Goal: Task Accomplishment & Management: Use online tool/utility

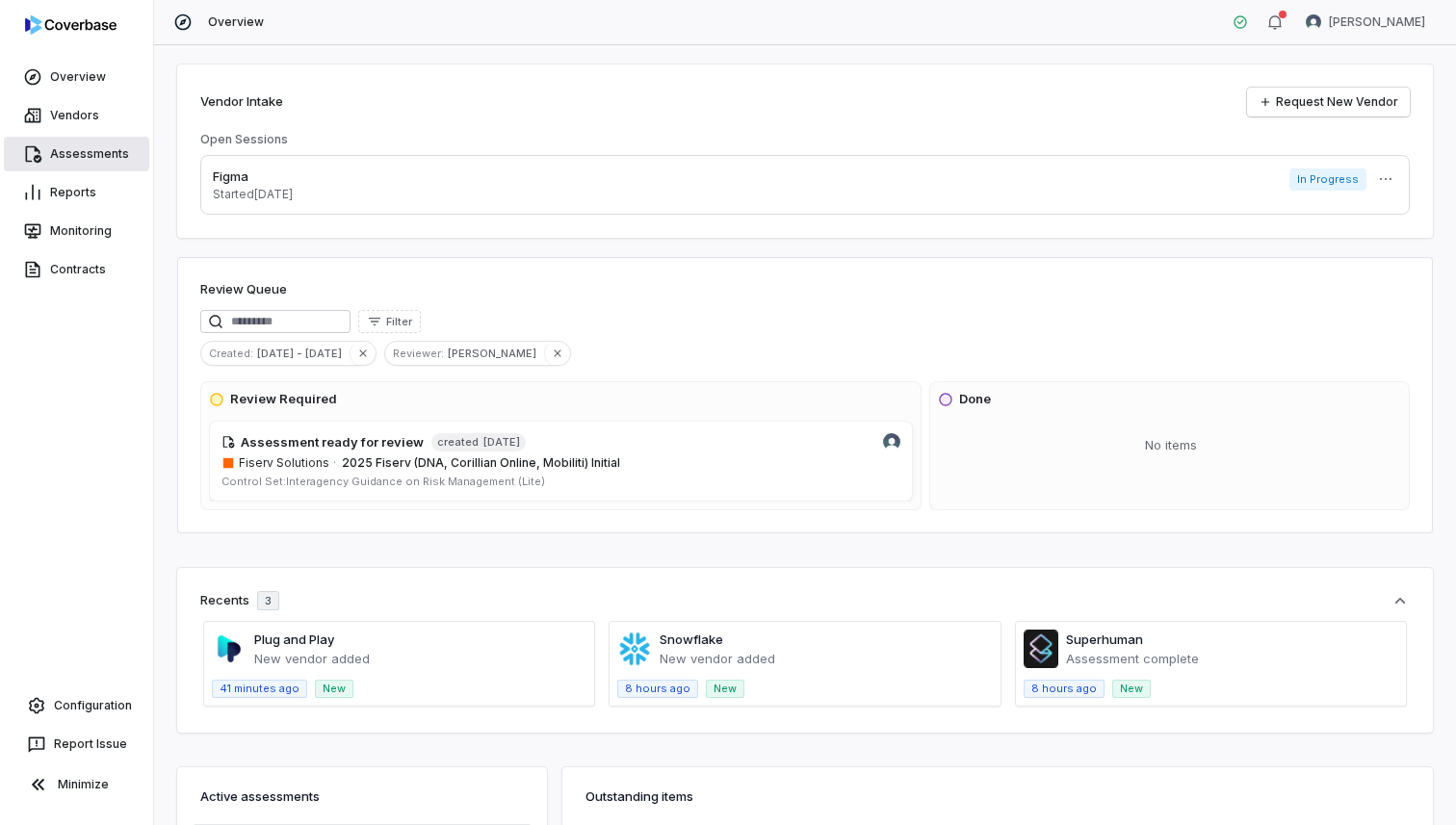
click at [78, 146] on link "Assessments" at bounding box center [76, 154] width 145 height 35
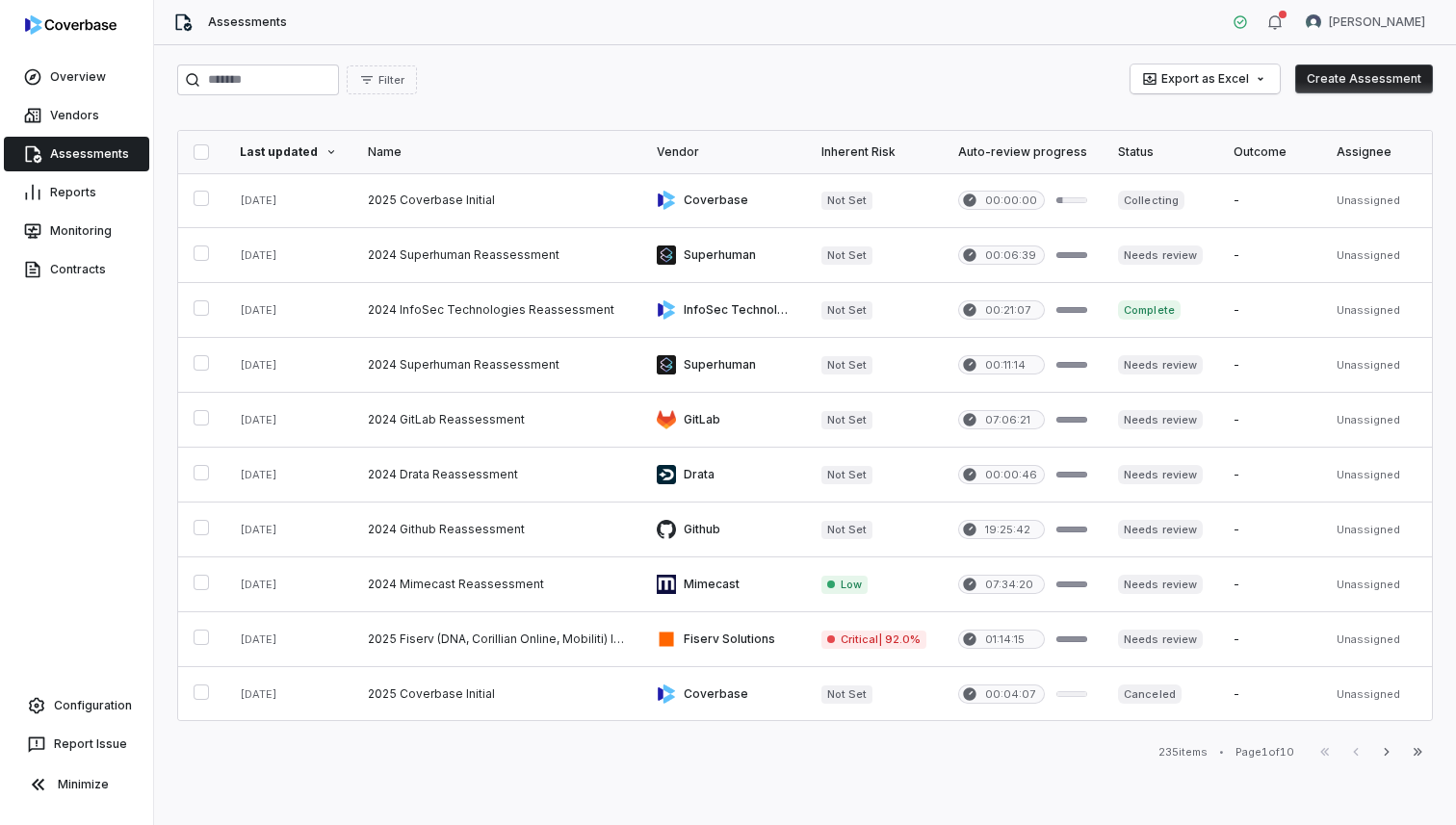
click at [1387, 81] on button "Create Assessment" at bounding box center [1364, 78] width 138 height 29
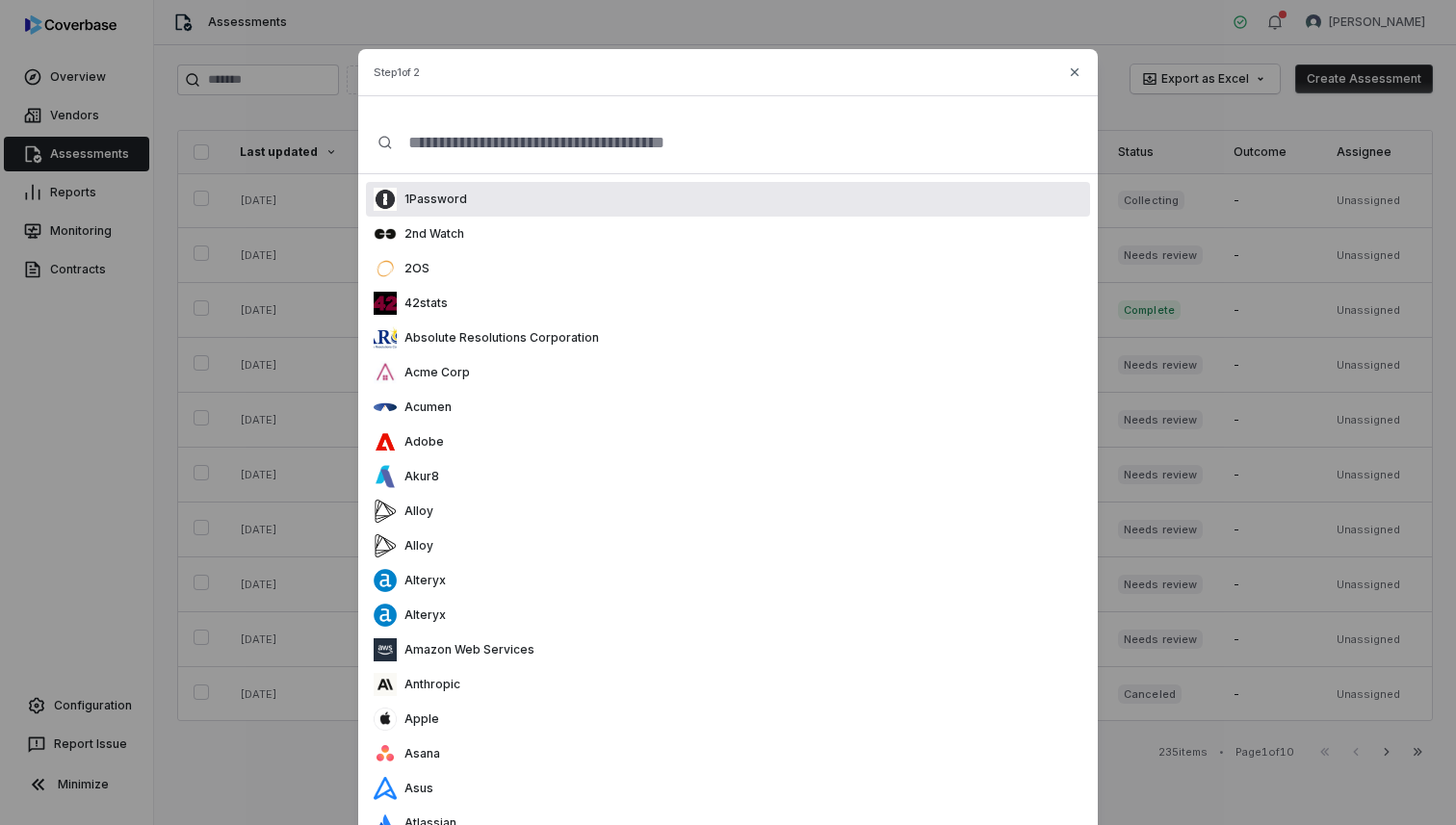
click at [433, 194] on p "1Password" at bounding box center [432, 200] width 70 height 16
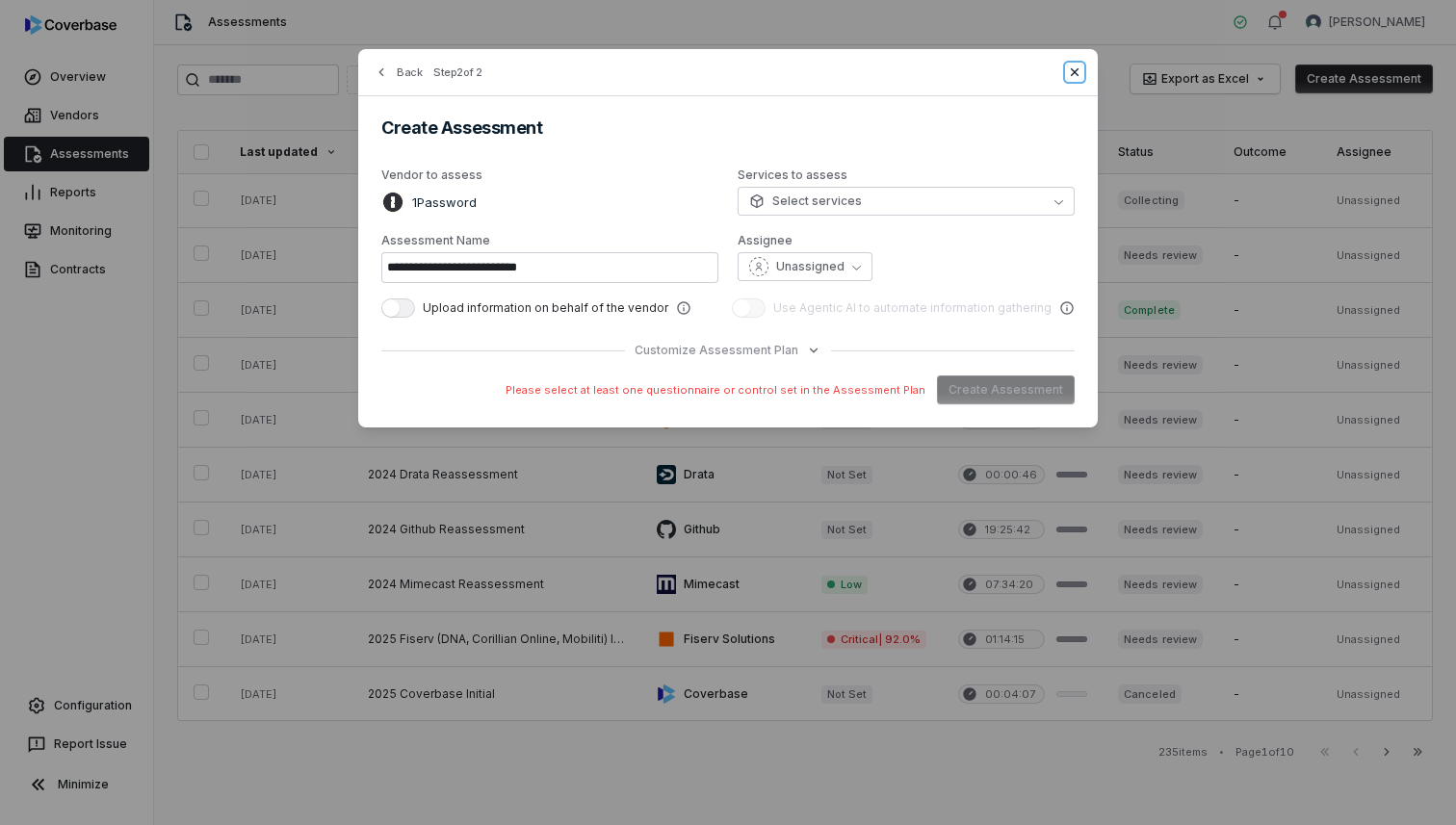
click at [1079, 67] on icon "button" at bounding box center [1075, 72] width 16 height 16
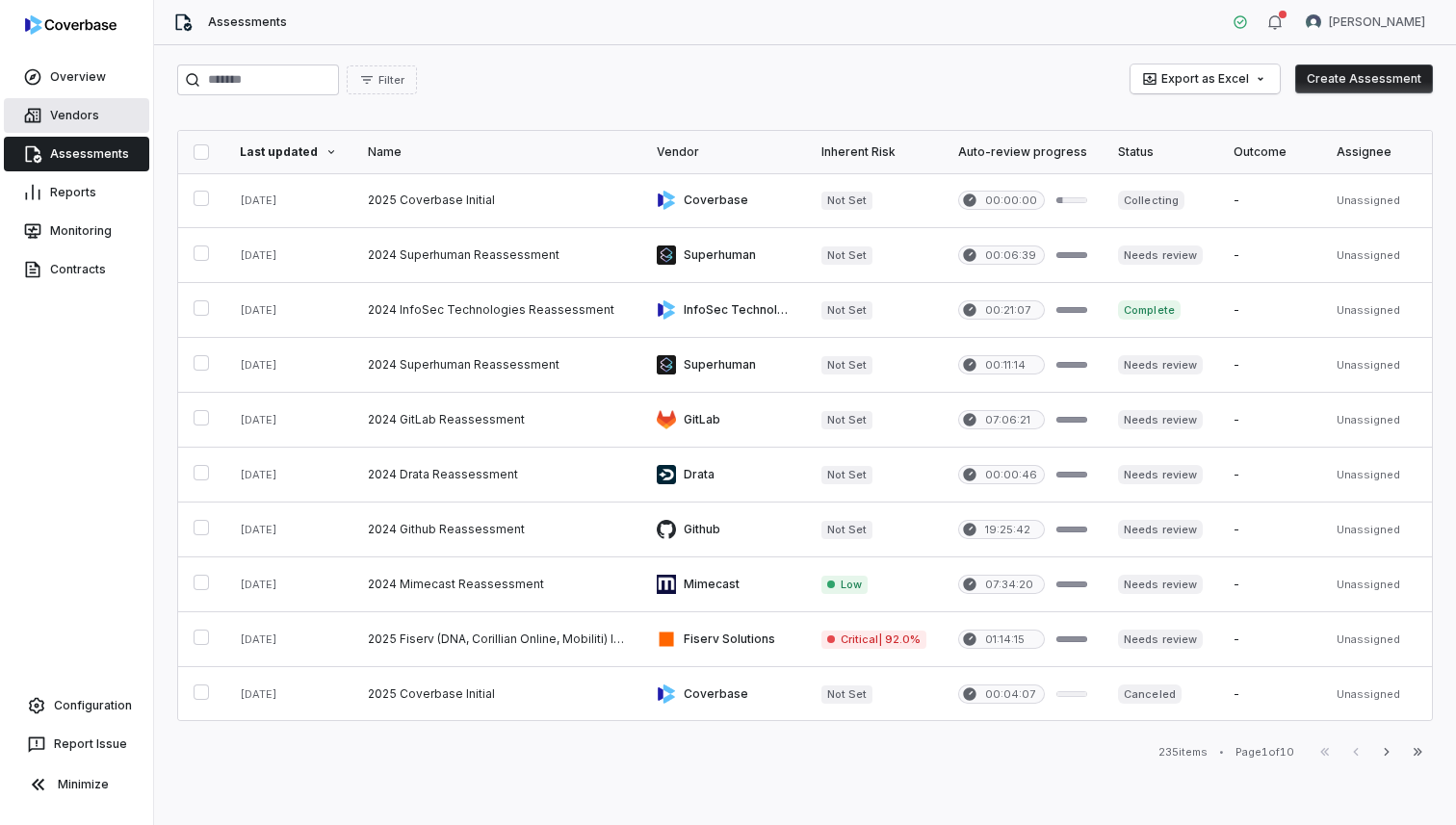
click at [61, 121] on link "Vendors" at bounding box center [76, 115] width 145 height 35
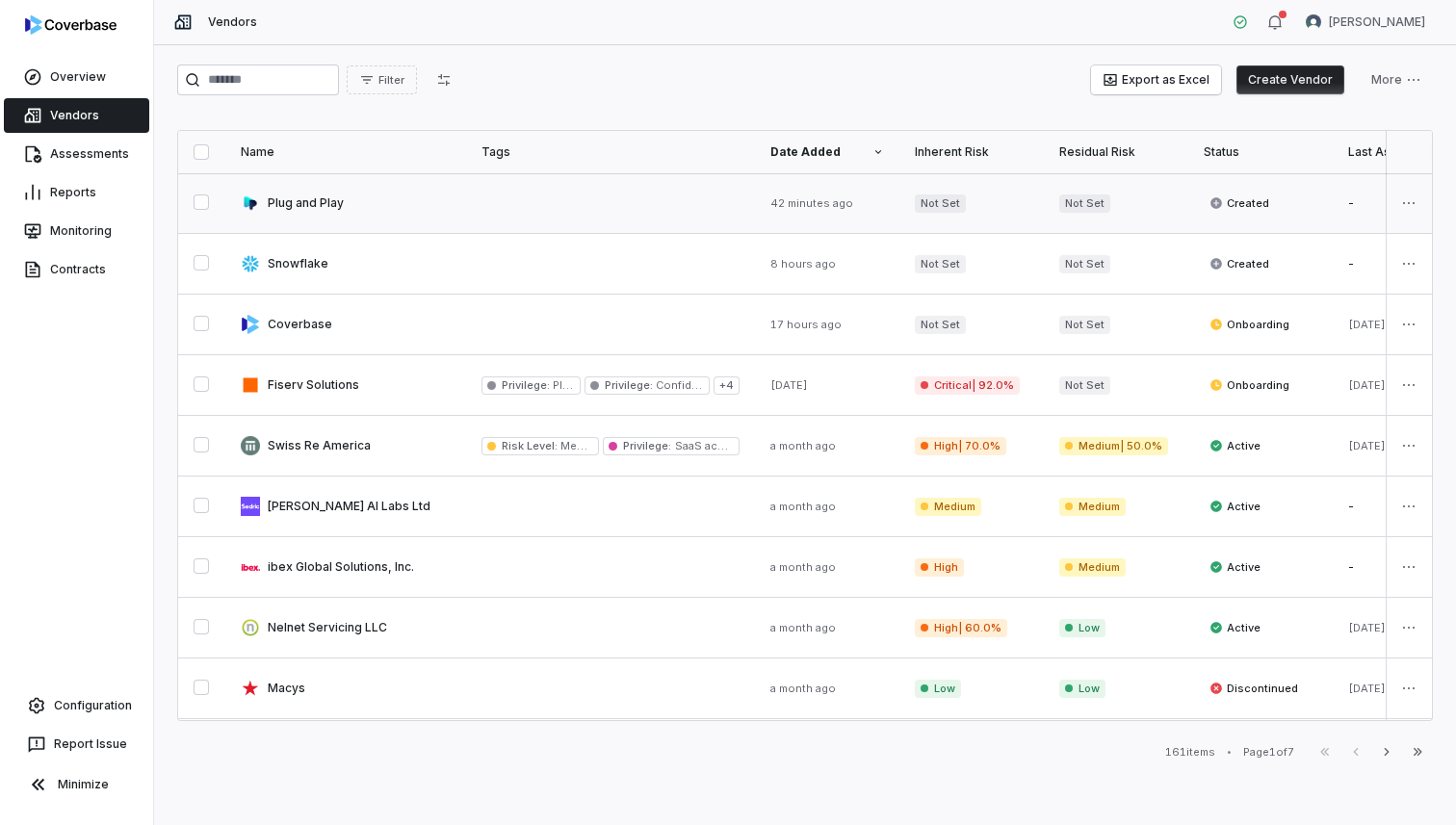
click at [314, 193] on link at bounding box center [345, 204] width 240 height 60
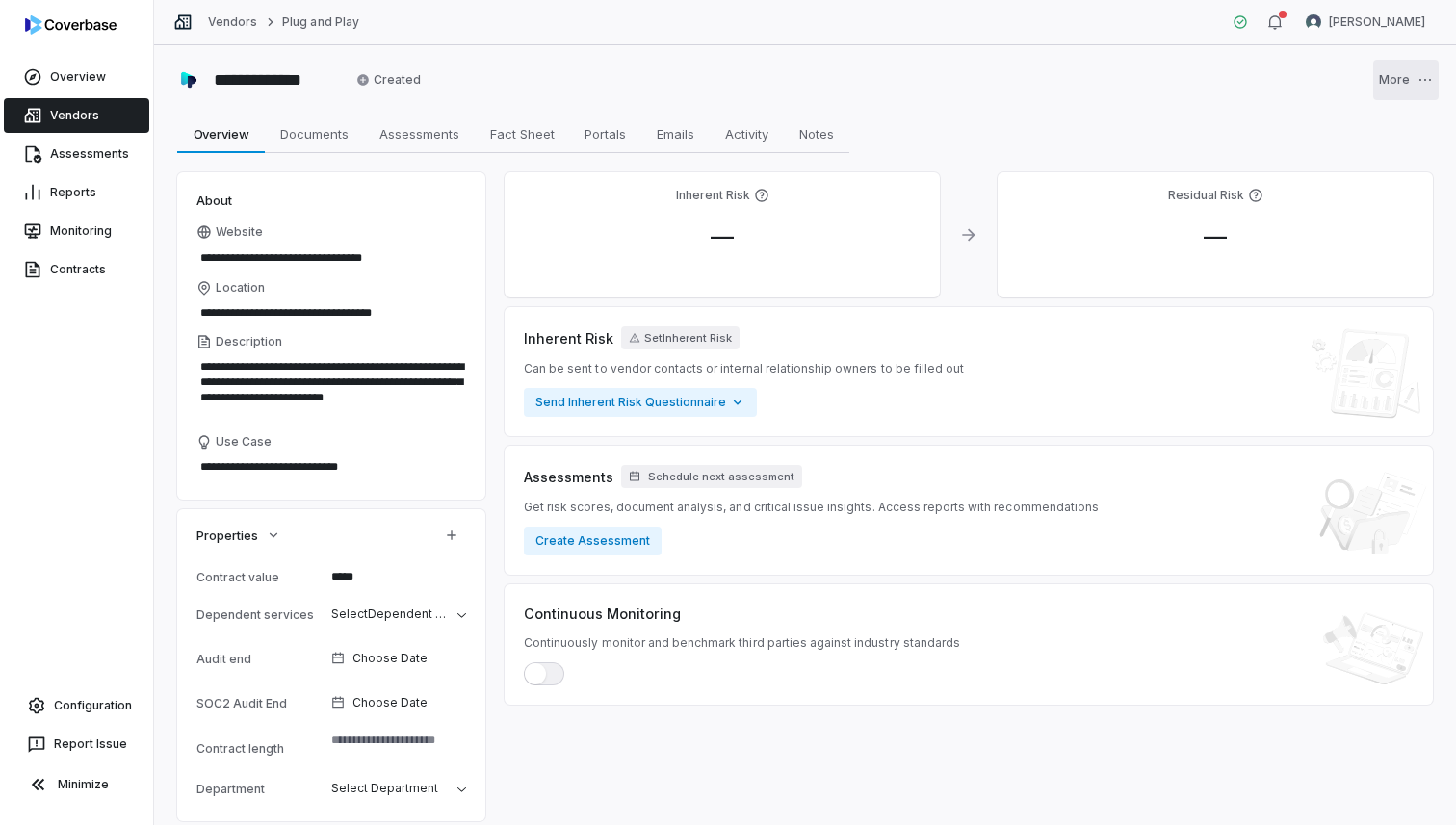
click at [1410, 81] on html "**********" at bounding box center [728, 412] width 1456 height 825
click at [421, 132] on span "Assessments" at bounding box center [419, 133] width 95 height 25
type textarea "*"
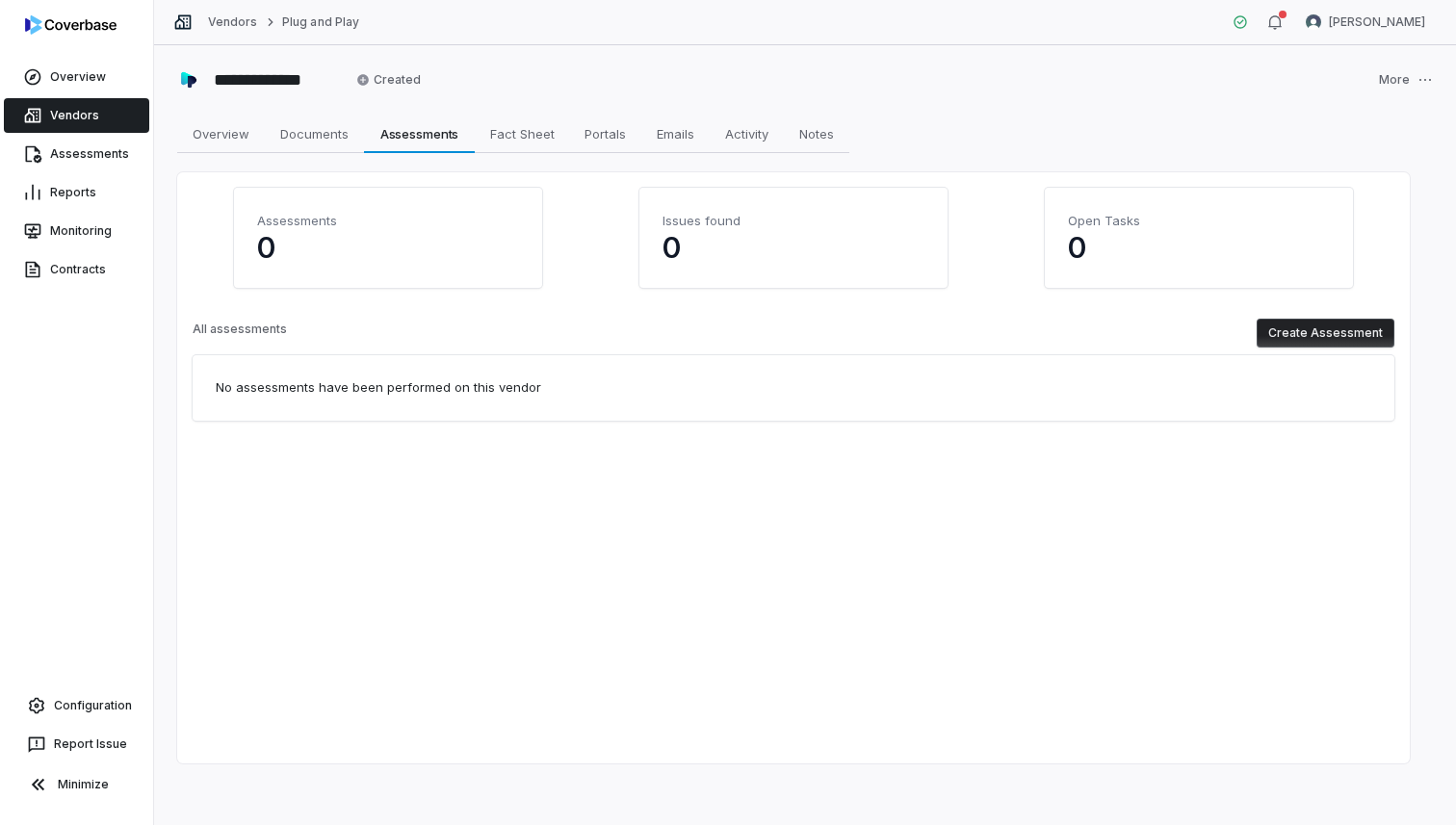
click at [1298, 328] on button "Create Assessment" at bounding box center [1325, 333] width 138 height 29
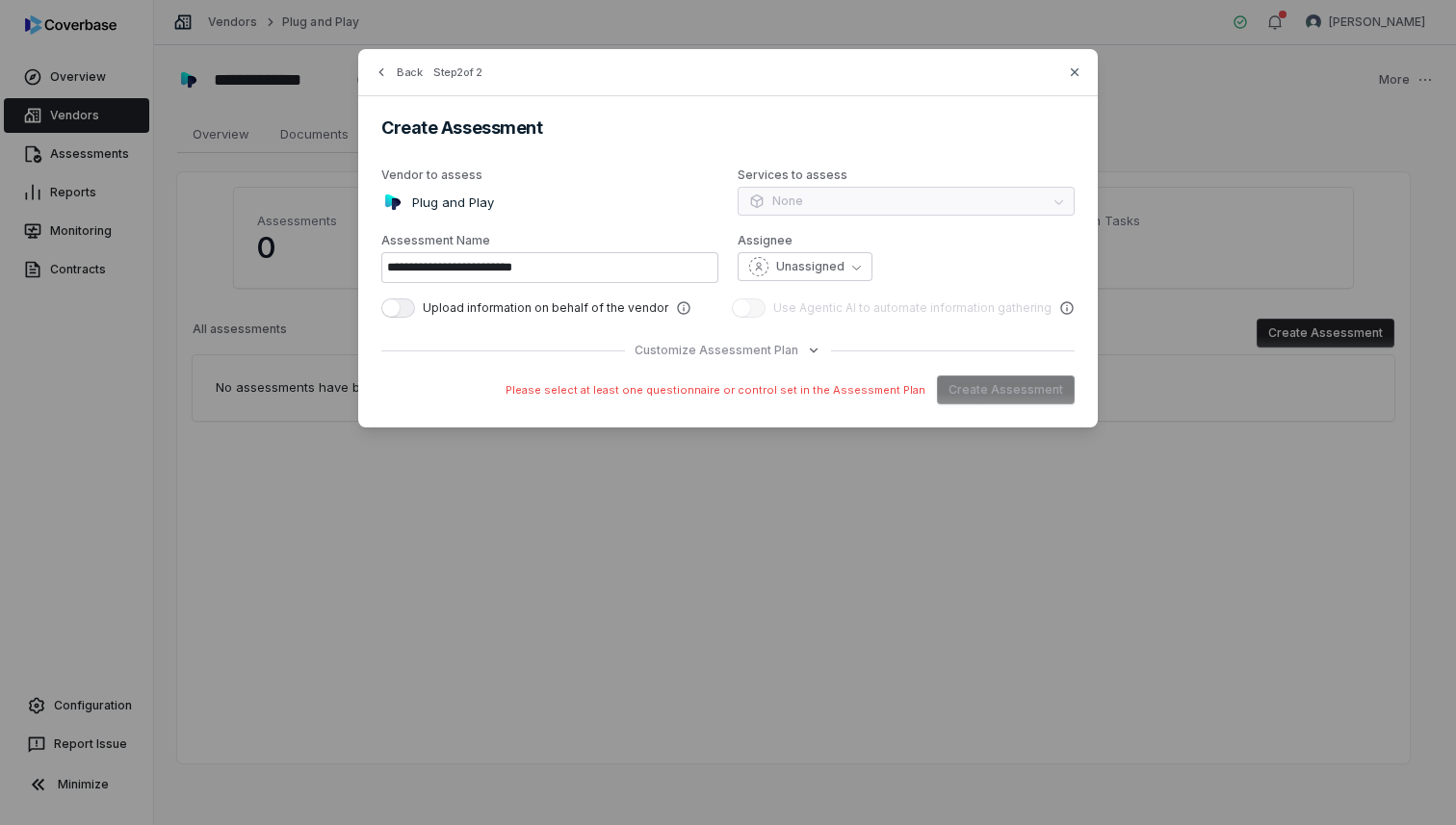
click at [477, 332] on div "**********" at bounding box center [728, 237] width 739 height 378
type input "**********"
click at [1050, 540] on div "**********" at bounding box center [728, 412] width 1456 height 825
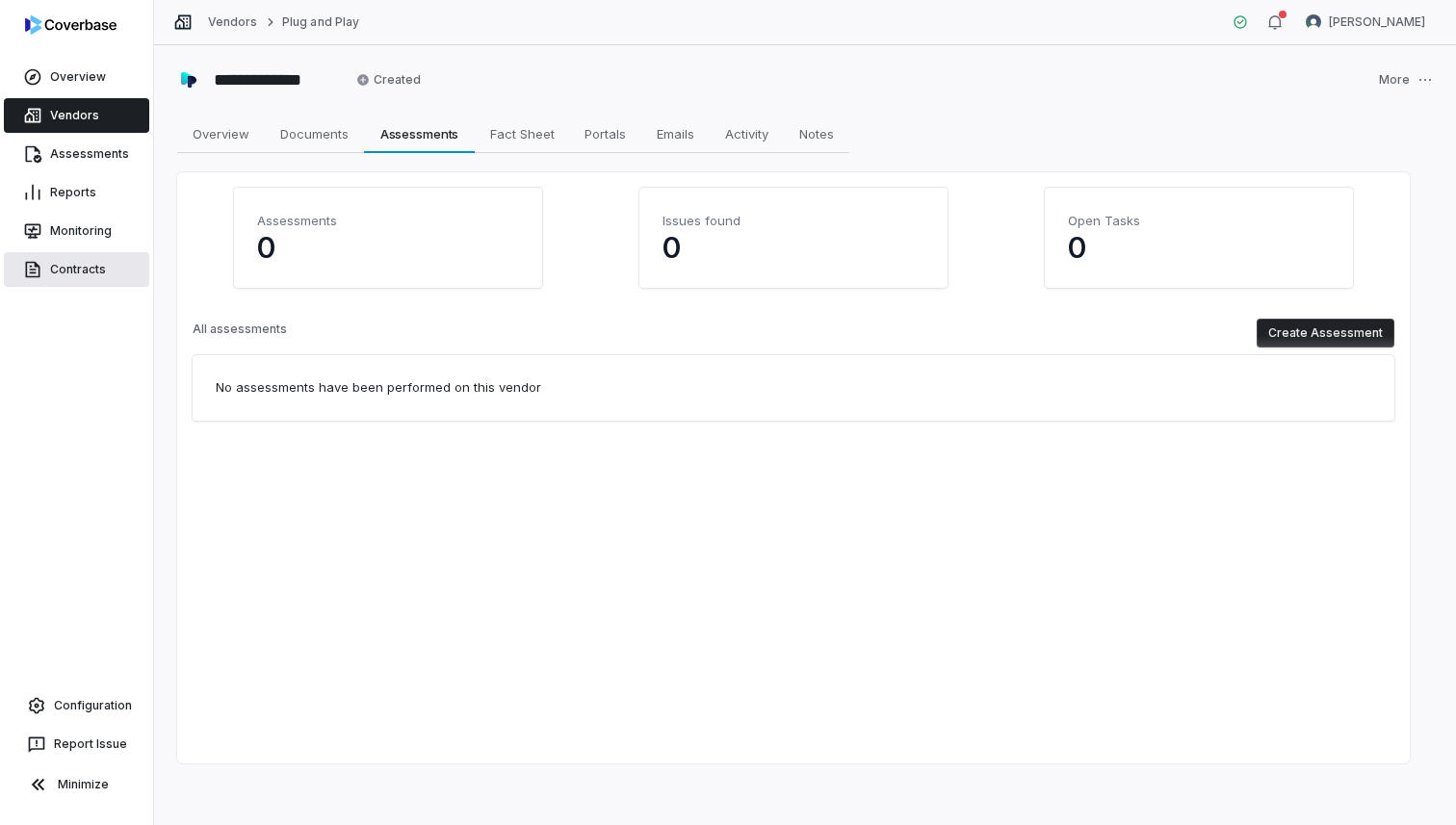
click at [87, 272] on link "Contracts" at bounding box center [76, 269] width 145 height 35
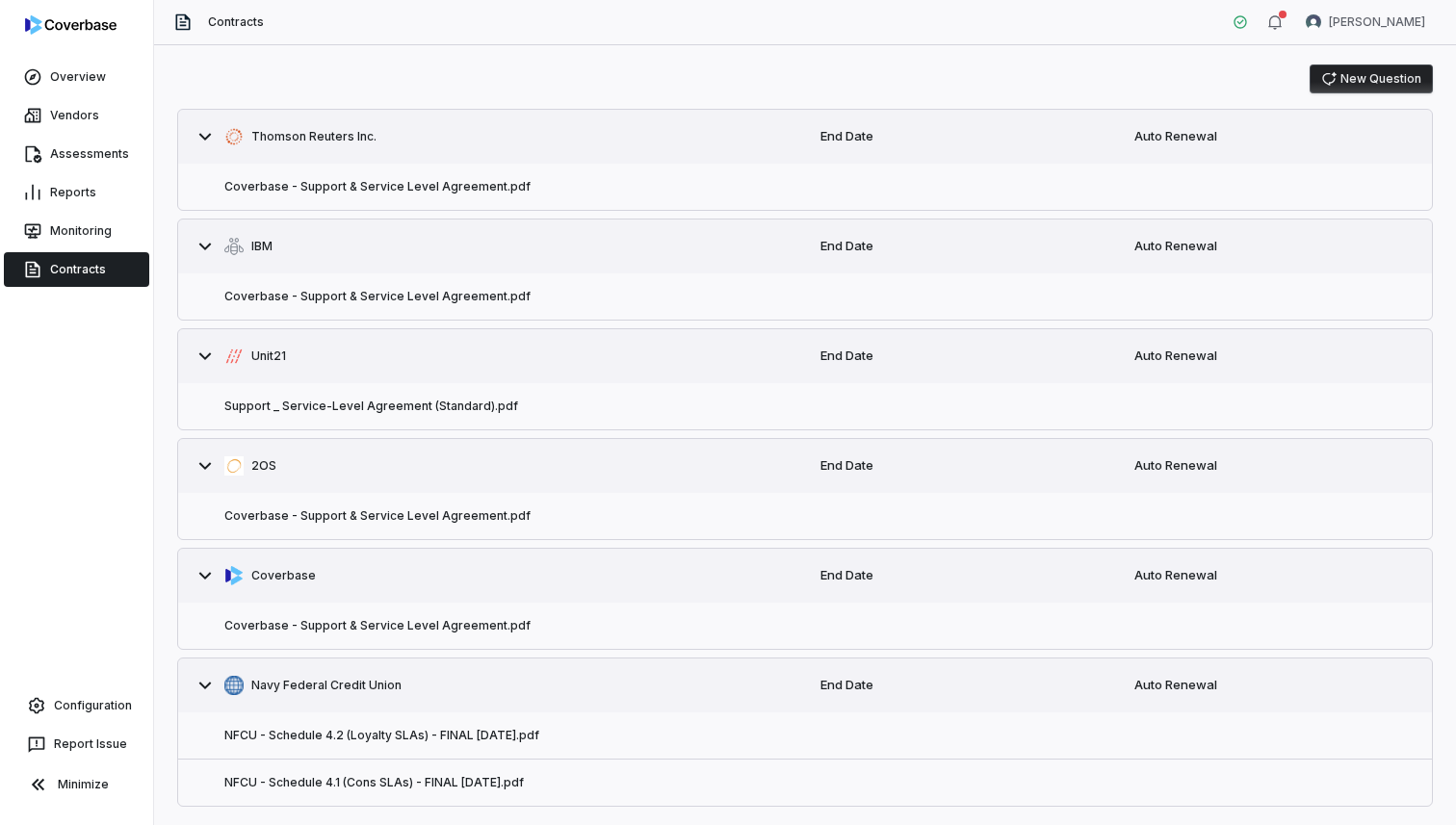
click at [1356, 79] on button "New Question" at bounding box center [1371, 78] width 123 height 29
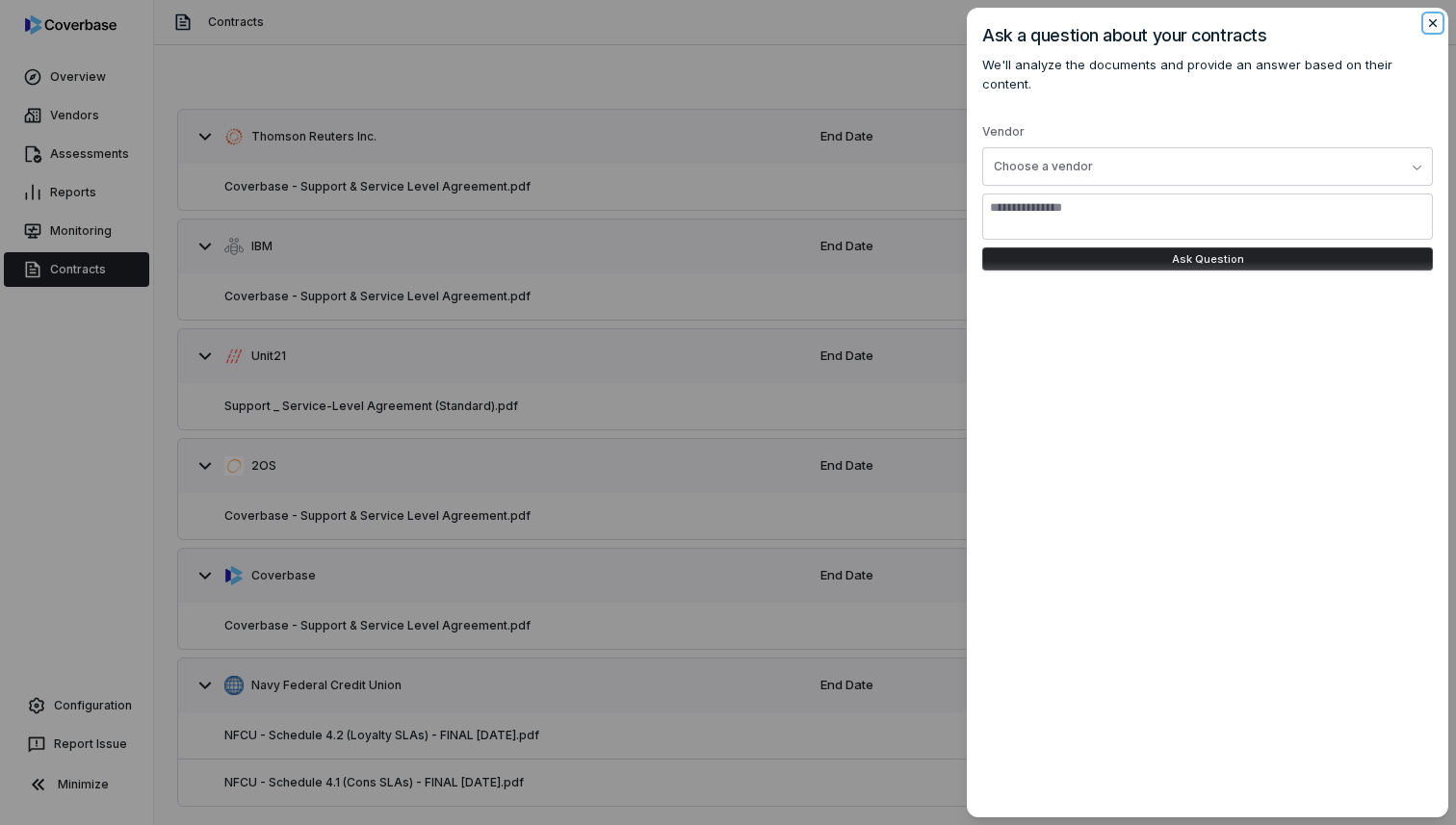
click at [1435, 20] on icon "button" at bounding box center [1432, 23] width 8 height 8
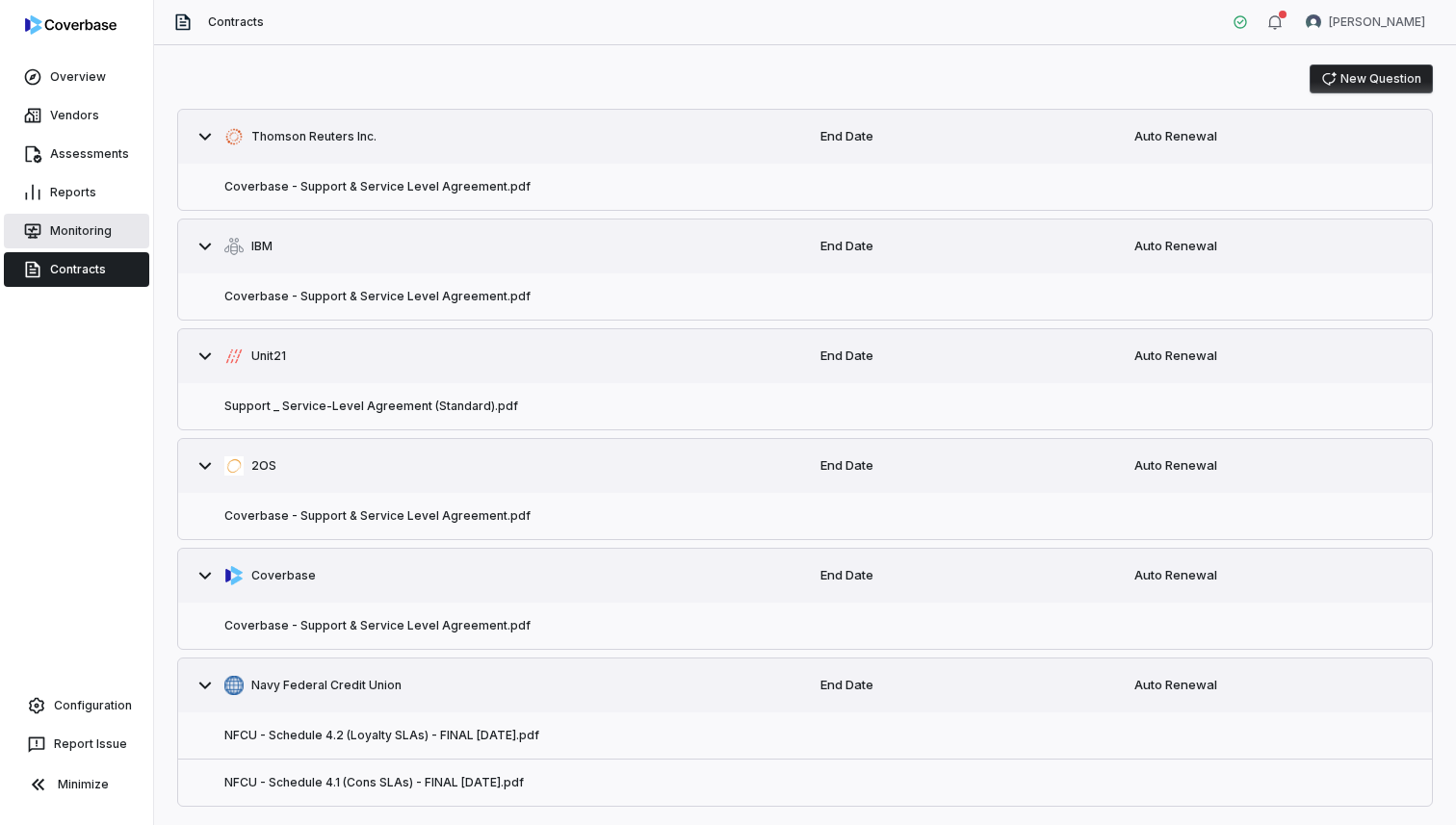
click at [89, 246] on link "Monitoring" at bounding box center [76, 230] width 145 height 35
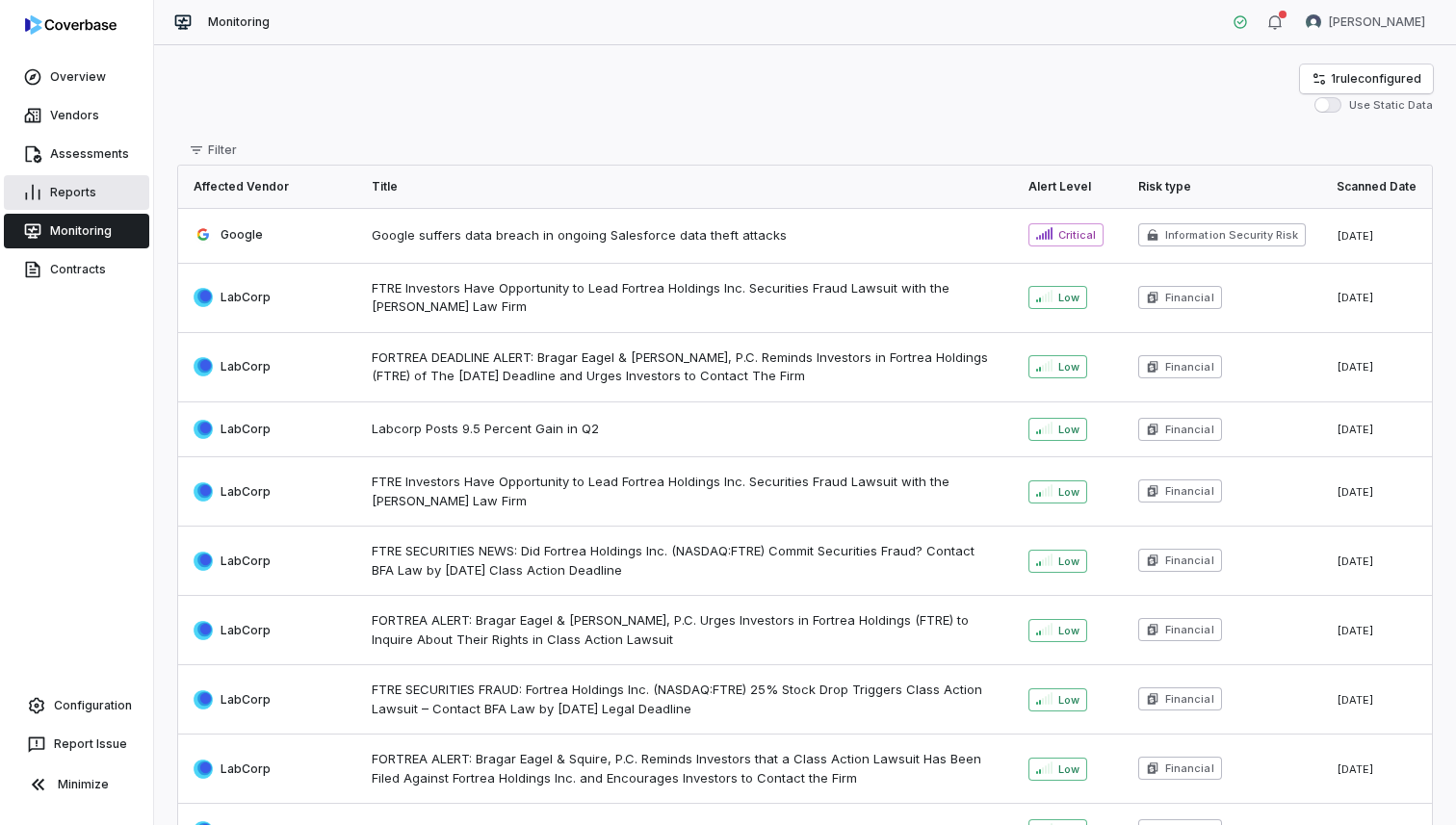
click at [80, 197] on link "Reports" at bounding box center [76, 193] width 145 height 35
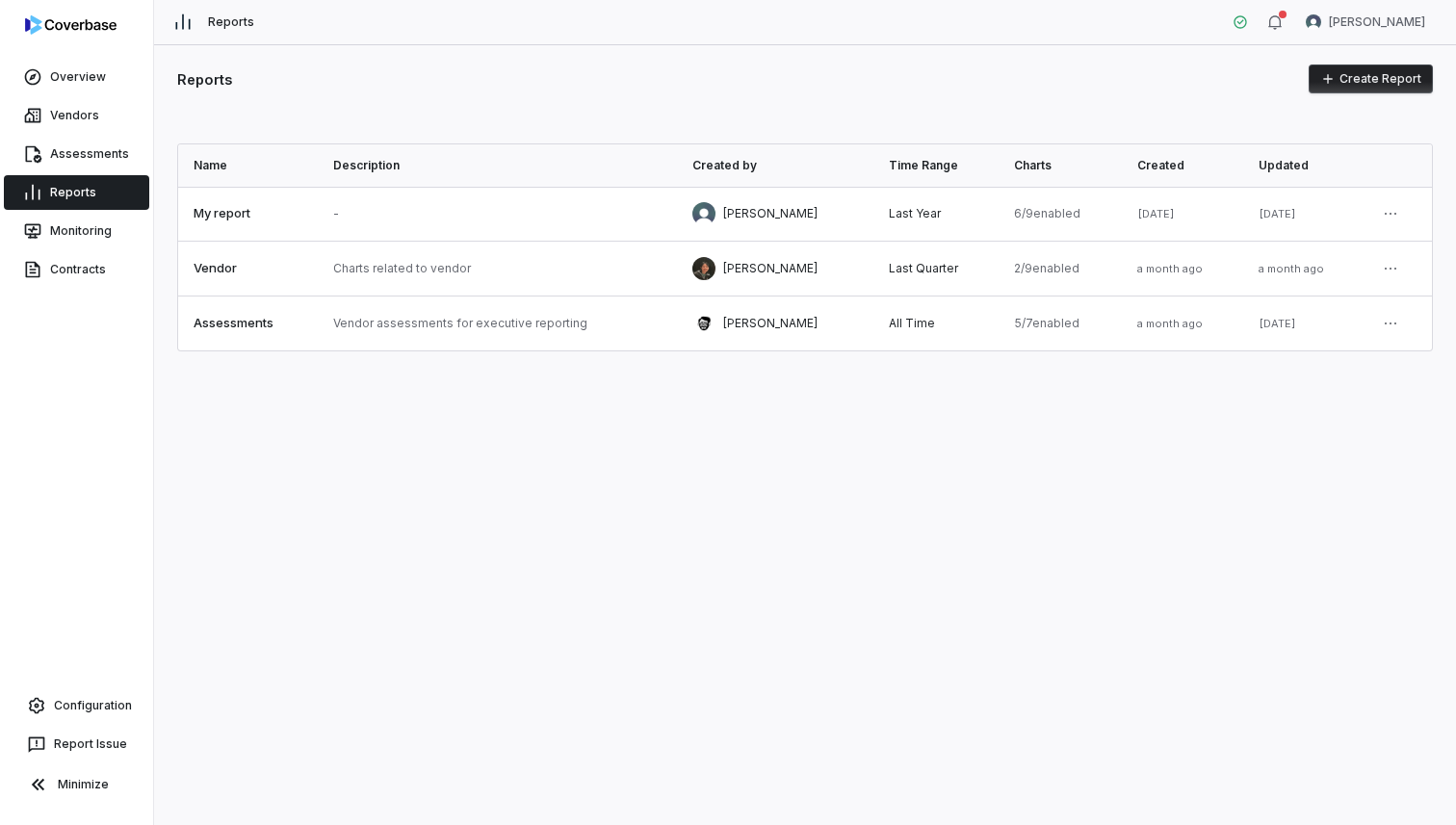
click at [1347, 87] on button "Create Report" at bounding box center [1370, 78] width 124 height 29
select select "**********"
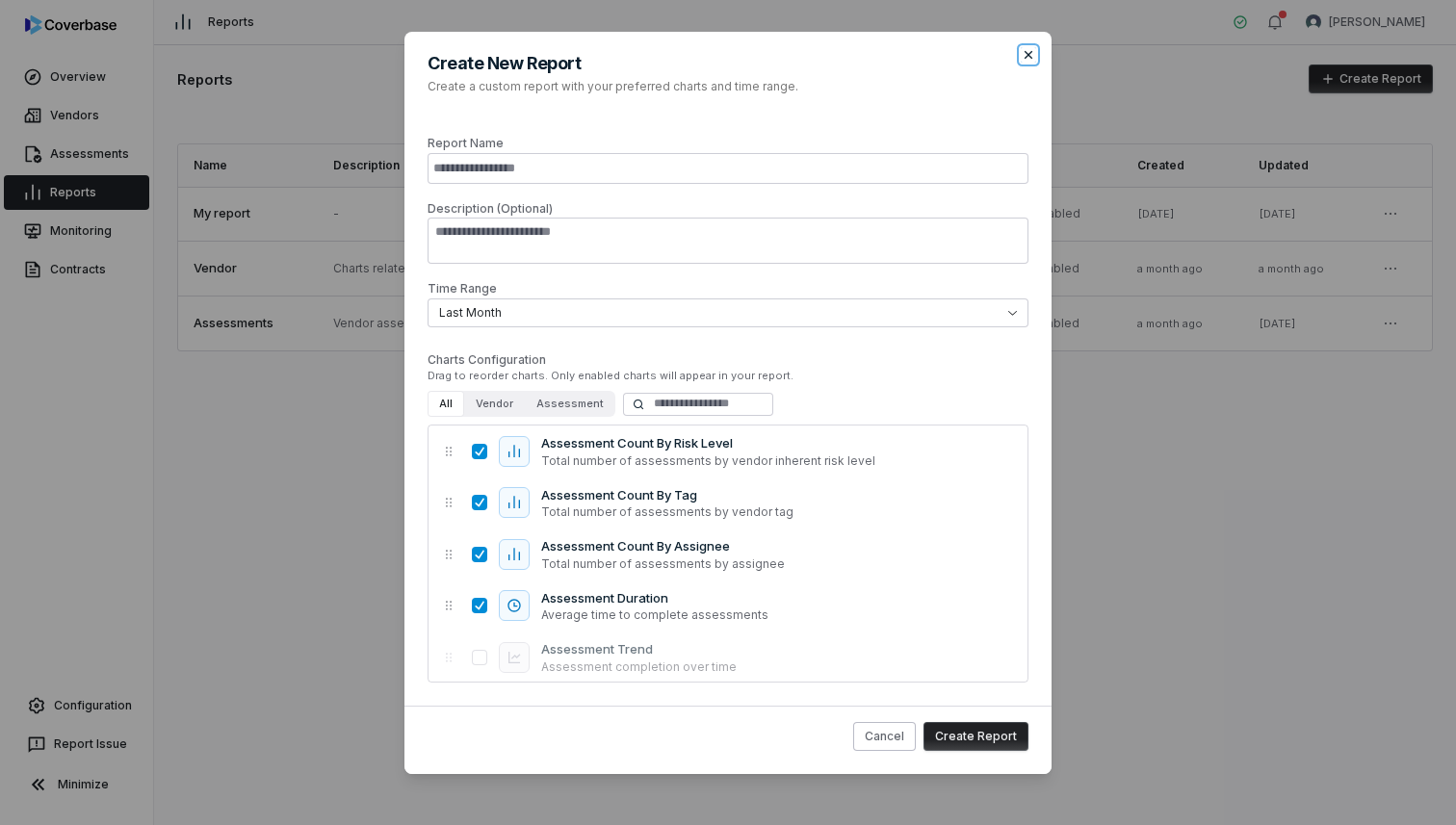
click at [1026, 55] on icon "button" at bounding box center [1028, 56] width 16 height 16
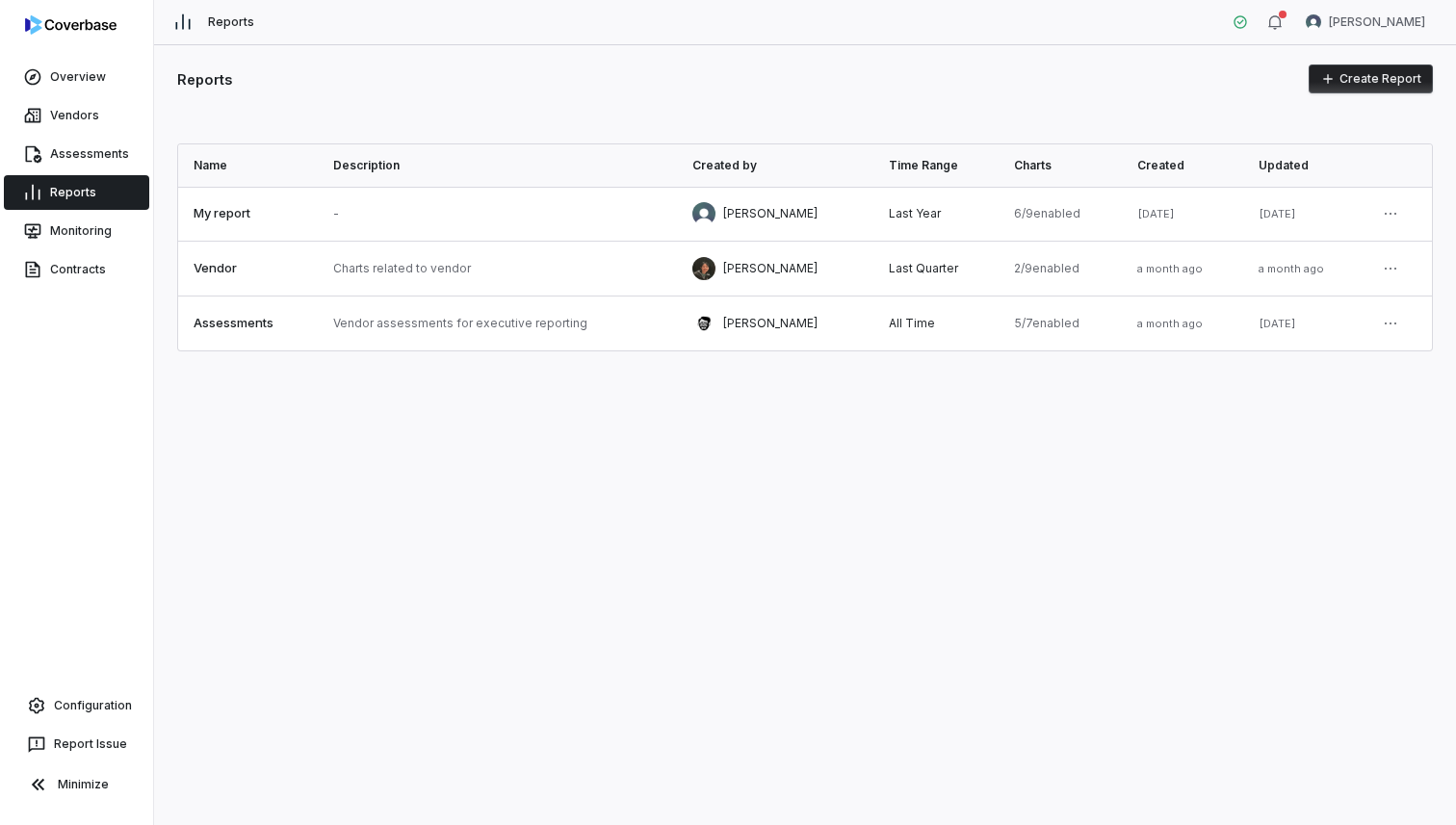
click at [946, 71] on div "Reports Create Report" at bounding box center [804, 78] width 1256 height 29
click at [96, 163] on link "Assessments" at bounding box center [76, 154] width 145 height 35
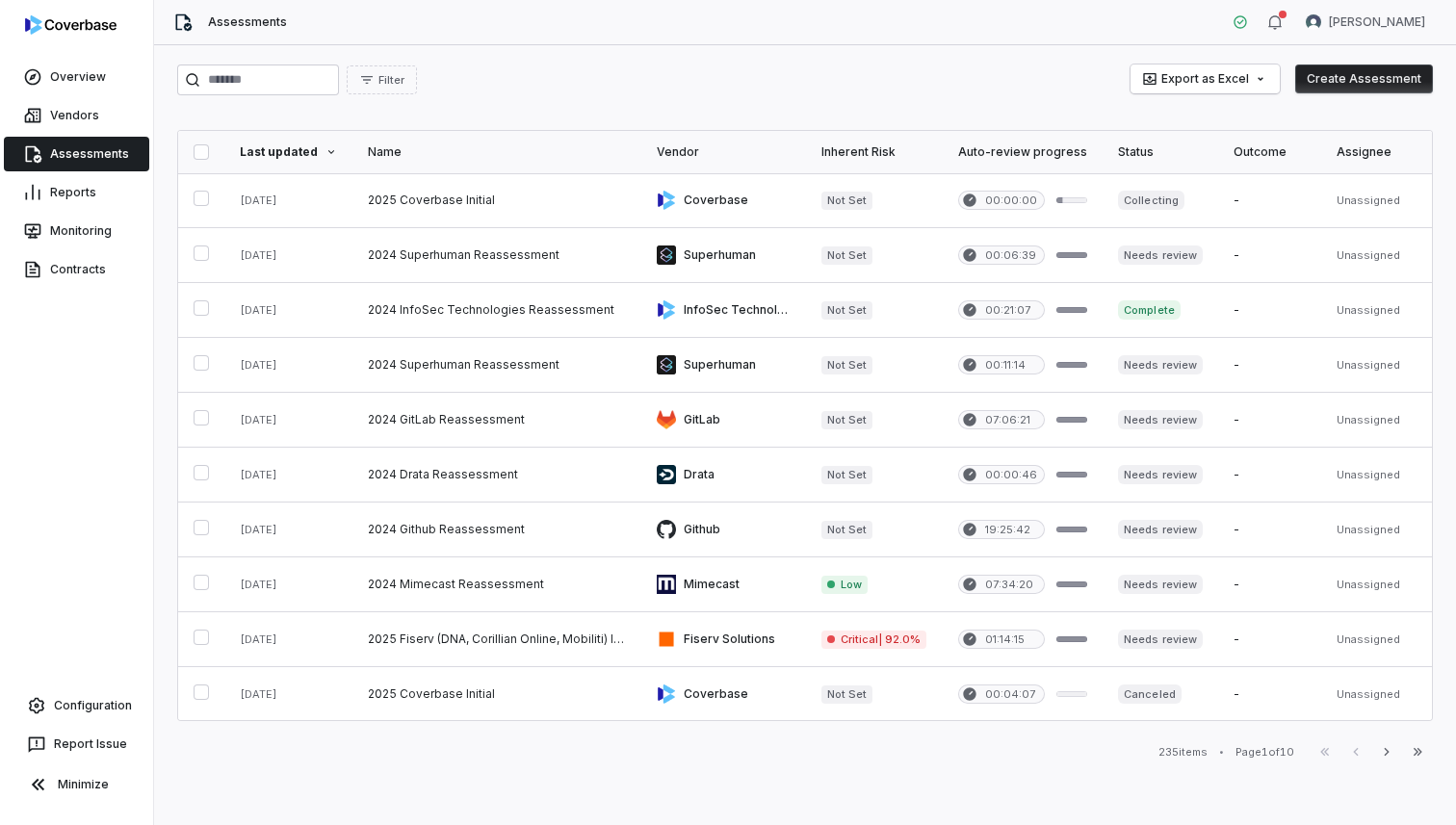
click at [881, 87] on div "Filter Export as Excel Create Assessment" at bounding box center [804, 79] width 1256 height 31
click at [77, 705] on link "Configuration" at bounding box center [76, 706] width 138 height 35
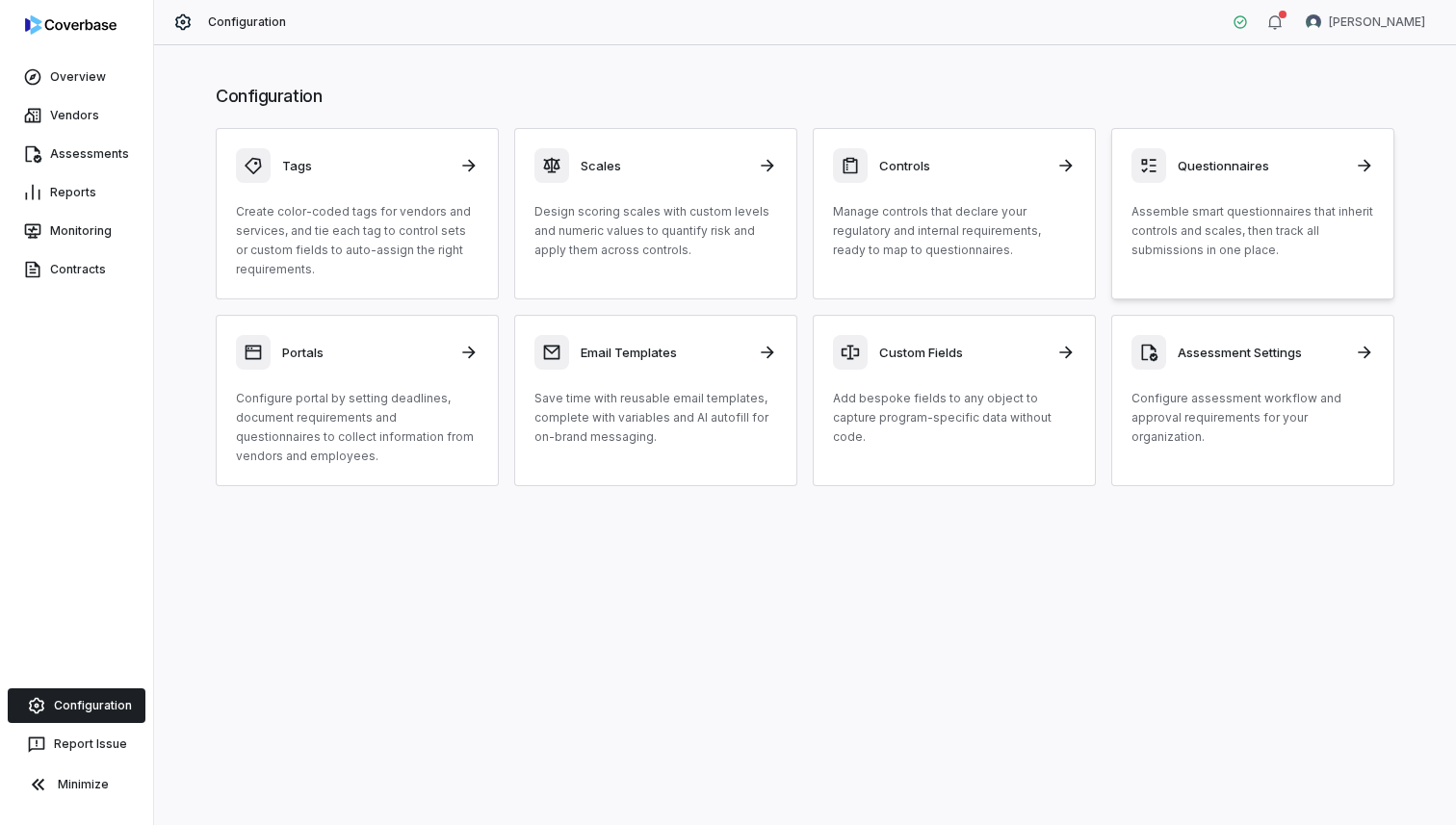
click at [1242, 228] on p "Assemble smart questionnaires that inherit controls and scales, then track all …" at bounding box center [1253, 231] width 242 height 58
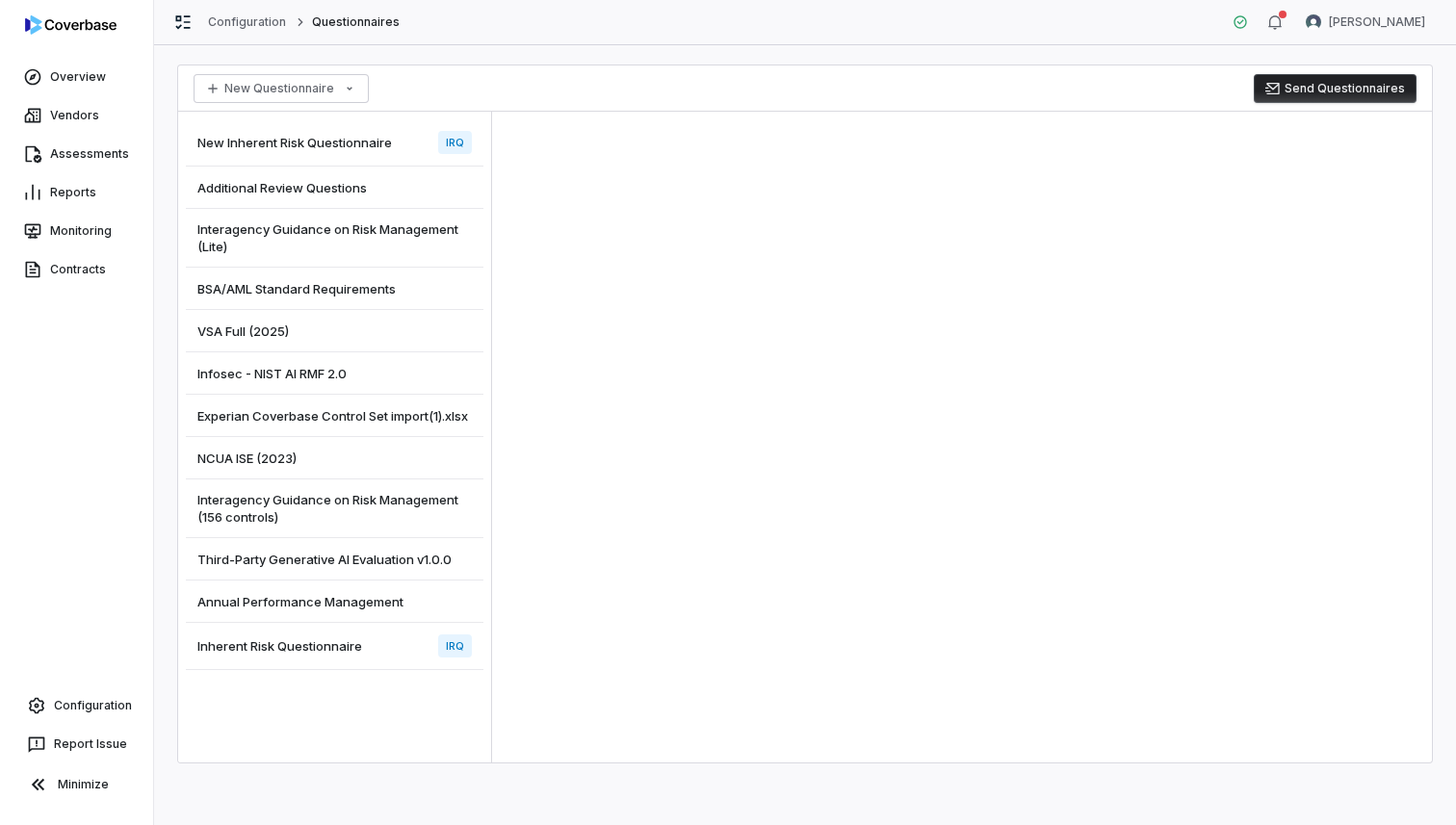
click at [1326, 82] on button "Send Questionnaires" at bounding box center [1335, 88] width 163 height 29
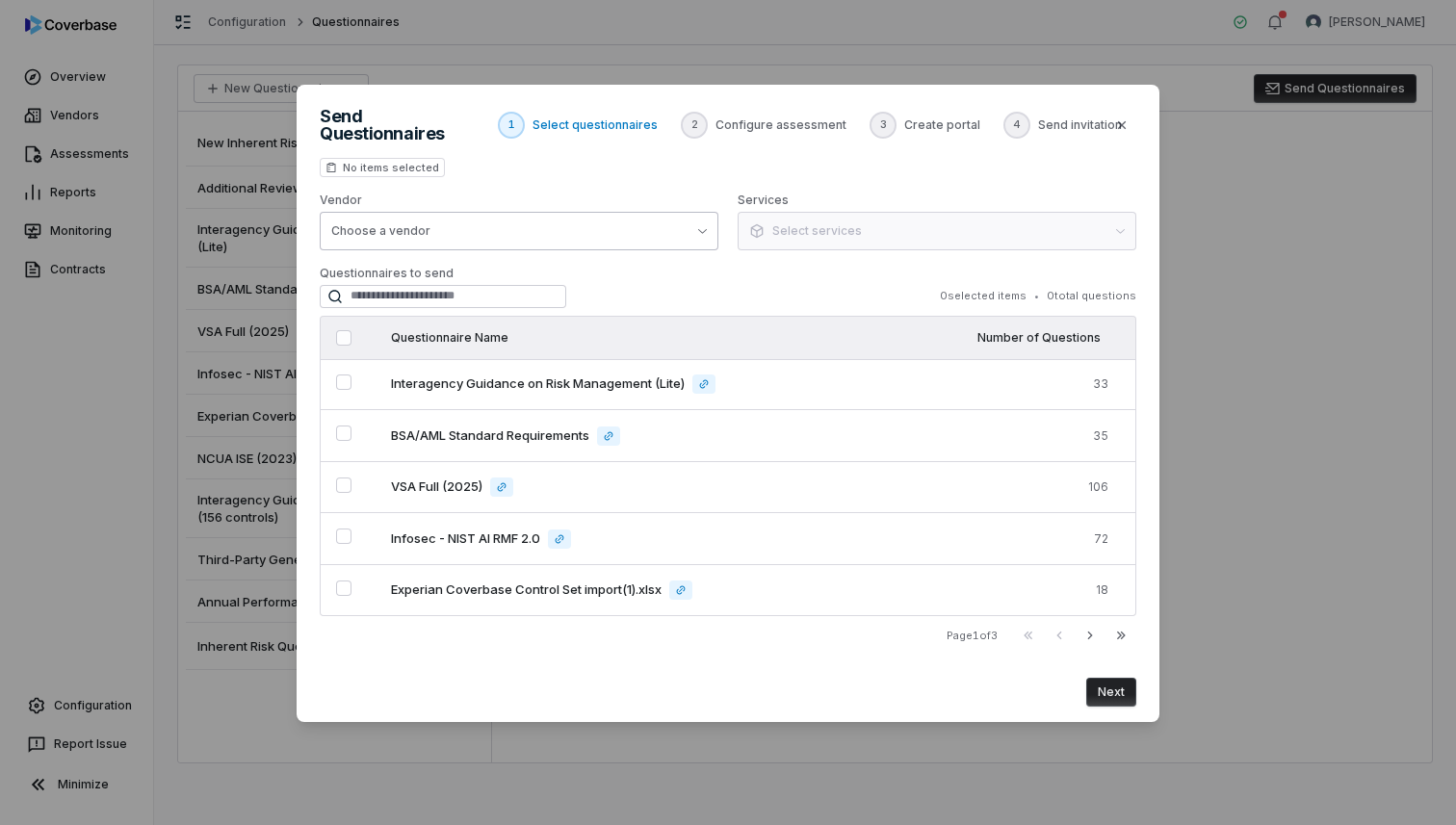
click at [404, 235] on button "Choose a vendor" at bounding box center [519, 230] width 399 height 39
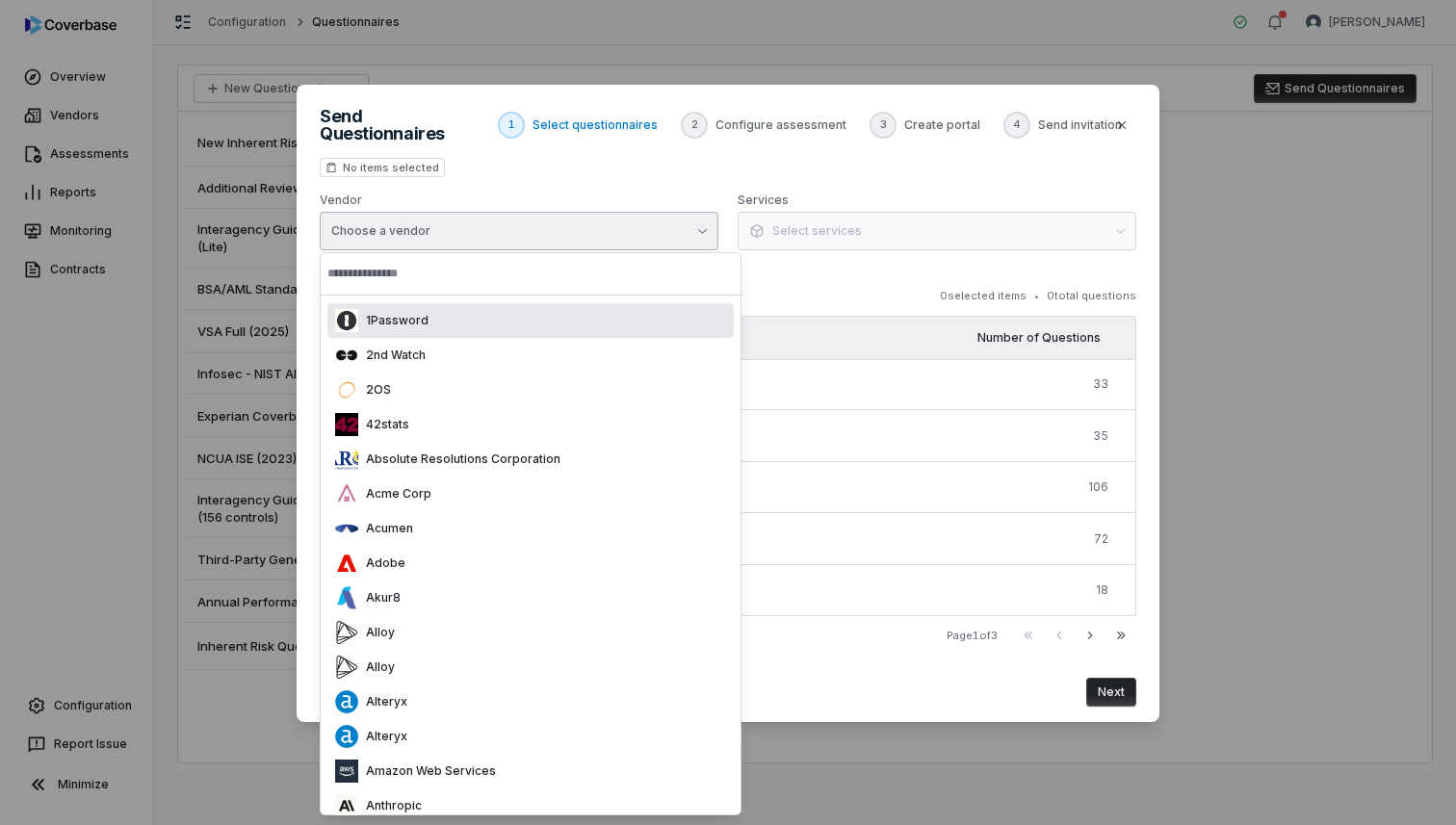
click at [404, 235] on button "Choose a vendor" at bounding box center [519, 230] width 399 height 39
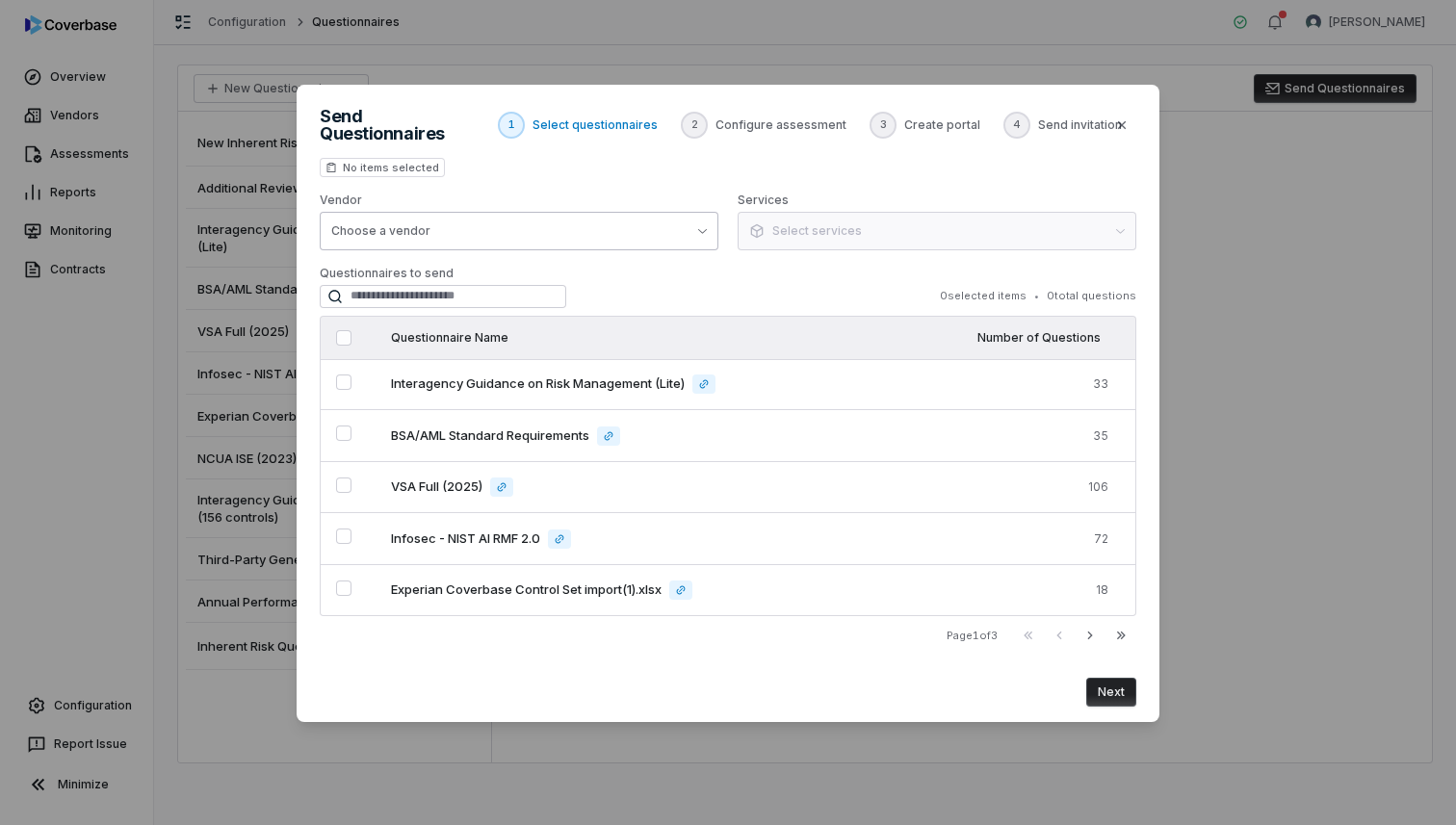
click at [404, 235] on button "Choose a vendor" at bounding box center [519, 230] width 399 height 39
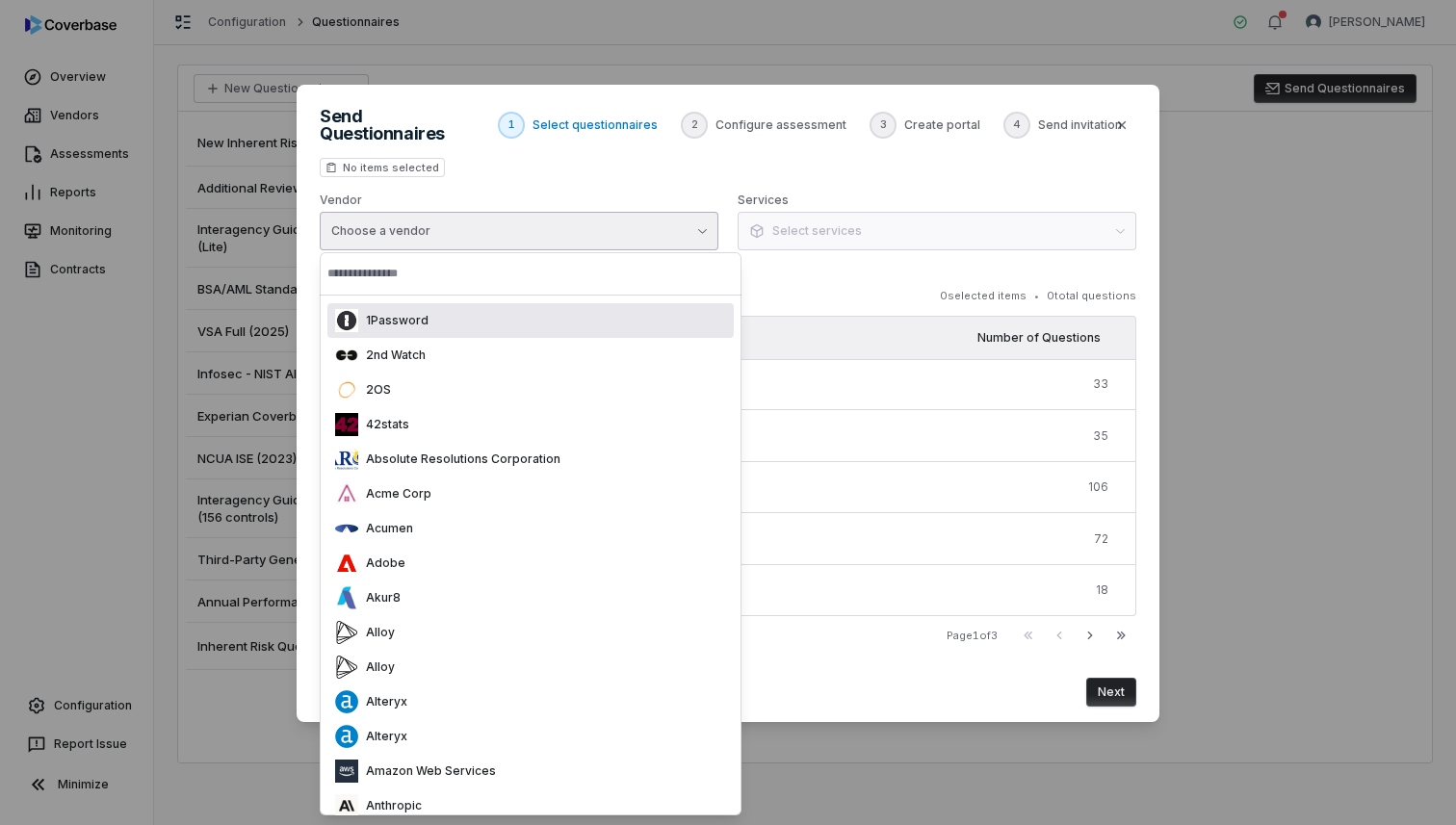
click at [390, 306] on div "1Password" at bounding box center [530, 321] width 406 height 35
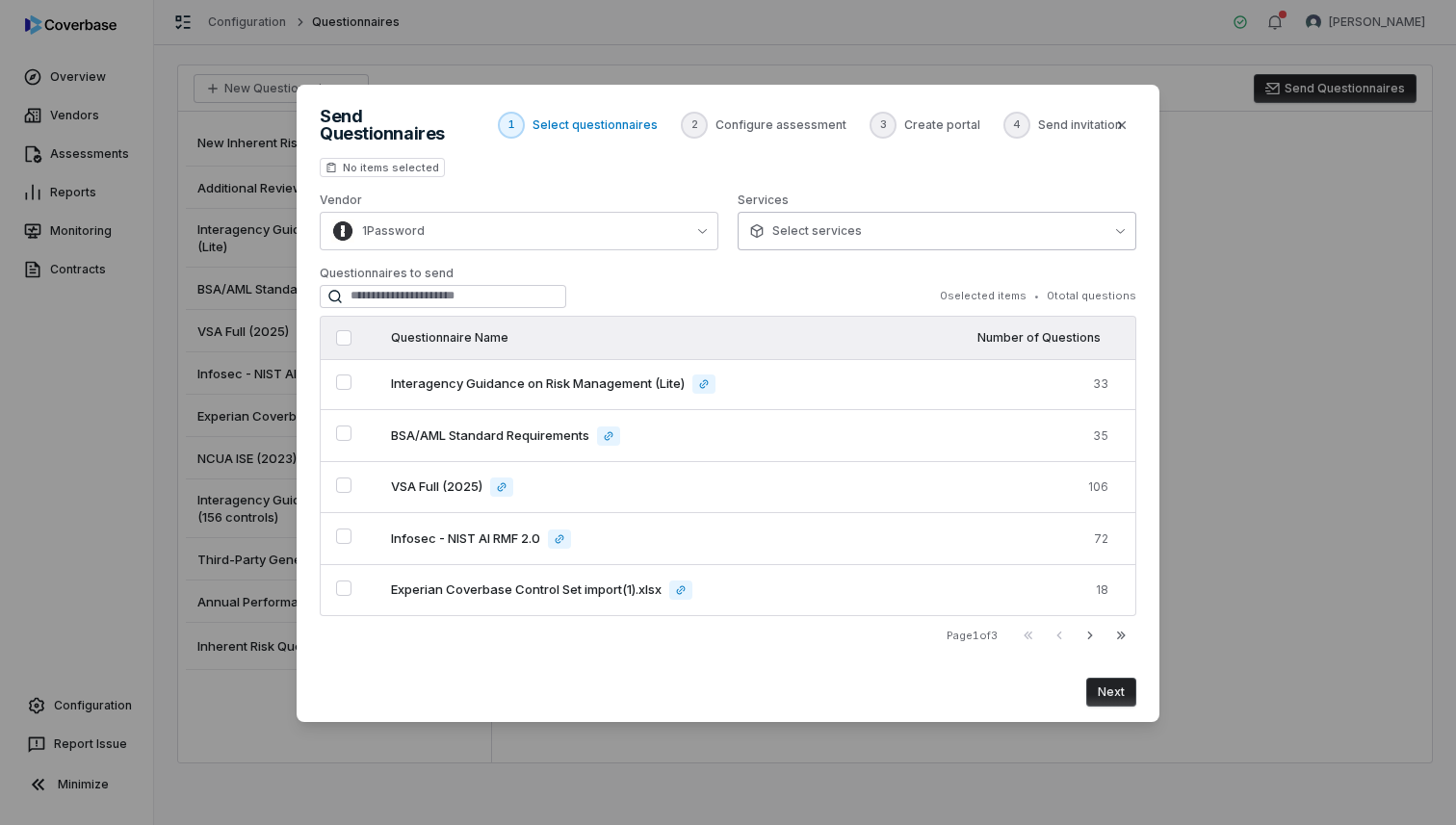
click at [892, 230] on button "Select services" at bounding box center [937, 230] width 399 height 39
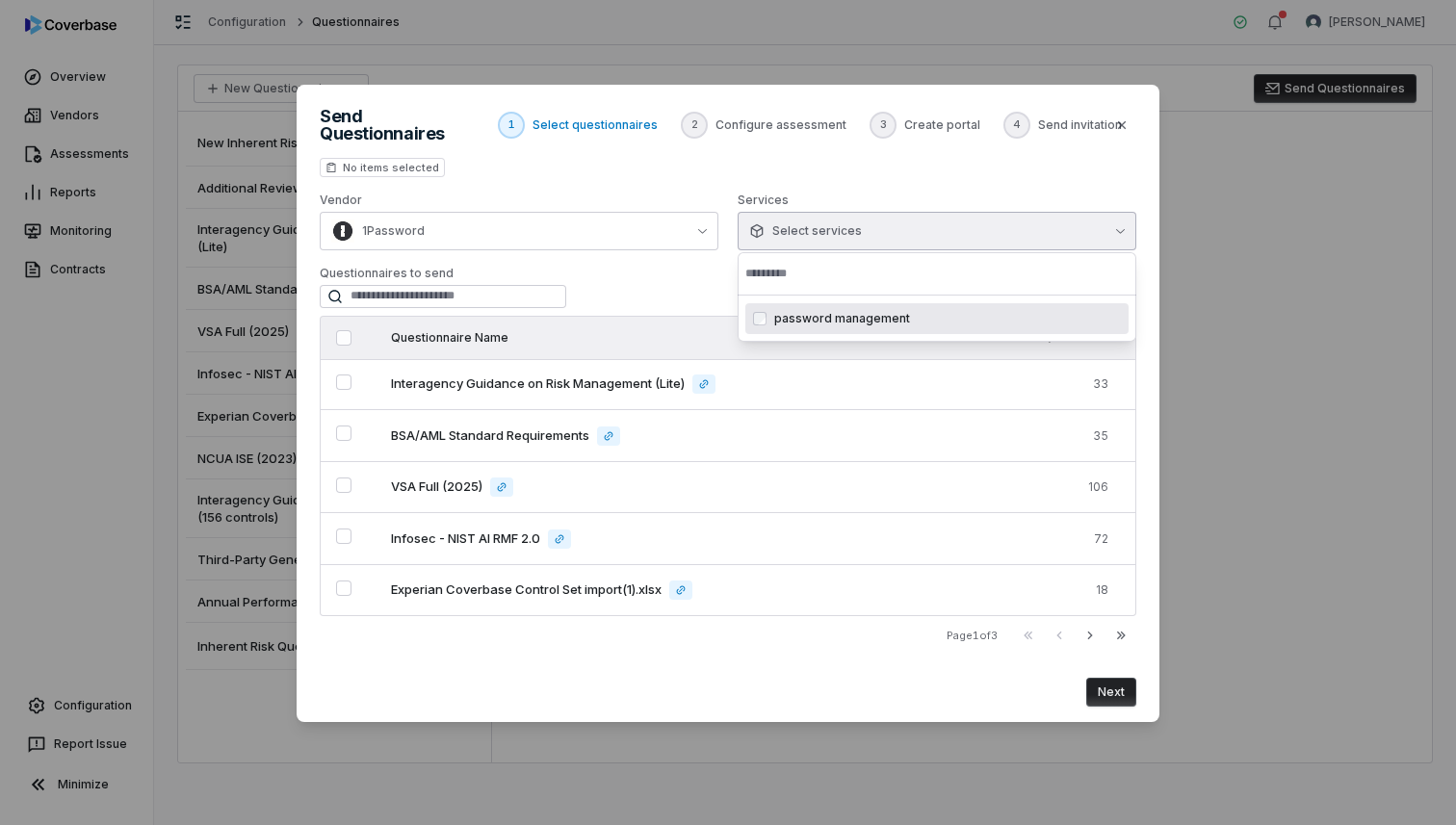
click at [809, 311] on span "password management" at bounding box center [842, 319] width 136 height 16
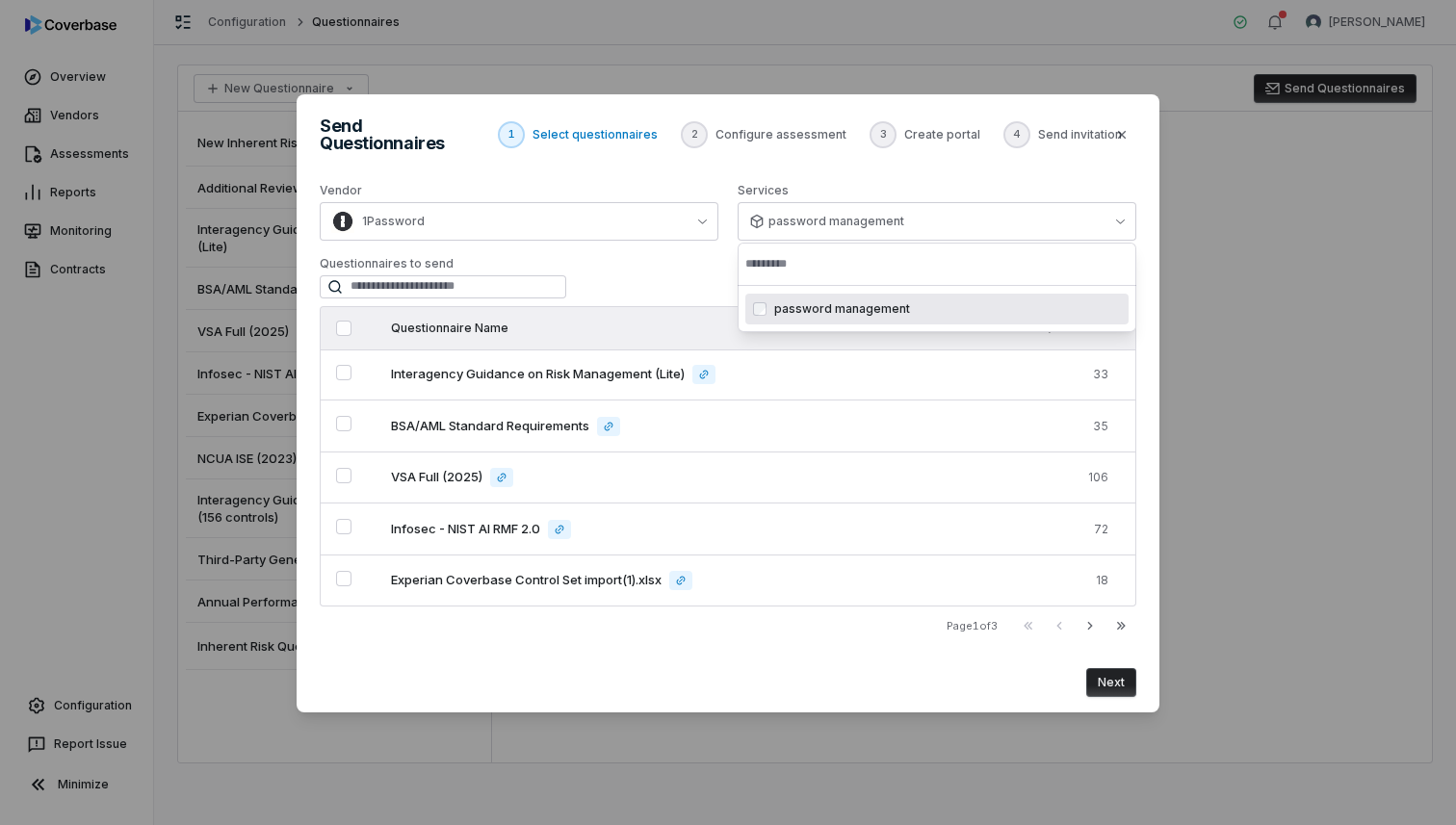
click at [608, 256] on label "Questionnaires to send" at bounding box center [728, 264] width 817 height 16
click at [342, 325] on button "Select all ready questionnaires on this page" at bounding box center [344, 329] width 16 height 16
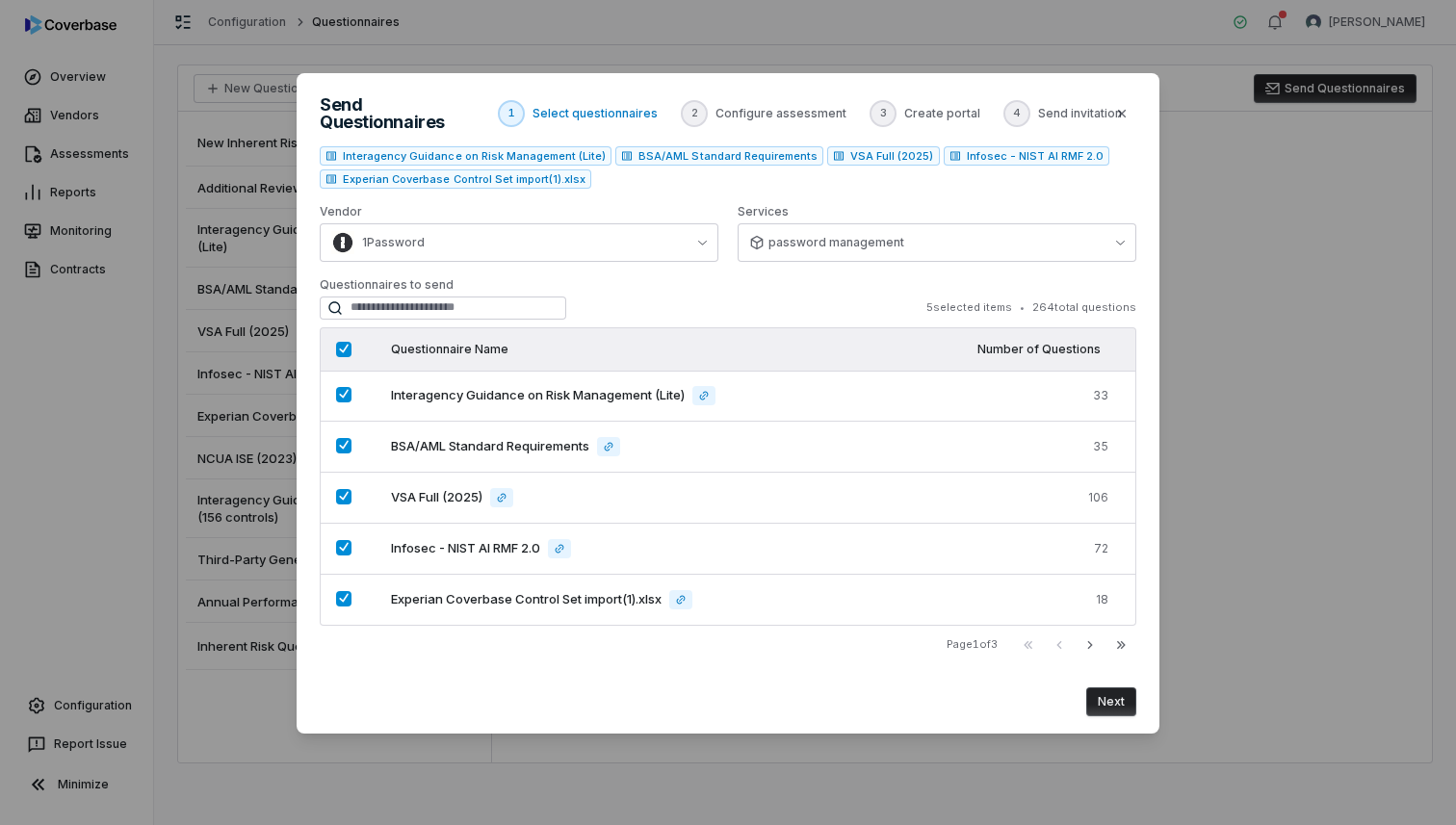
click at [348, 342] on button "Select all ready questionnaires on this page" at bounding box center [344, 349] width 16 height 16
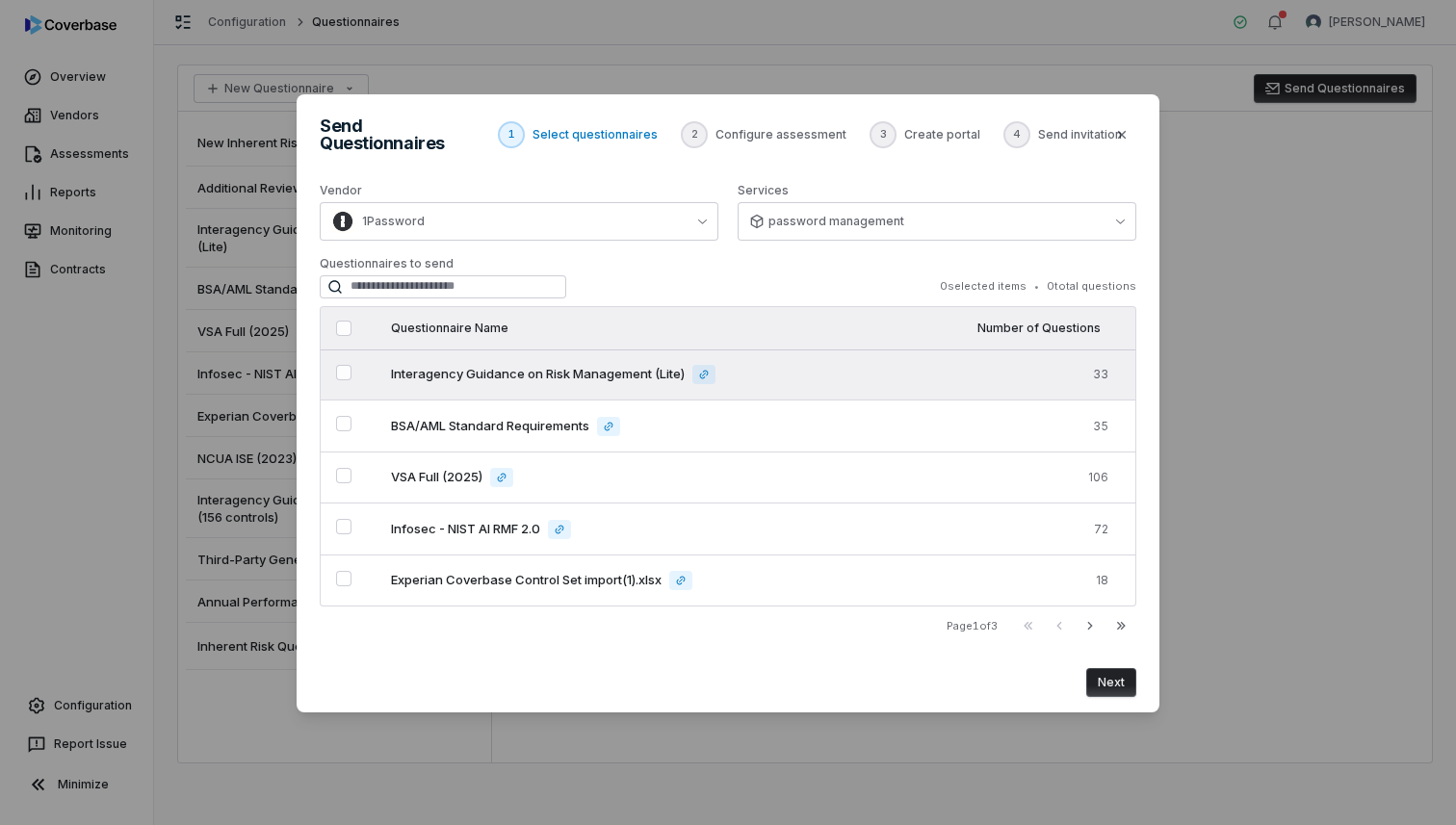
click at [344, 369] on button "Select questionnaire Interagency Guidance on Risk Management (Lite)" at bounding box center [344, 373] width 16 height 16
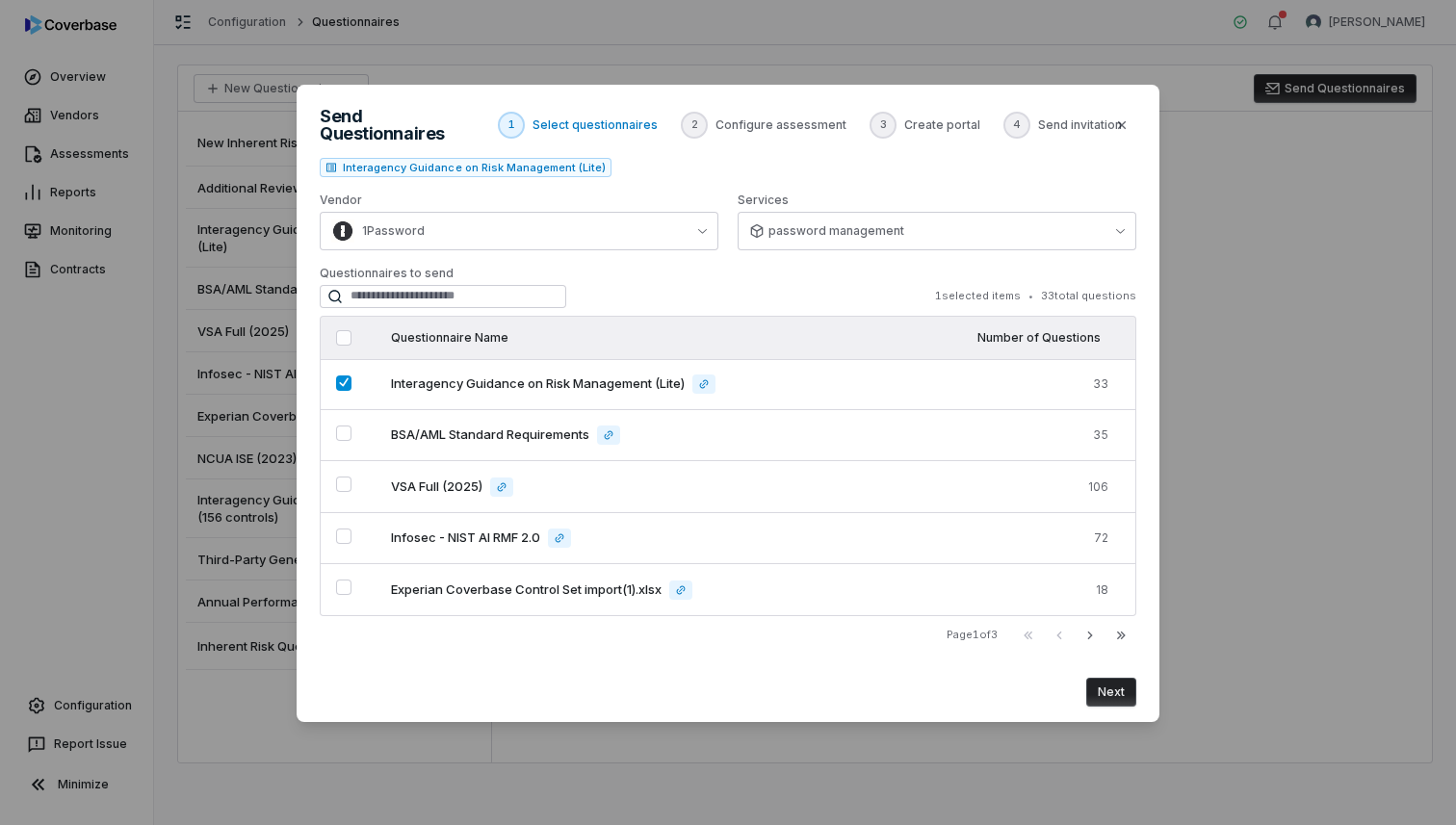
click at [1114, 688] on button "Next" at bounding box center [1111, 692] width 50 height 29
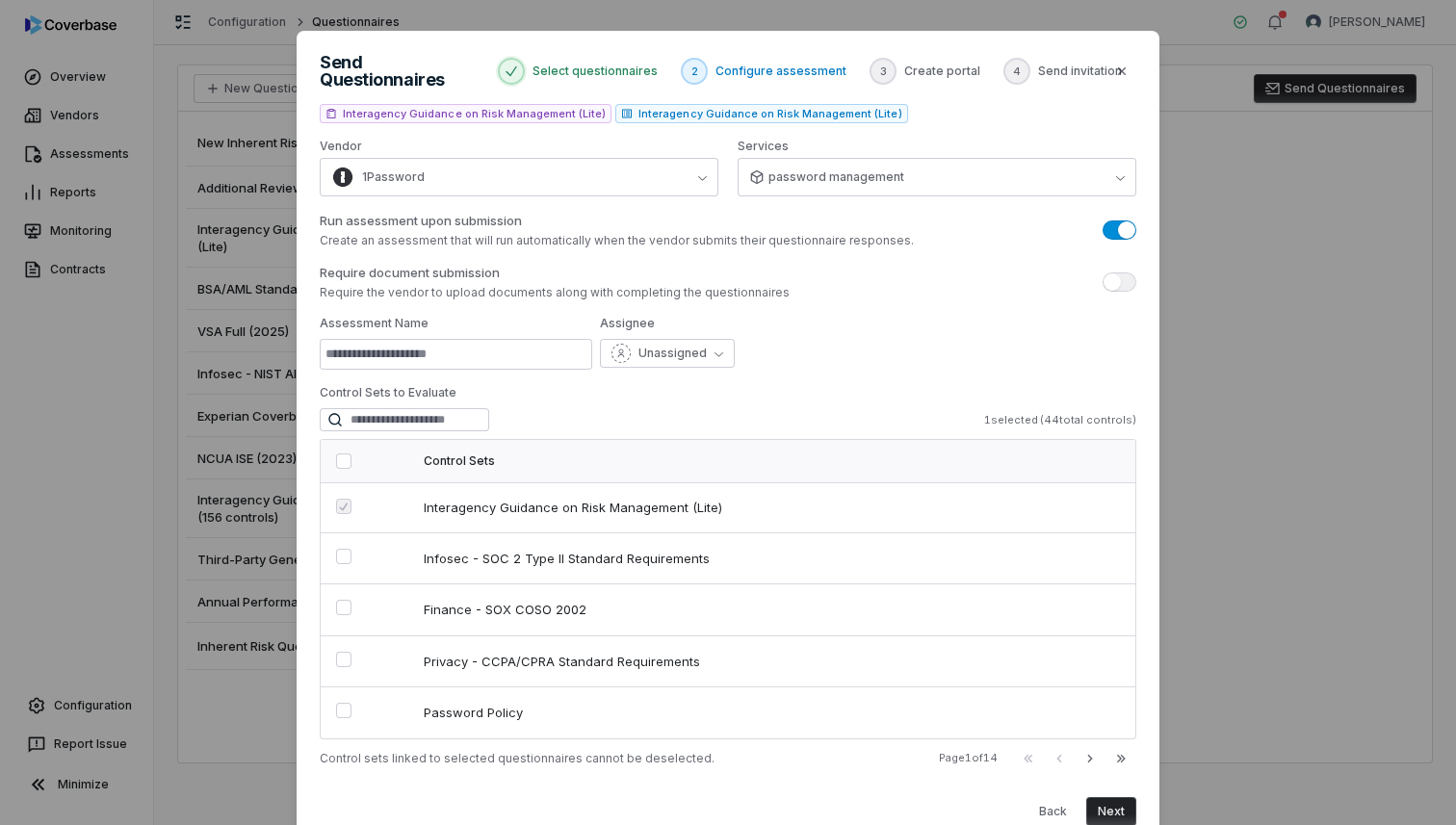
click at [882, 368] on div "Require document submission Require the vendor to upload documents along with c…" at bounding box center [728, 515] width 817 height 502
click at [913, 264] on div "Require document submission Require the vendor to upload documents along with c…" at bounding box center [728, 282] width 817 height 37
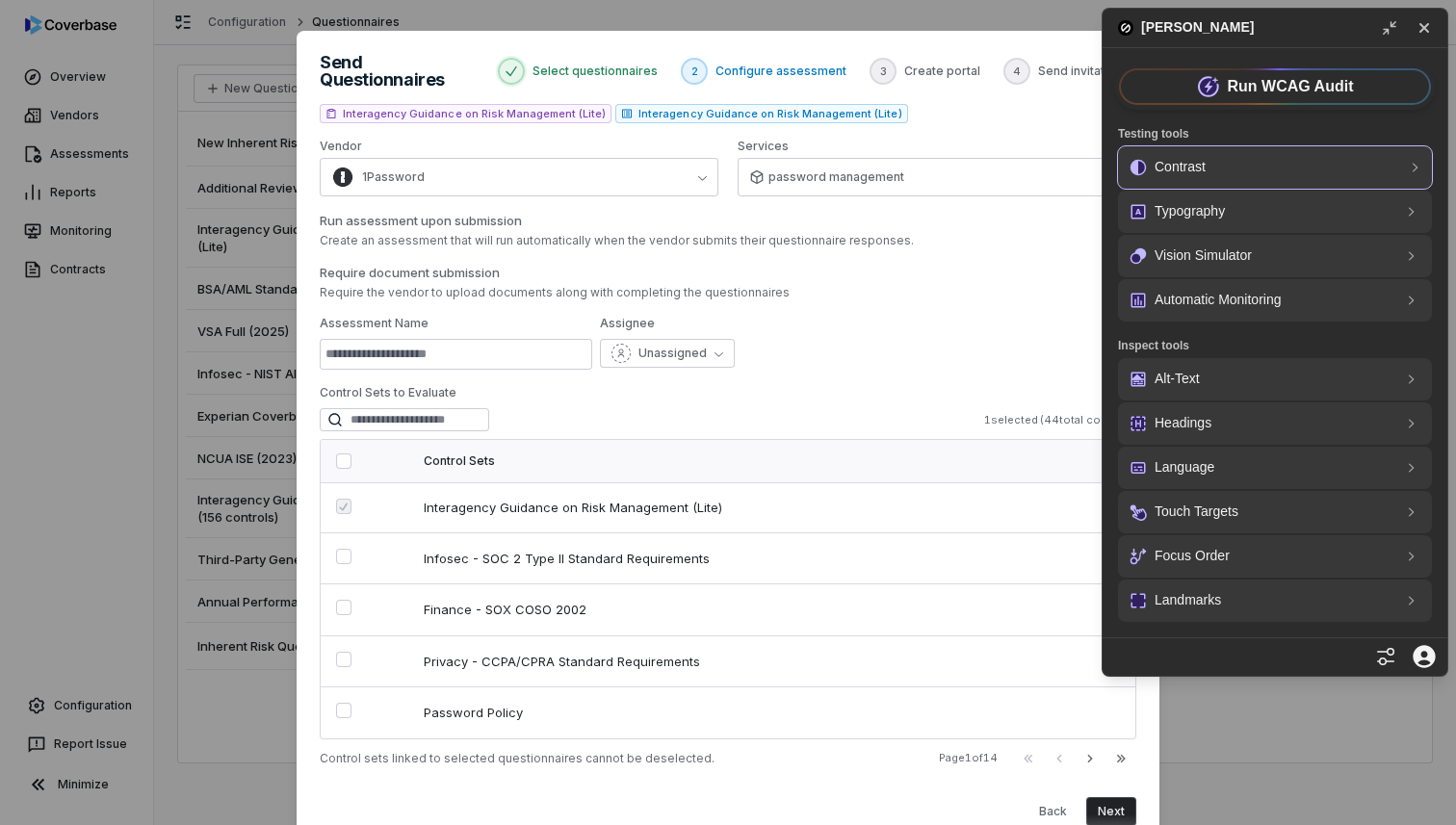
click at [1205, 161] on p "Contrast" at bounding box center [1179, 167] width 51 height 23
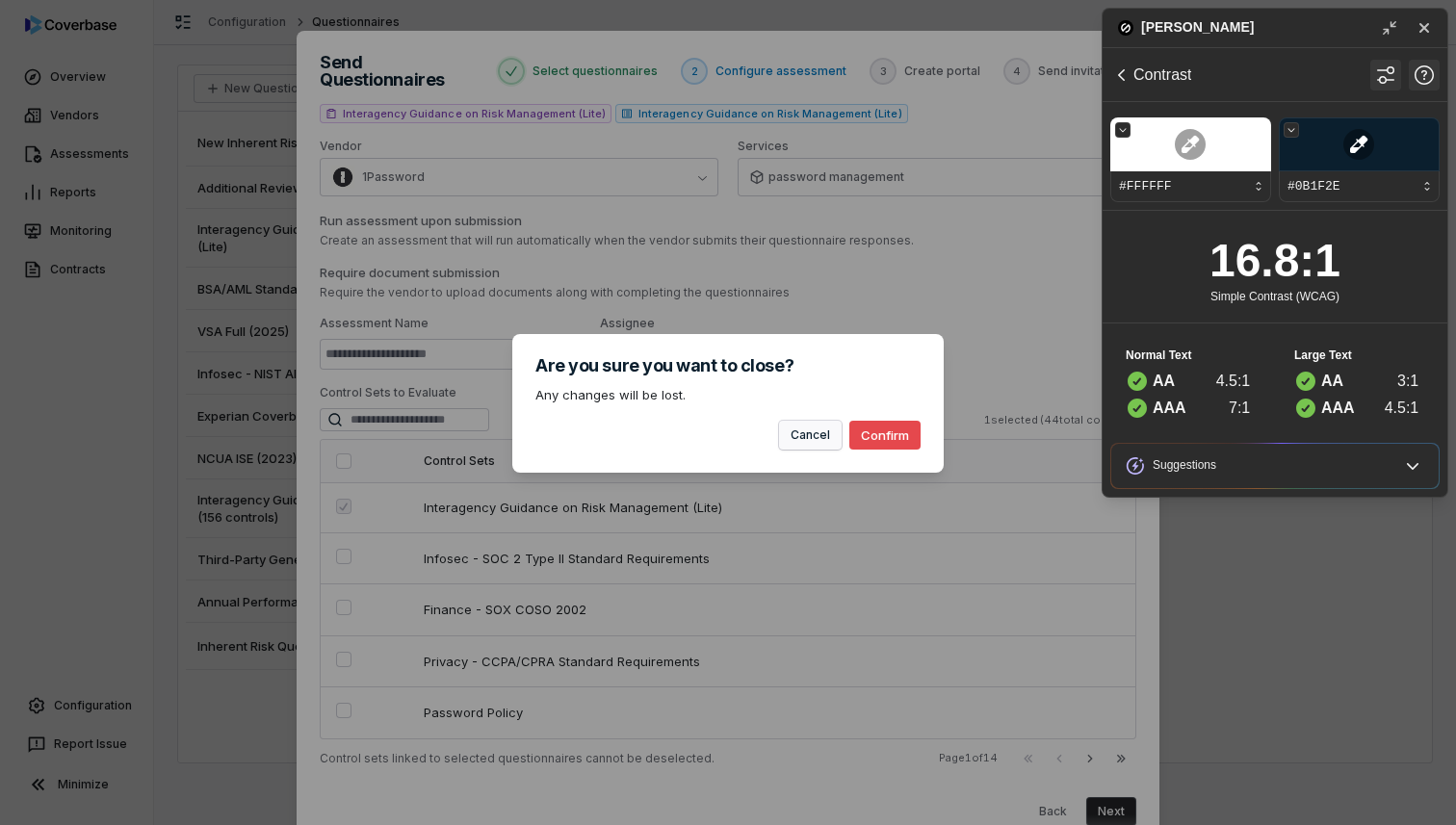
click at [817, 440] on button "Cancel" at bounding box center [810, 435] width 63 height 29
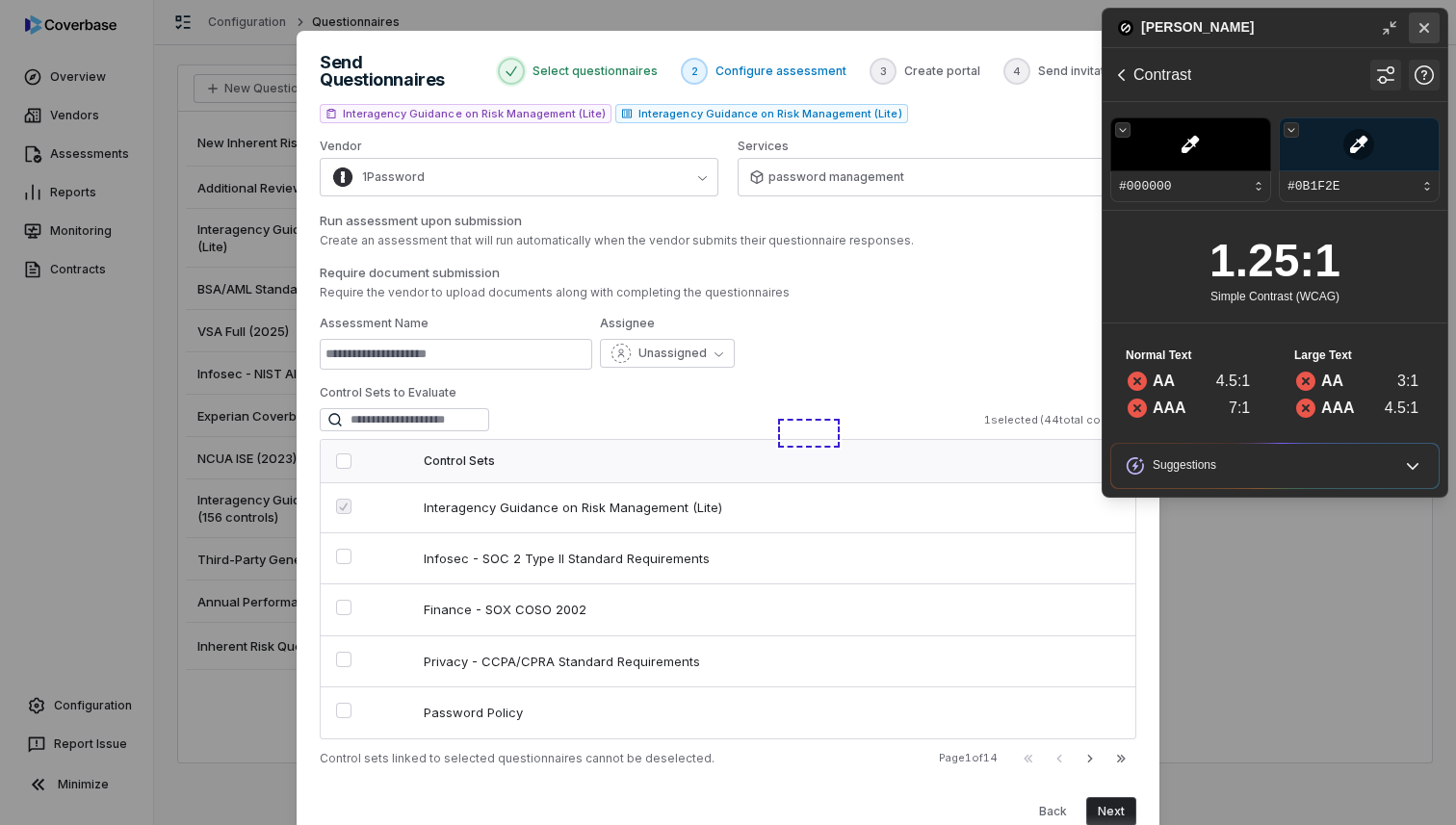
click at [1421, 28] on icon "Close" at bounding box center [1423, 27] width 23 height 23
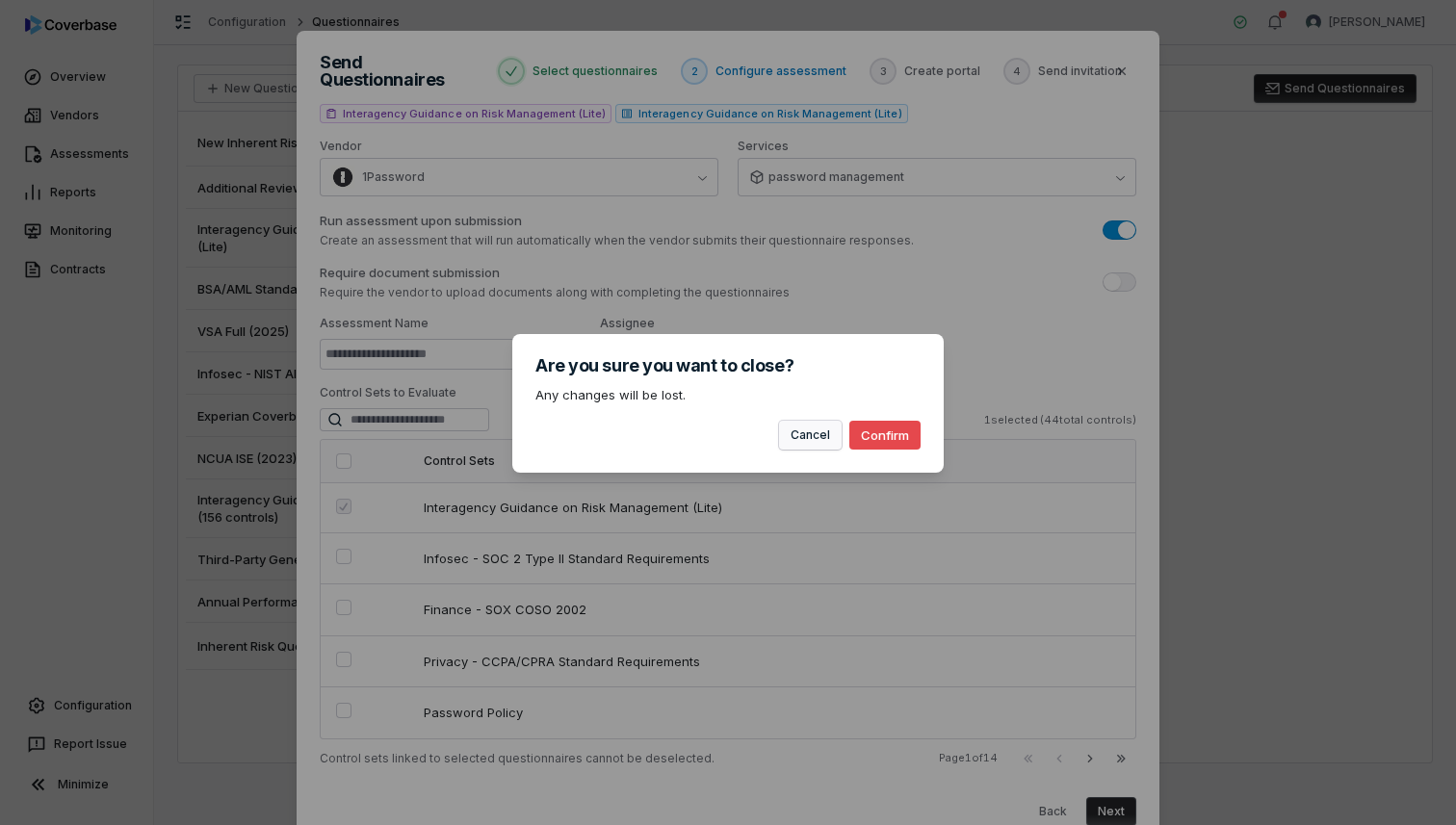
click at [810, 437] on button "Cancel" at bounding box center [810, 435] width 63 height 29
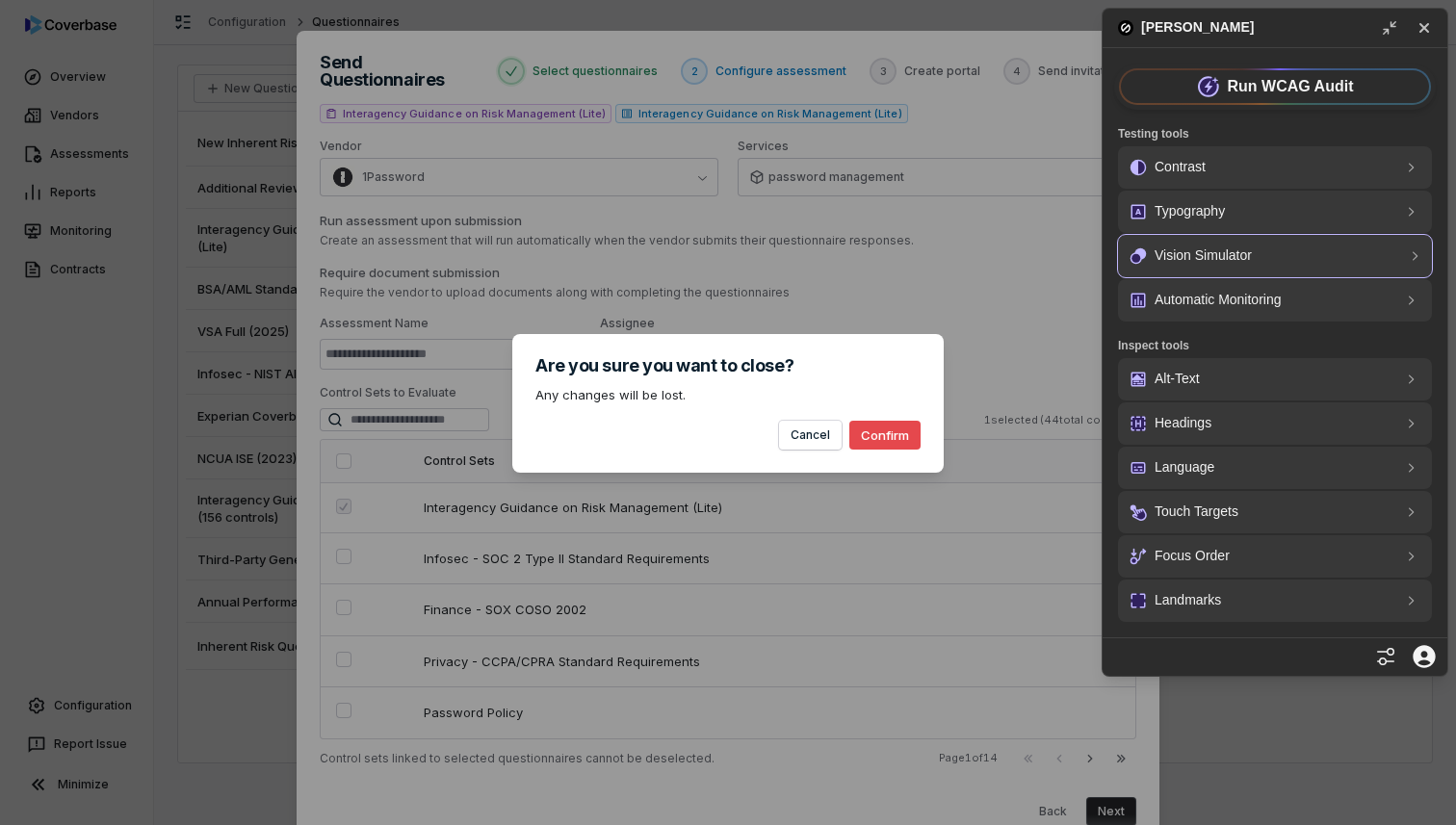
click at [1219, 262] on p "Vision Simulator" at bounding box center [1203, 255] width 97 height 23
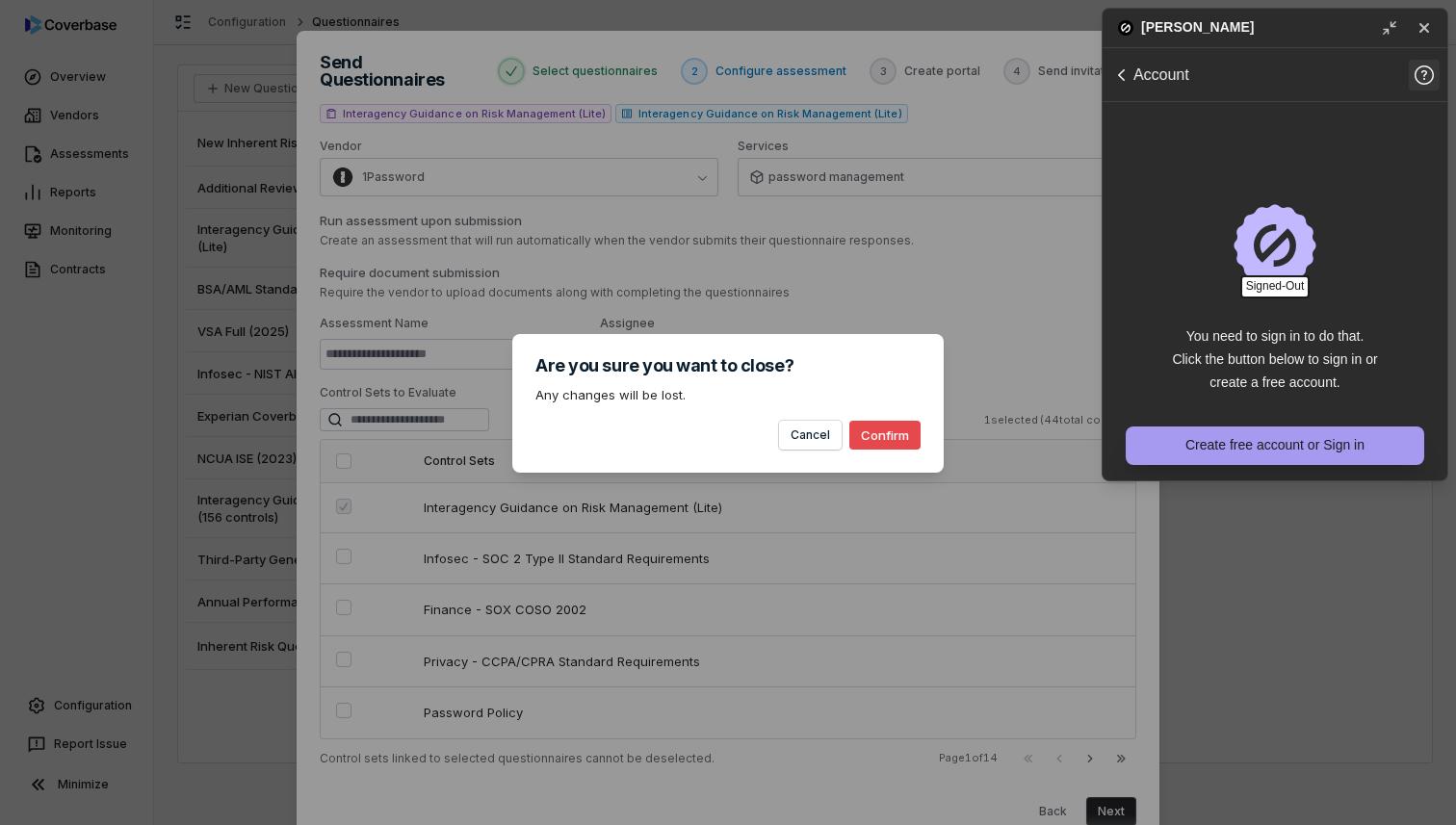
click at [1215, 454] on button "Create free account or Sign in" at bounding box center [1274, 446] width 299 height 39
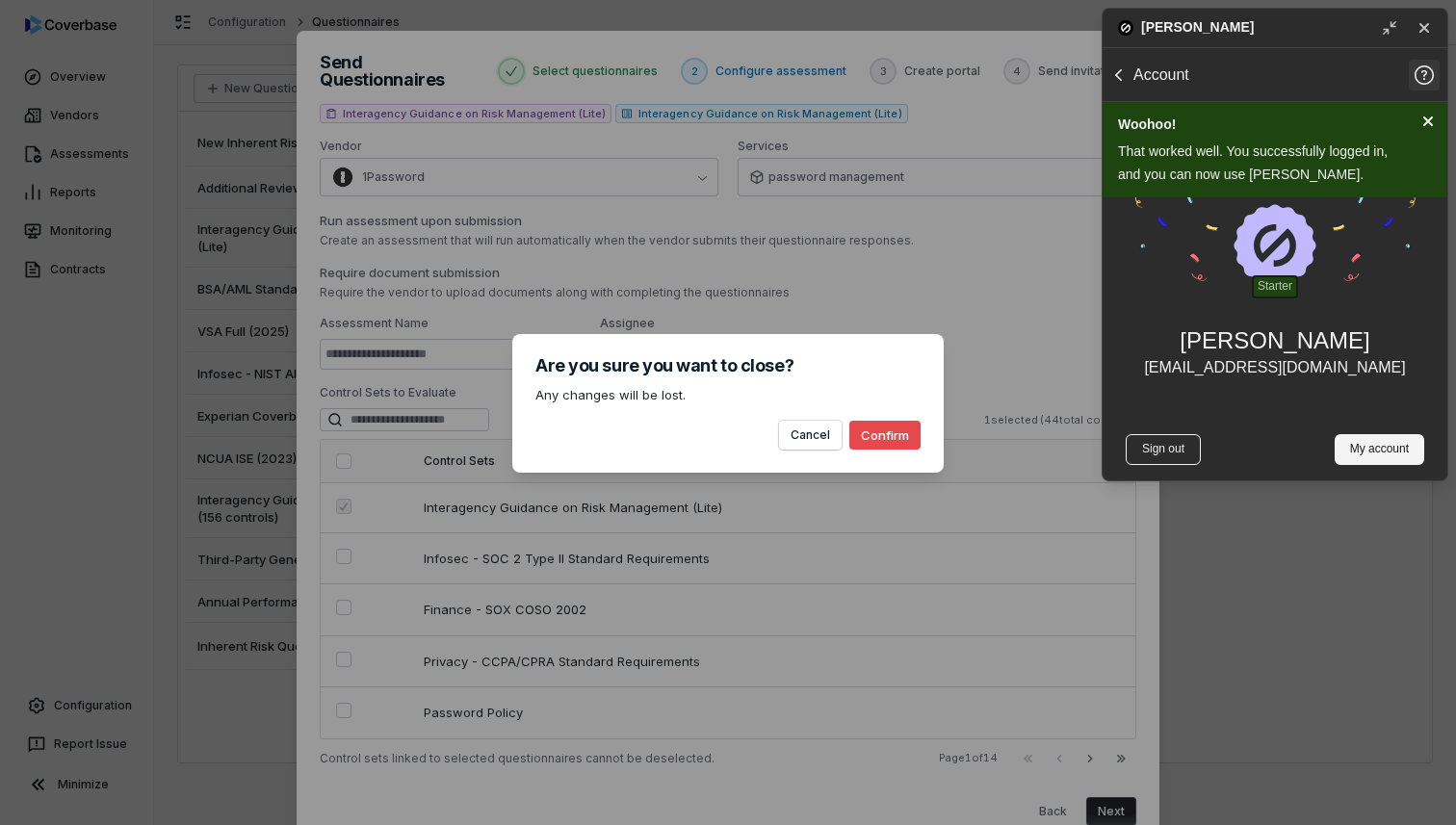
click at [1116, 70] on icon "Back to Menu" at bounding box center [1118, 74] width 23 height 23
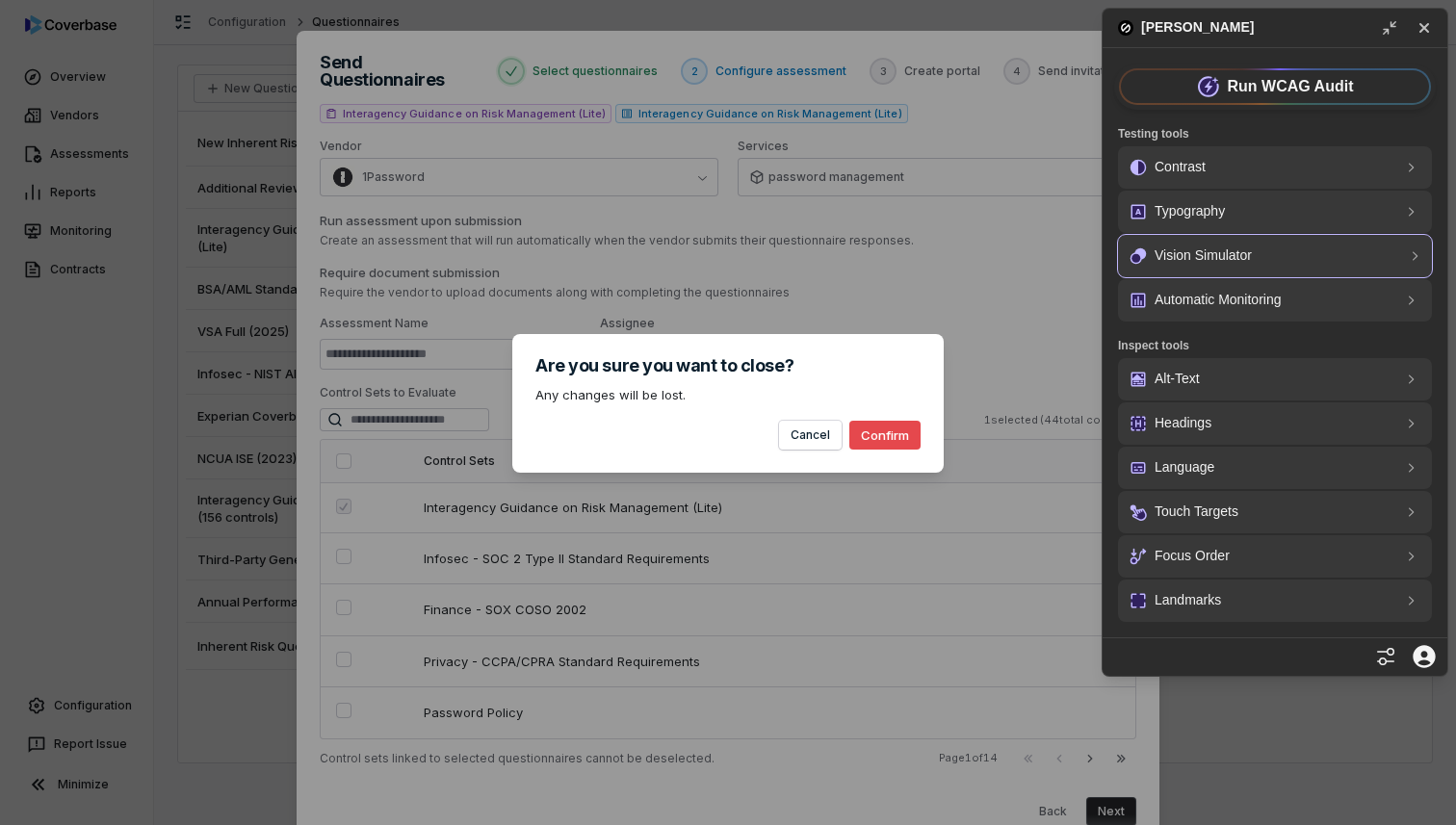
click at [1202, 265] on p "Vision Simulator" at bounding box center [1203, 255] width 97 height 23
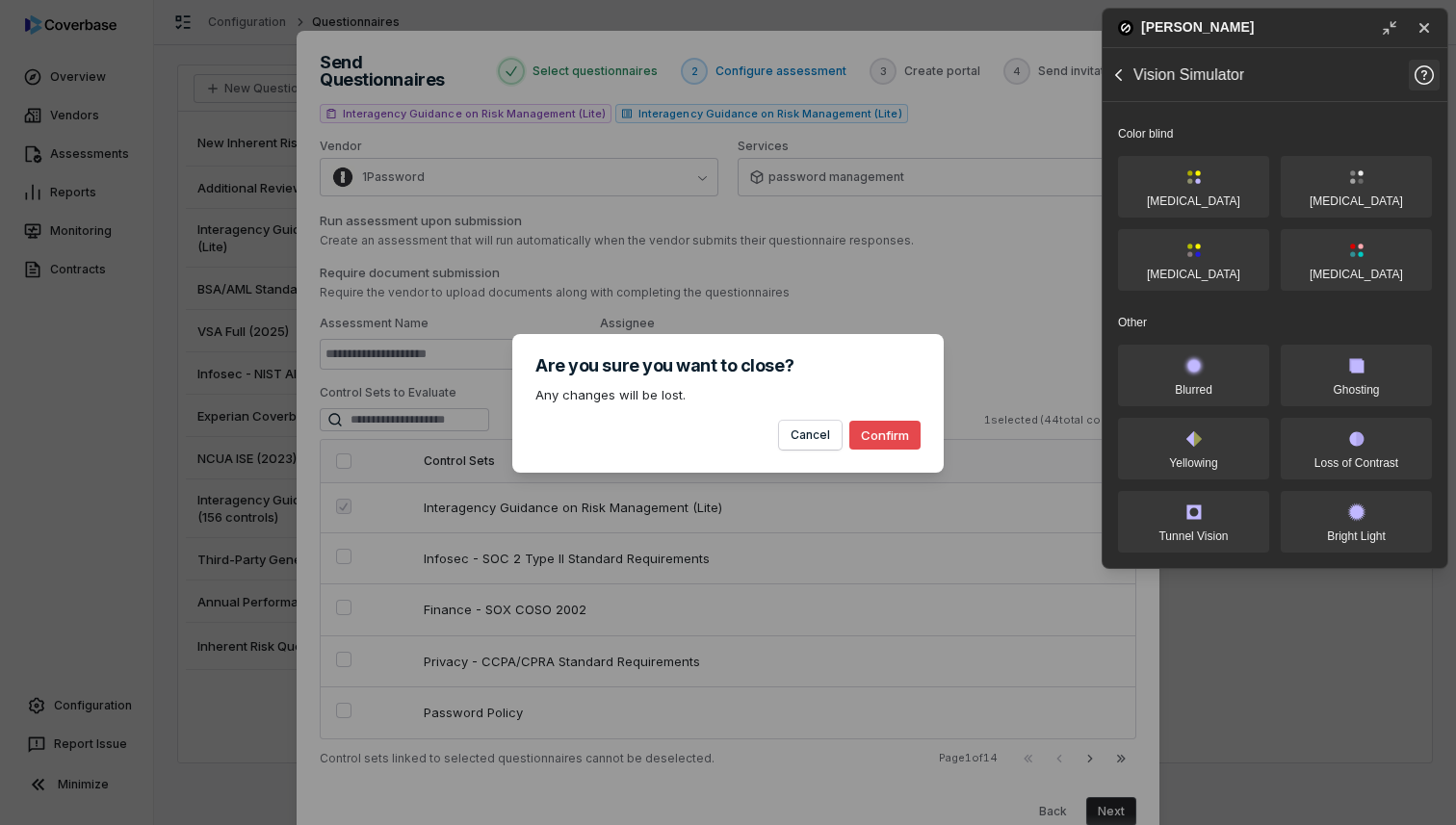
click at [1124, 73] on icon "Back to Menu" at bounding box center [1118, 74] width 23 height 23
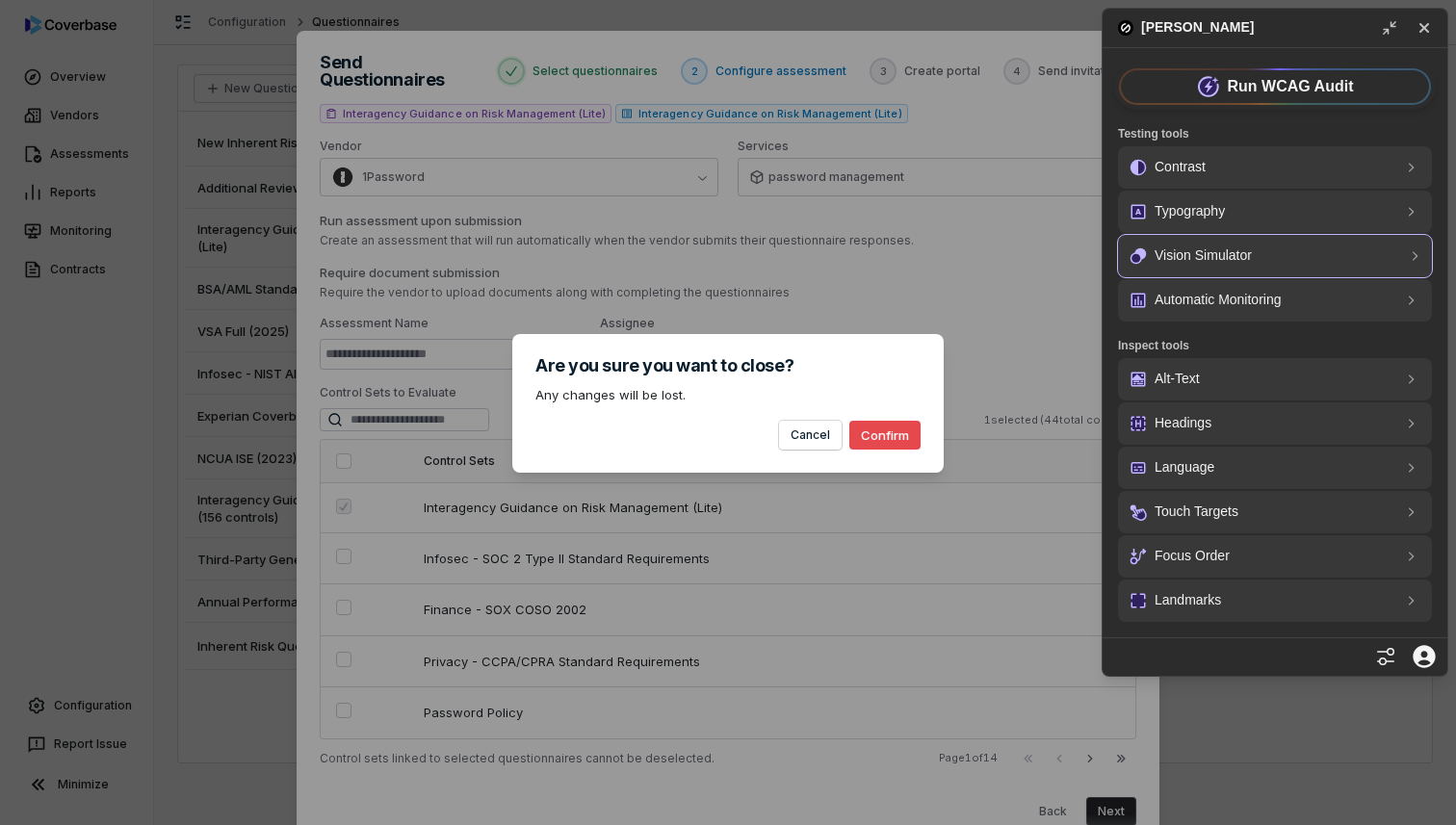
click at [1204, 258] on p "Vision Simulator" at bounding box center [1203, 255] width 97 height 23
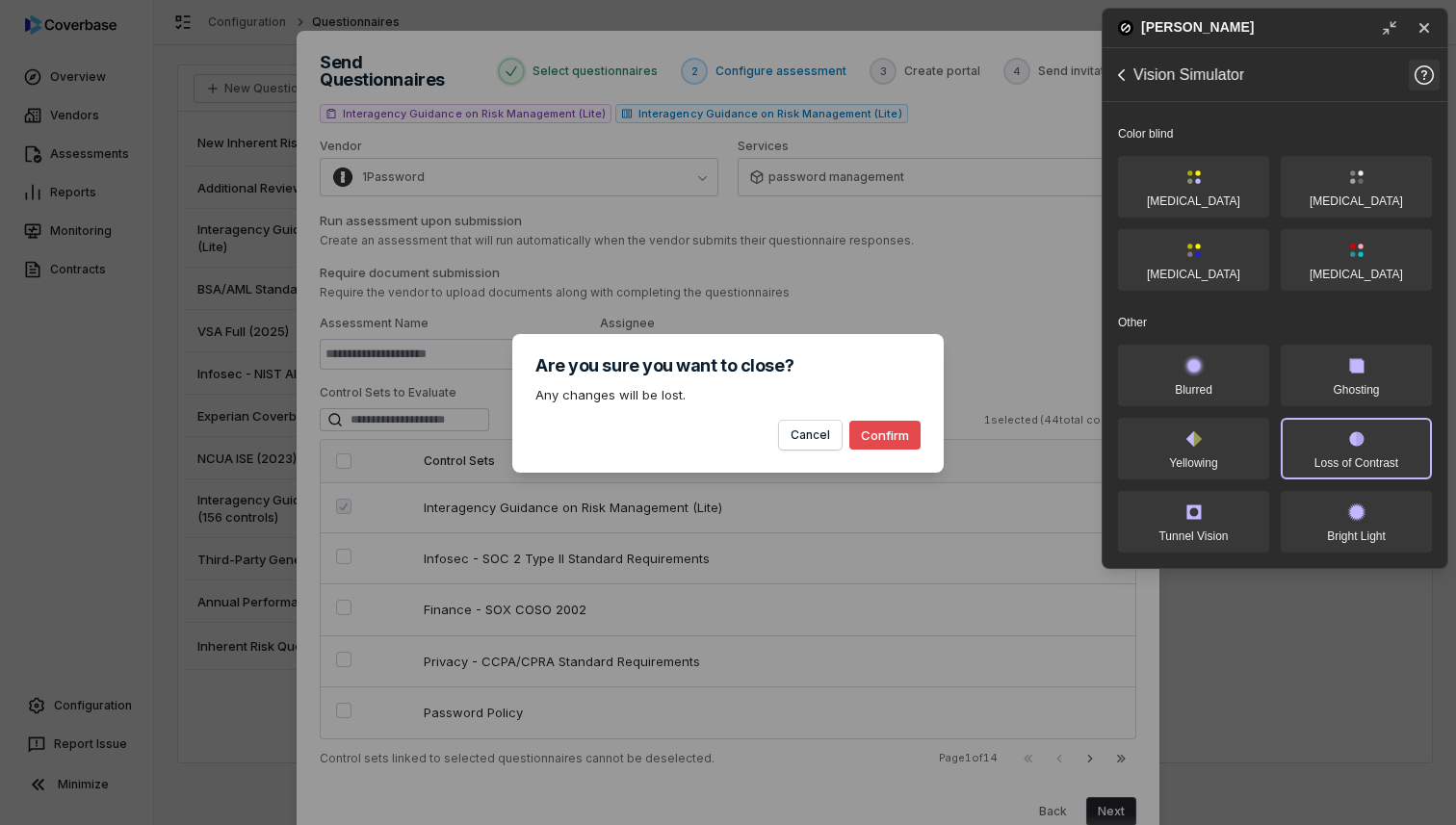
click at [1346, 449] on button "Loss of Contrast" at bounding box center [1356, 449] width 151 height 62
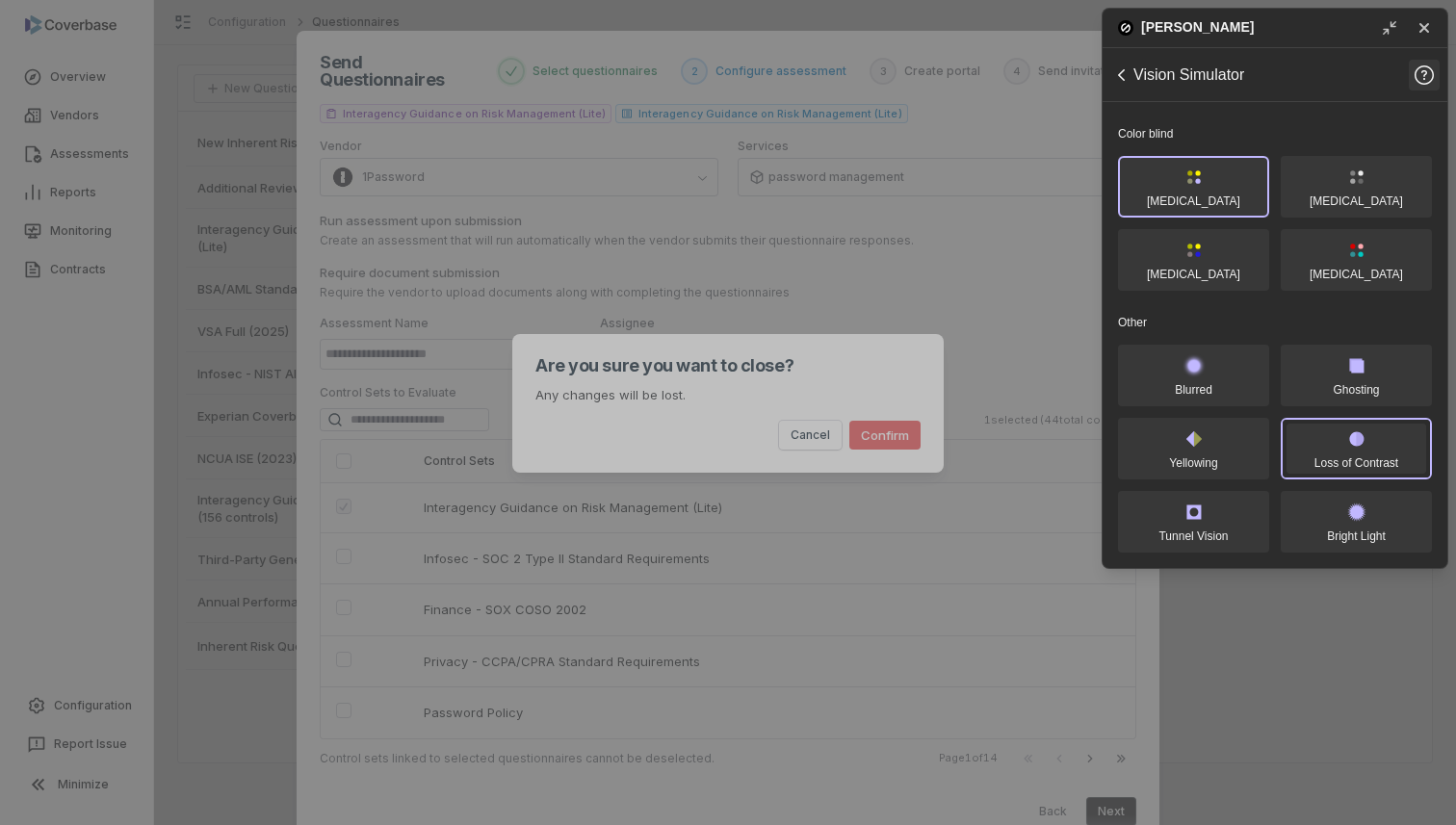
click at [779, 421] on button "Cancel" at bounding box center [810, 435] width 63 height 29
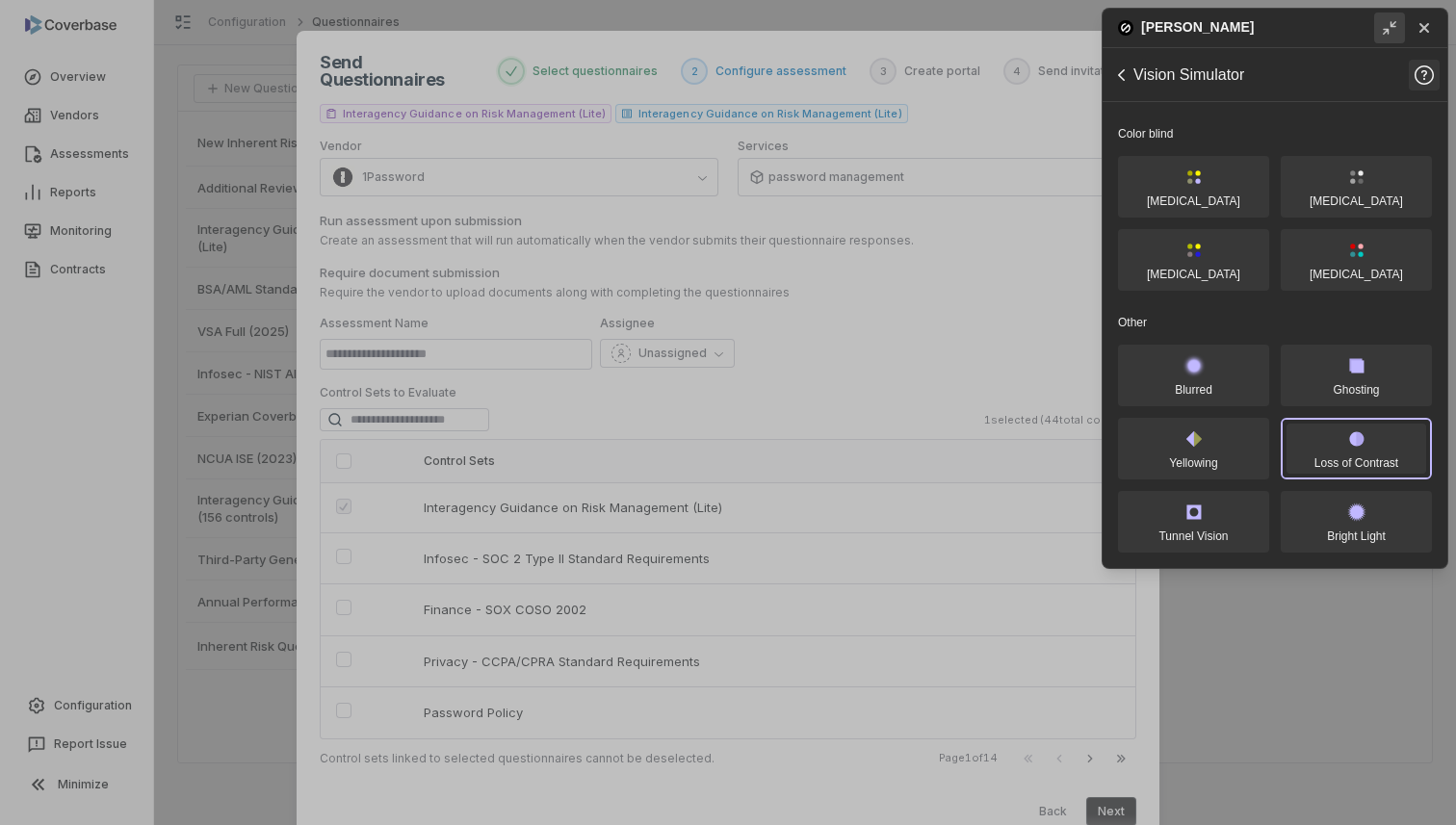
click at [1393, 33] on icon "Minimize" at bounding box center [1389, 27] width 17 height 17
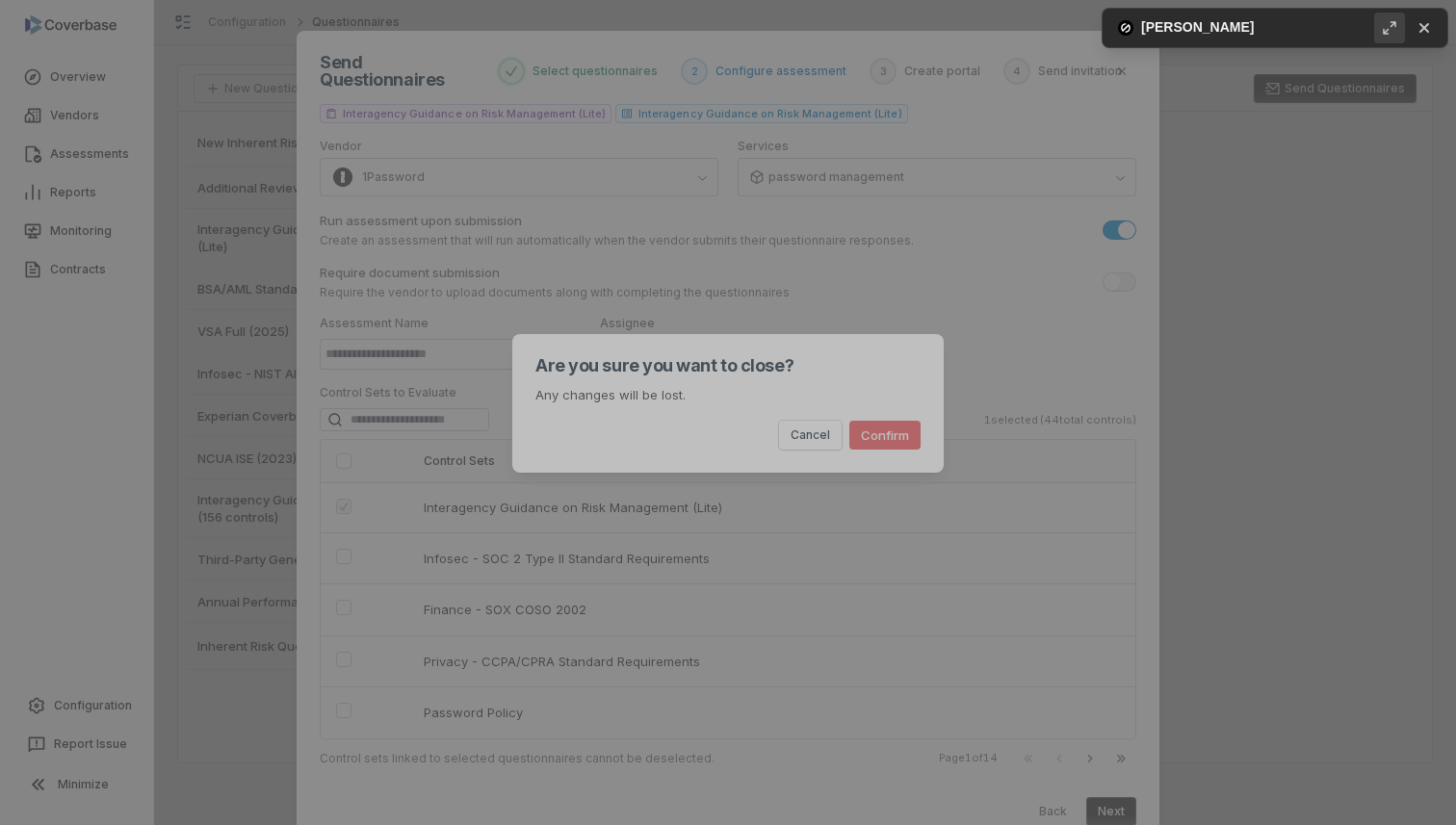
click at [715, 256] on div "Are you sure you want to close? Any changes will be lost. Cancel Confirm" at bounding box center [728, 412] width 1456 height 825
click at [700, 287] on div "Are you sure you want to close? Any changes will be lost. Cancel Confirm" at bounding box center [728, 412] width 1456 height 825
click at [1392, 27] on icon "Maximize" at bounding box center [1389, 27] width 17 height 17
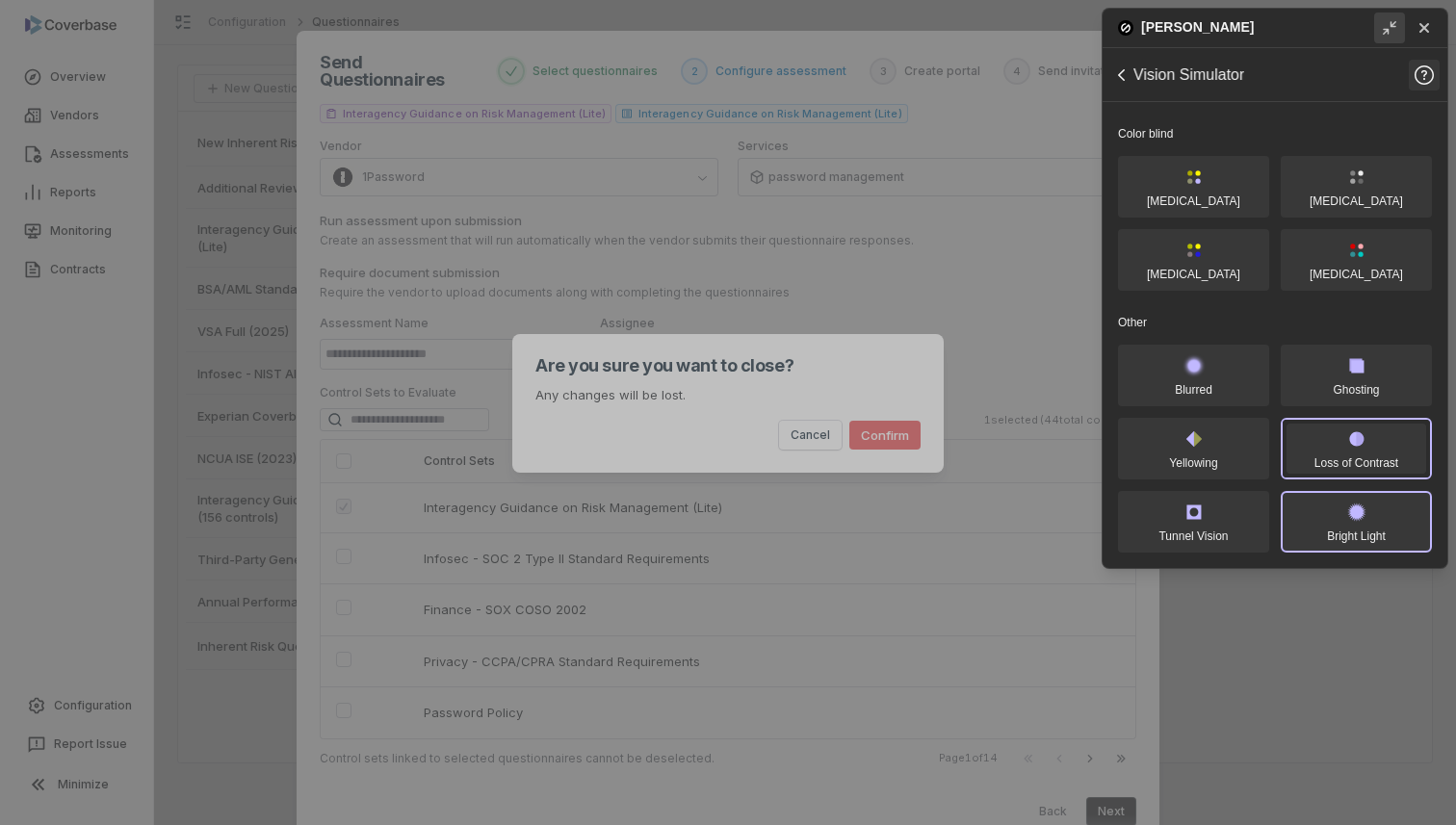
click at [1363, 537] on button "Bright Light" at bounding box center [1356, 522] width 151 height 62
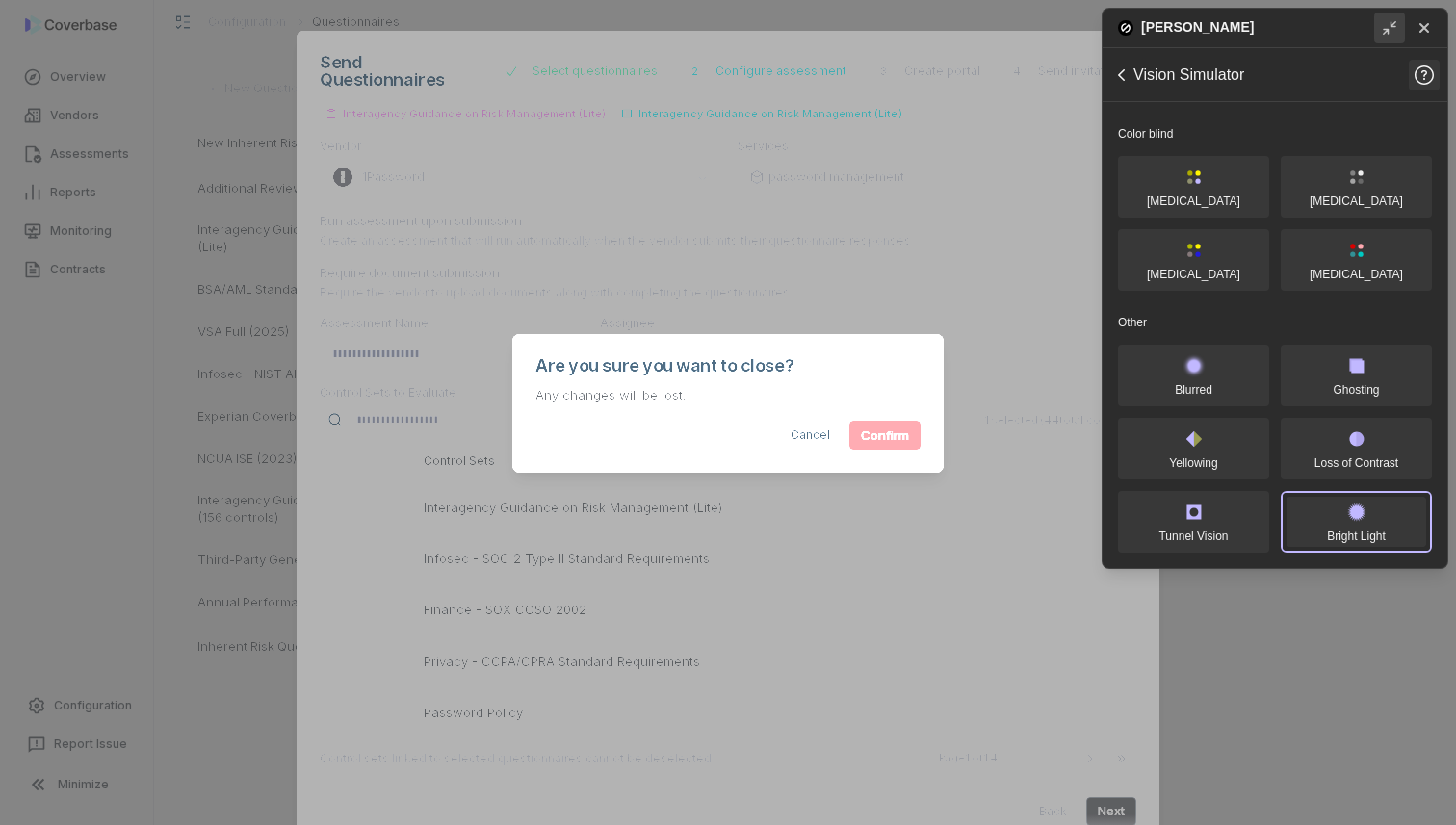
click at [1394, 22] on icon "Minimize" at bounding box center [1390, 28] width 12 height 12
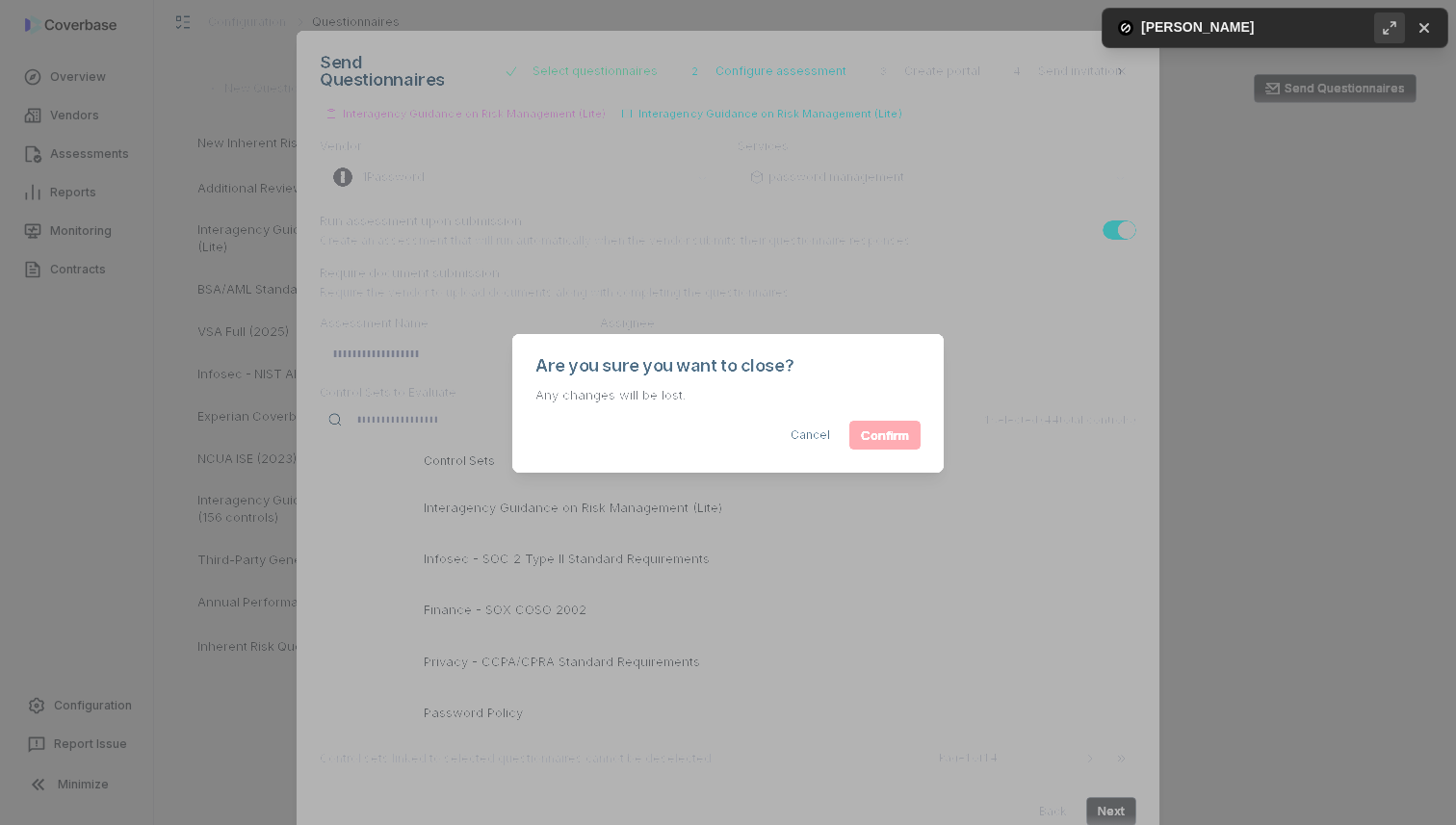
click at [1395, 25] on icon "Maximize" at bounding box center [1389, 27] width 17 height 17
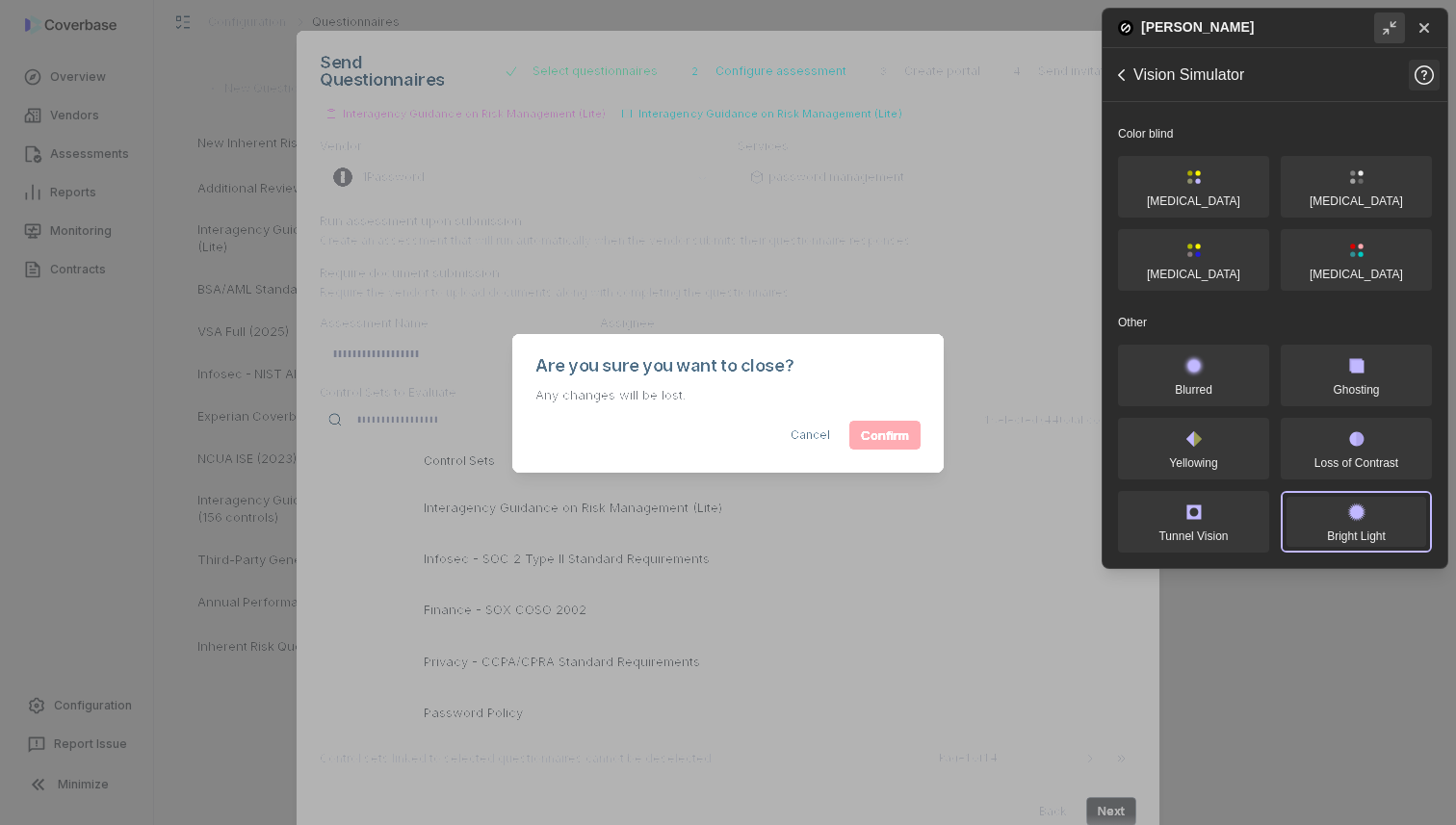
click at [1395, 24] on icon "Minimize" at bounding box center [1389, 27] width 17 height 17
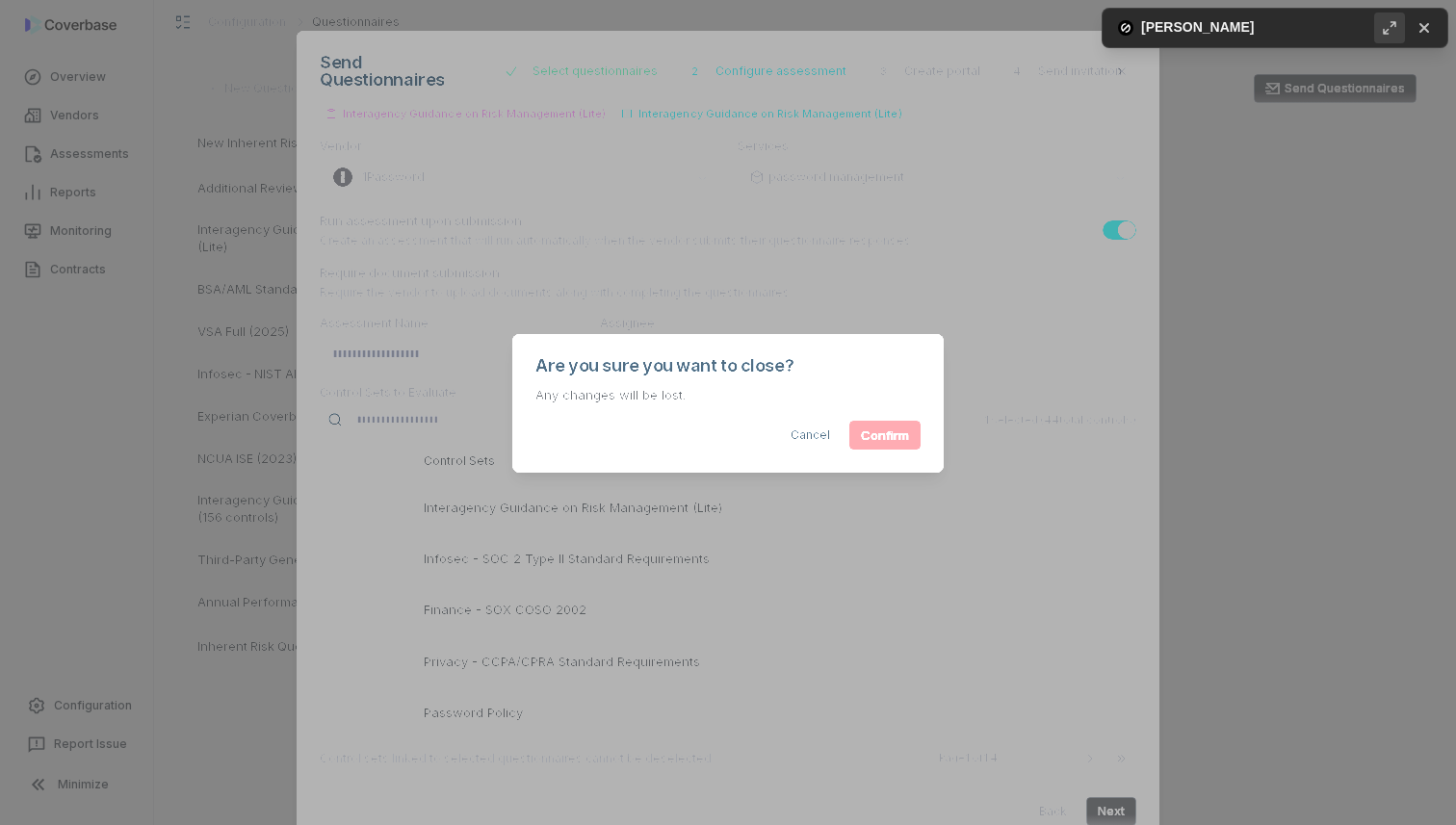
click at [1378, 37] on button "Maximize" at bounding box center [1389, 28] width 31 height 31
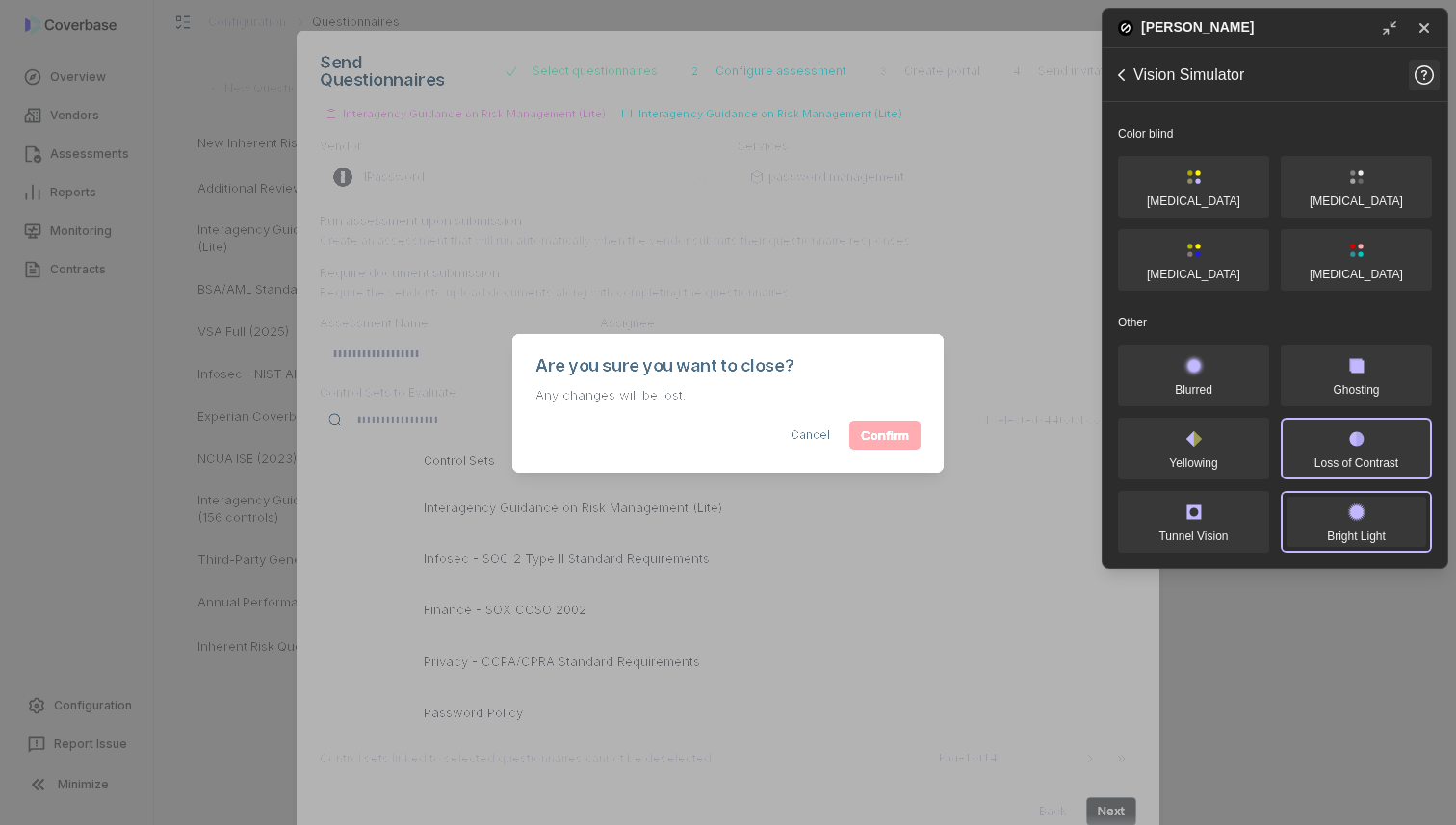
click at [1362, 465] on button "Loss of Contrast" at bounding box center [1356, 449] width 151 height 62
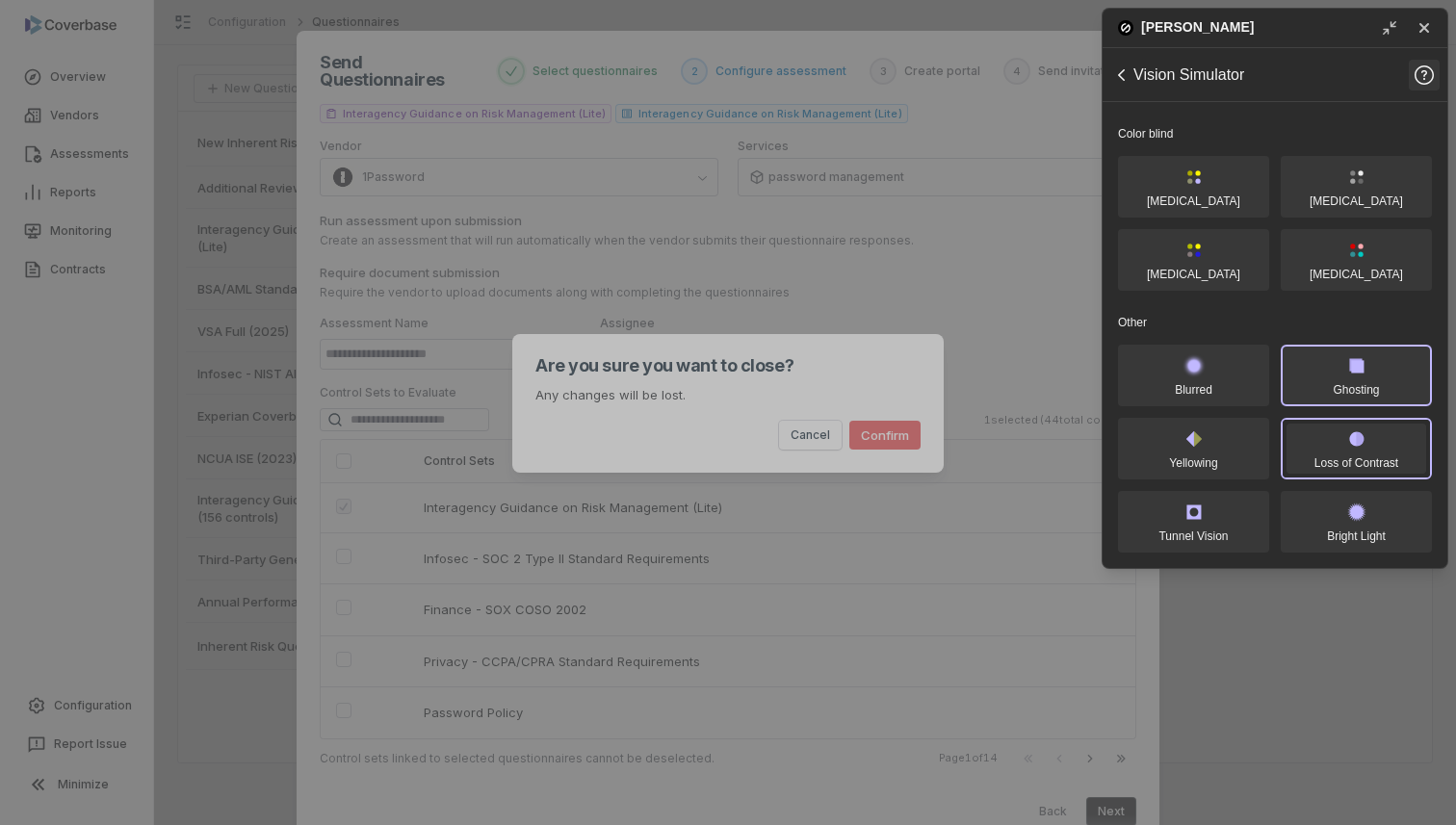
click at [1335, 382] on button "Ghosting" at bounding box center [1356, 375] width 151 height 62
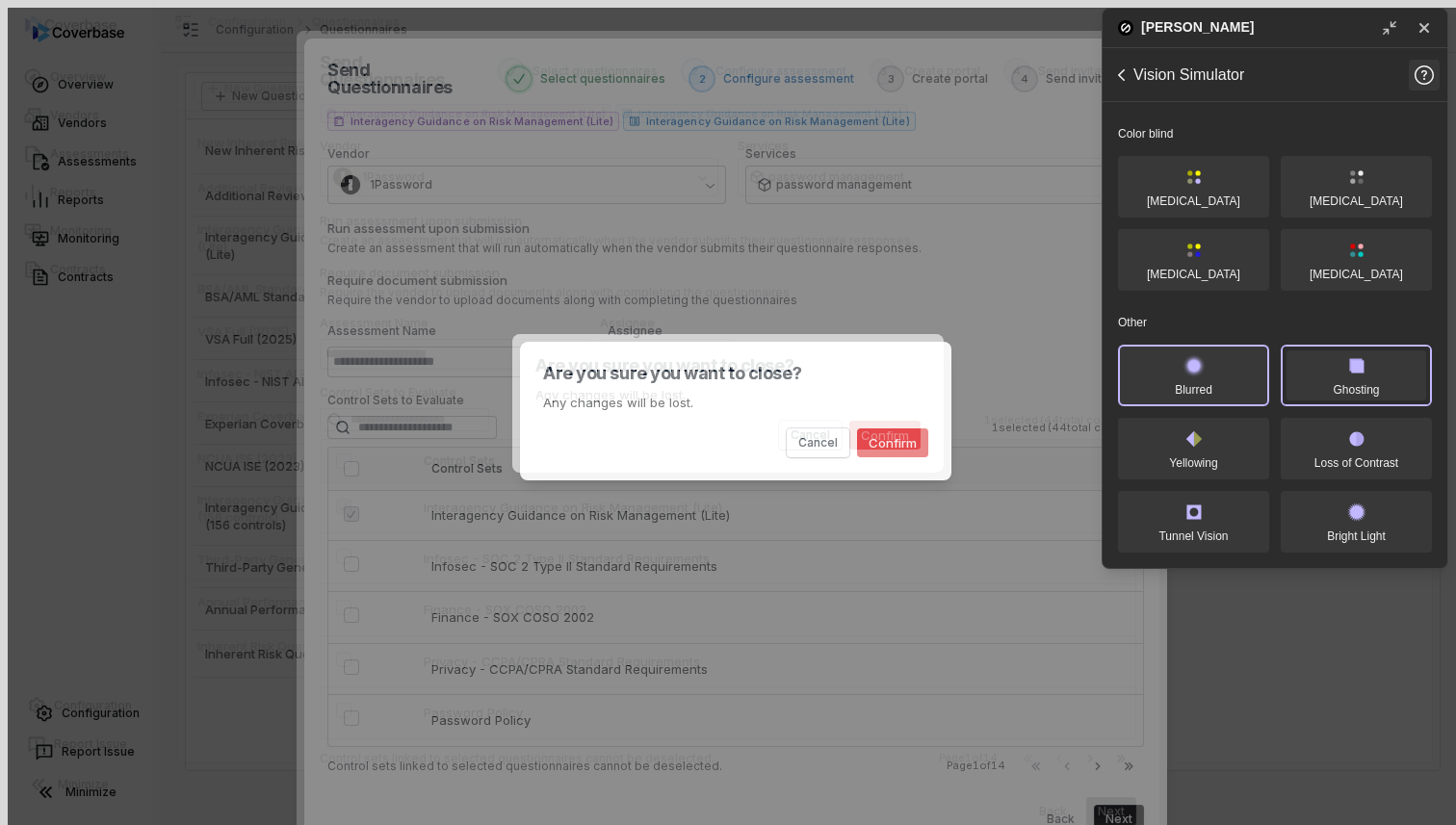
click at [1207, 394] on button "Blurred" at bounding box center [1193, 375] width 151 height 62
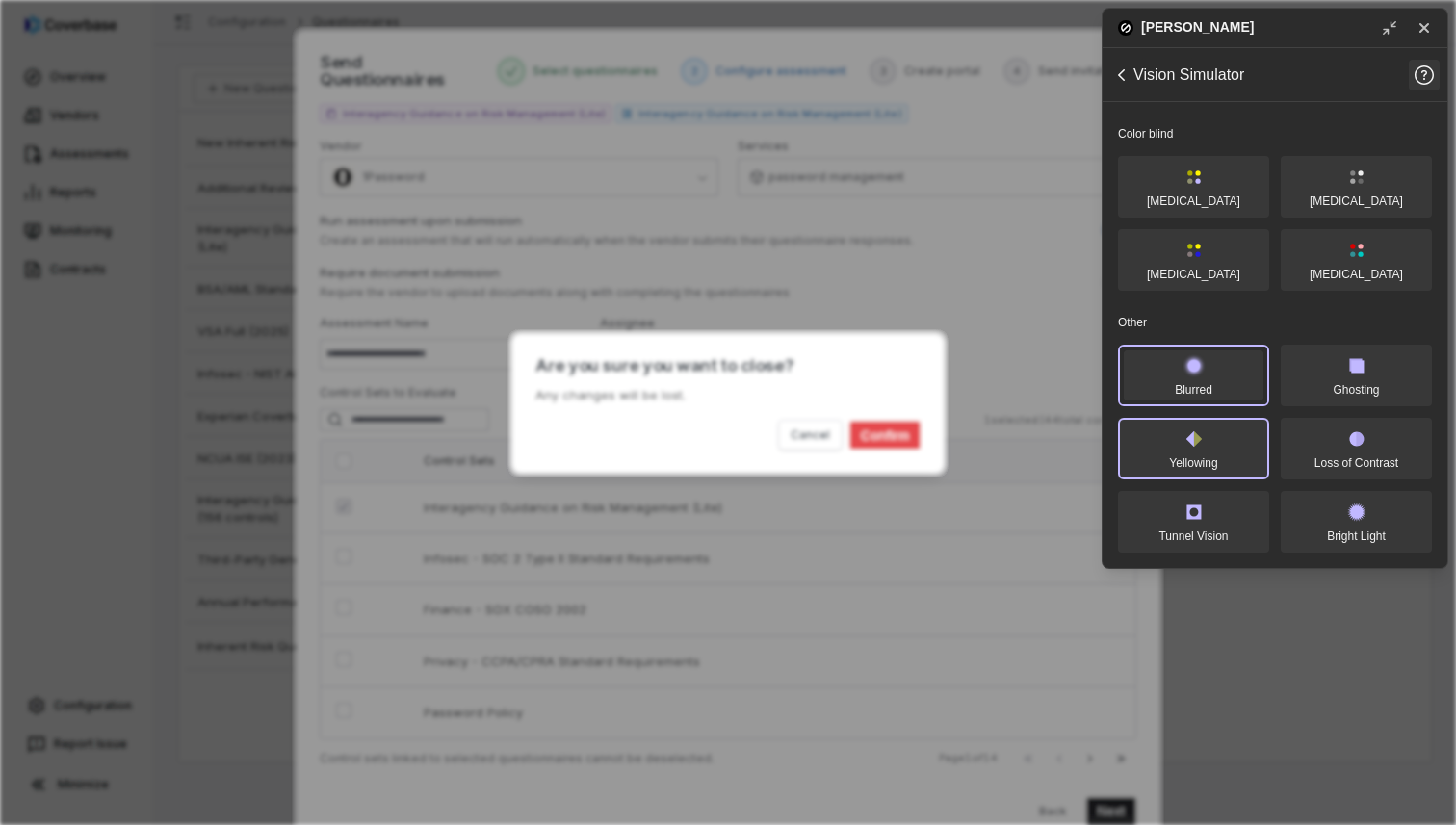
click at [1209, 446] on button "Yellowing" at bounding box center [1193, 449] width 151 height 62
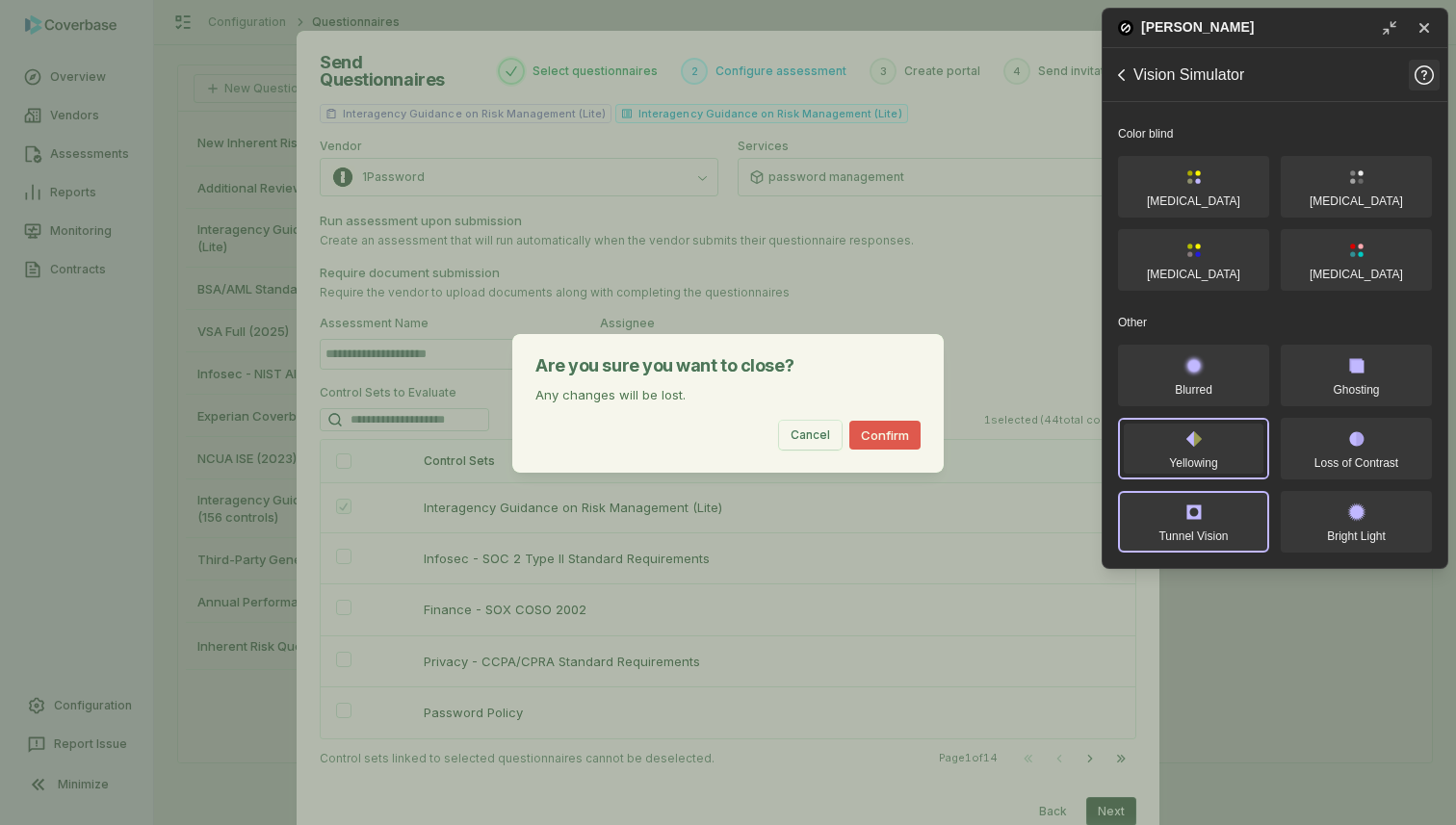
click at [1209, 518] on button "Tunnel Vision" at bounding box center [1193, 522] width 151 height 62
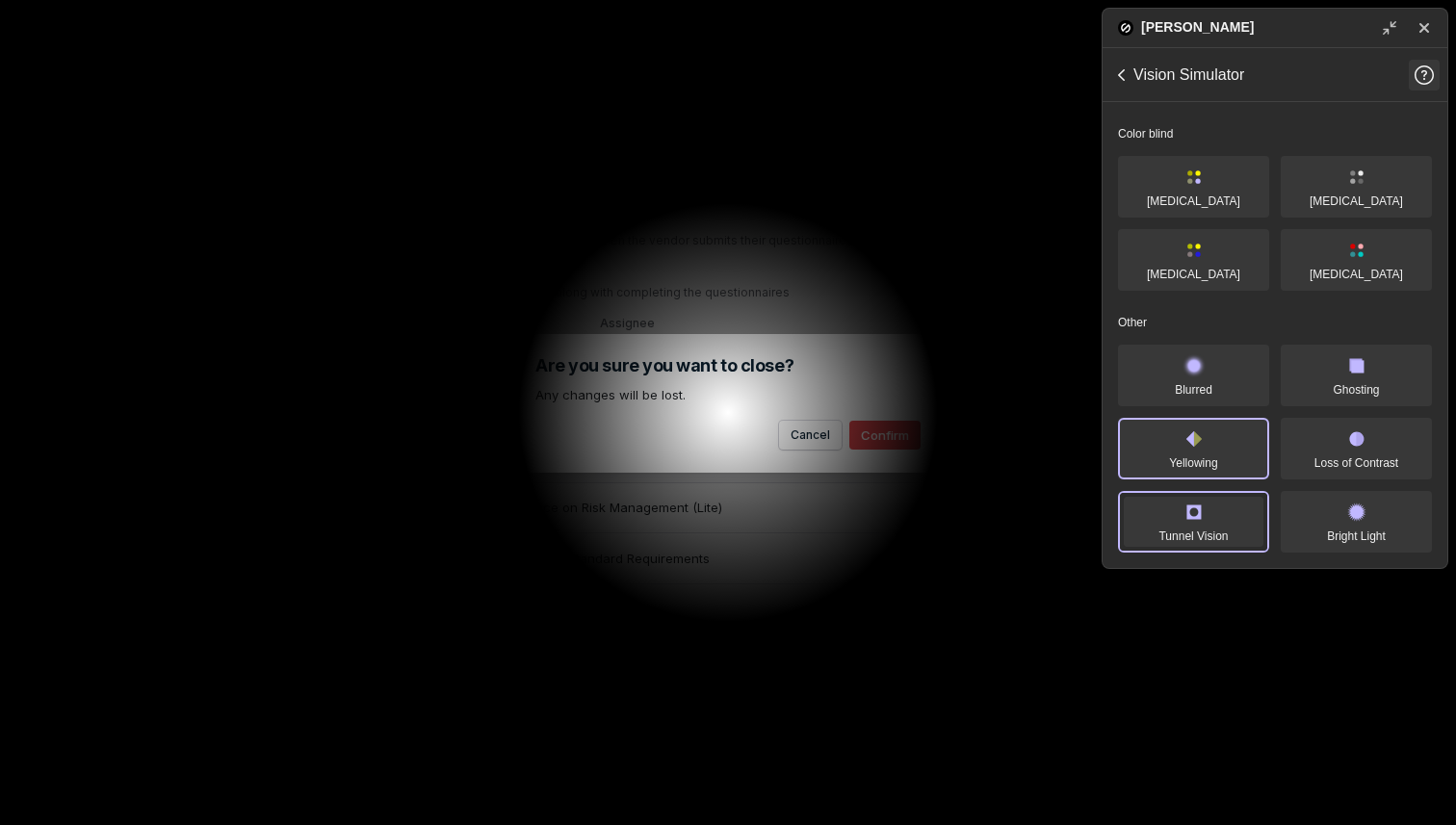
click at [1216, 476] on button "Yellowing" at bounding box center [1193, 449] width 151 height 62
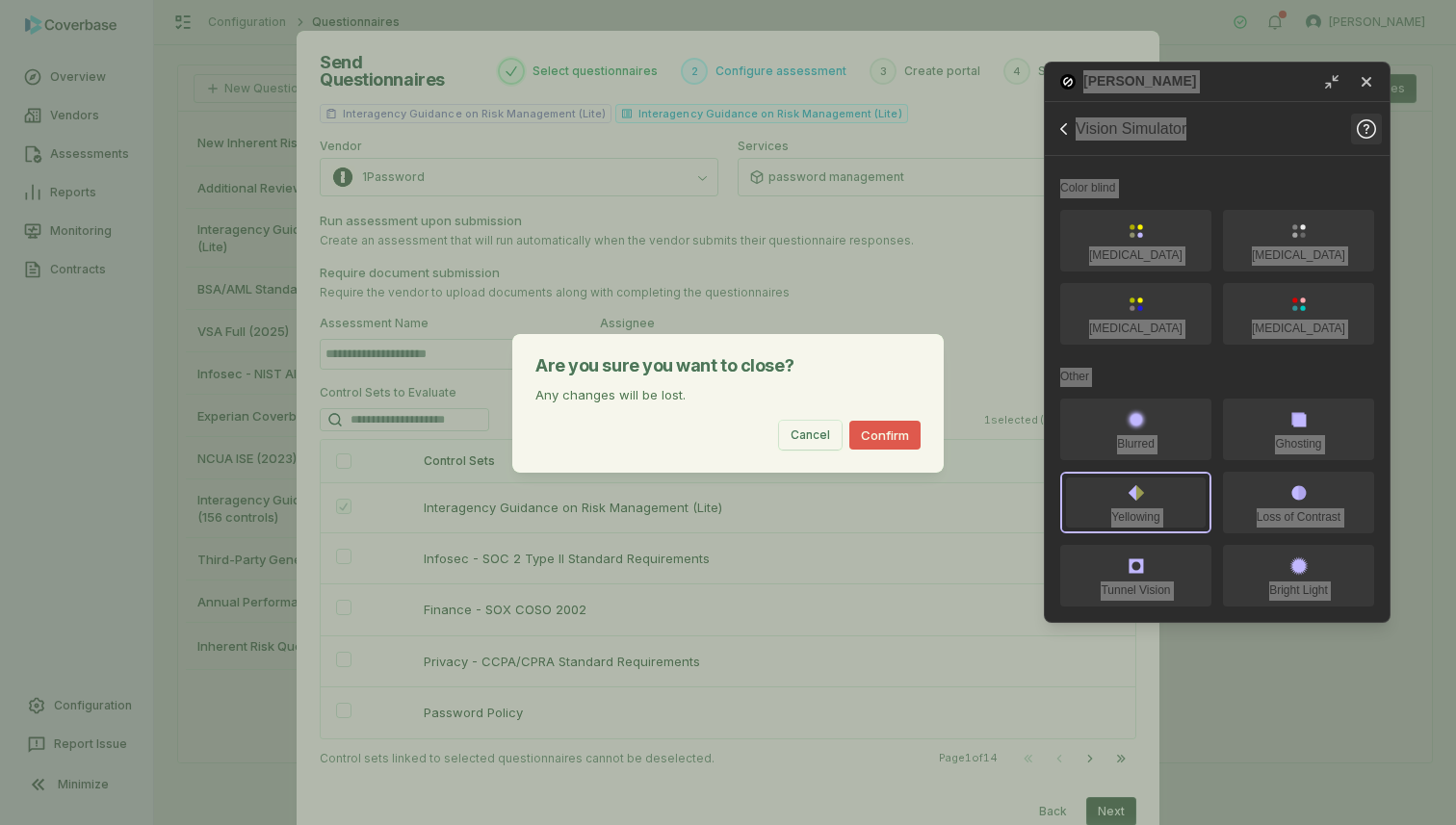
drag, startPoint x: 1341, startPoint y: 25, endPoint x: 1284, endPoint y: 79, distance: 78.5
click at [1284, 79] on div "[PERSON_NAME]" at bounding box center [1188, 81] width 256 height 39
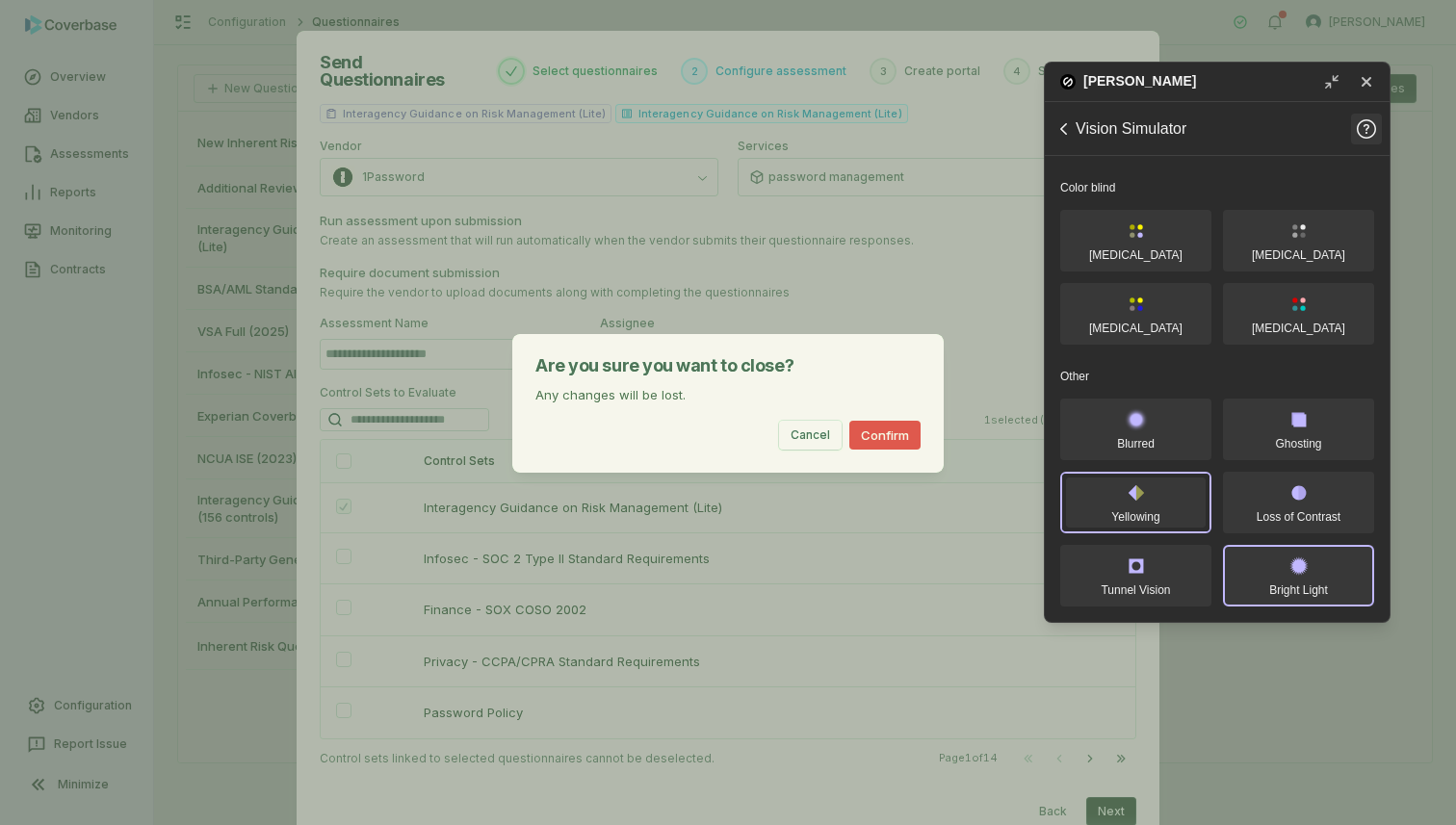
click at [1308, 582] on button "Bright Light" at bounding box center [1298, 576] width 151 height 62
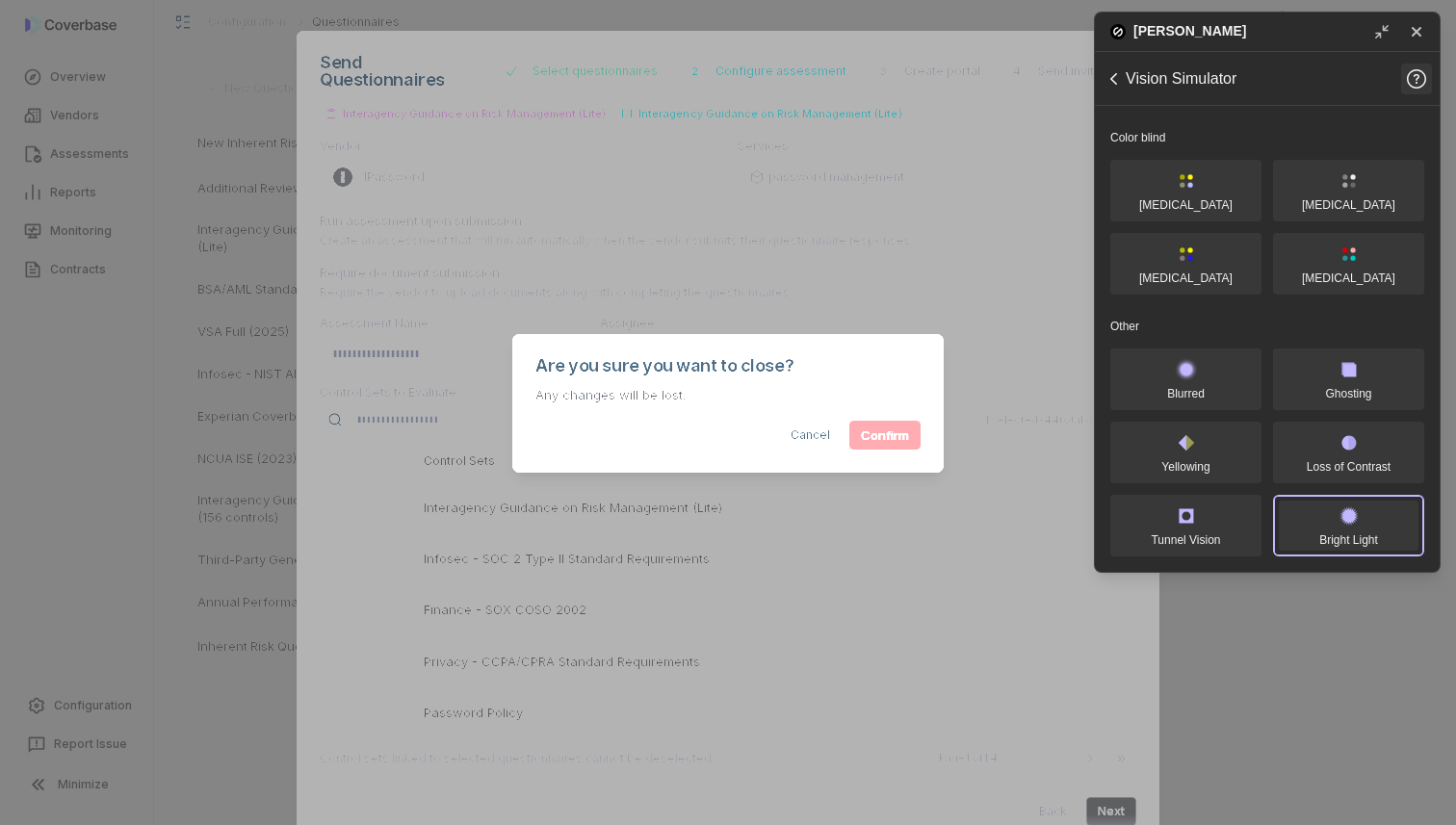
drag, startPoint x: 1257, startPoint y: 84, endPoint x: 1307, endPoint y: 36, distance: 69.3
click at [1307, 36] on div "[PERSON_NAME]" at bounding box center [1238, 32] width 256 height 39
click at [1113, 83] on icon "Back to Menu" at bounding box center [1111, 78] width 23 height 23
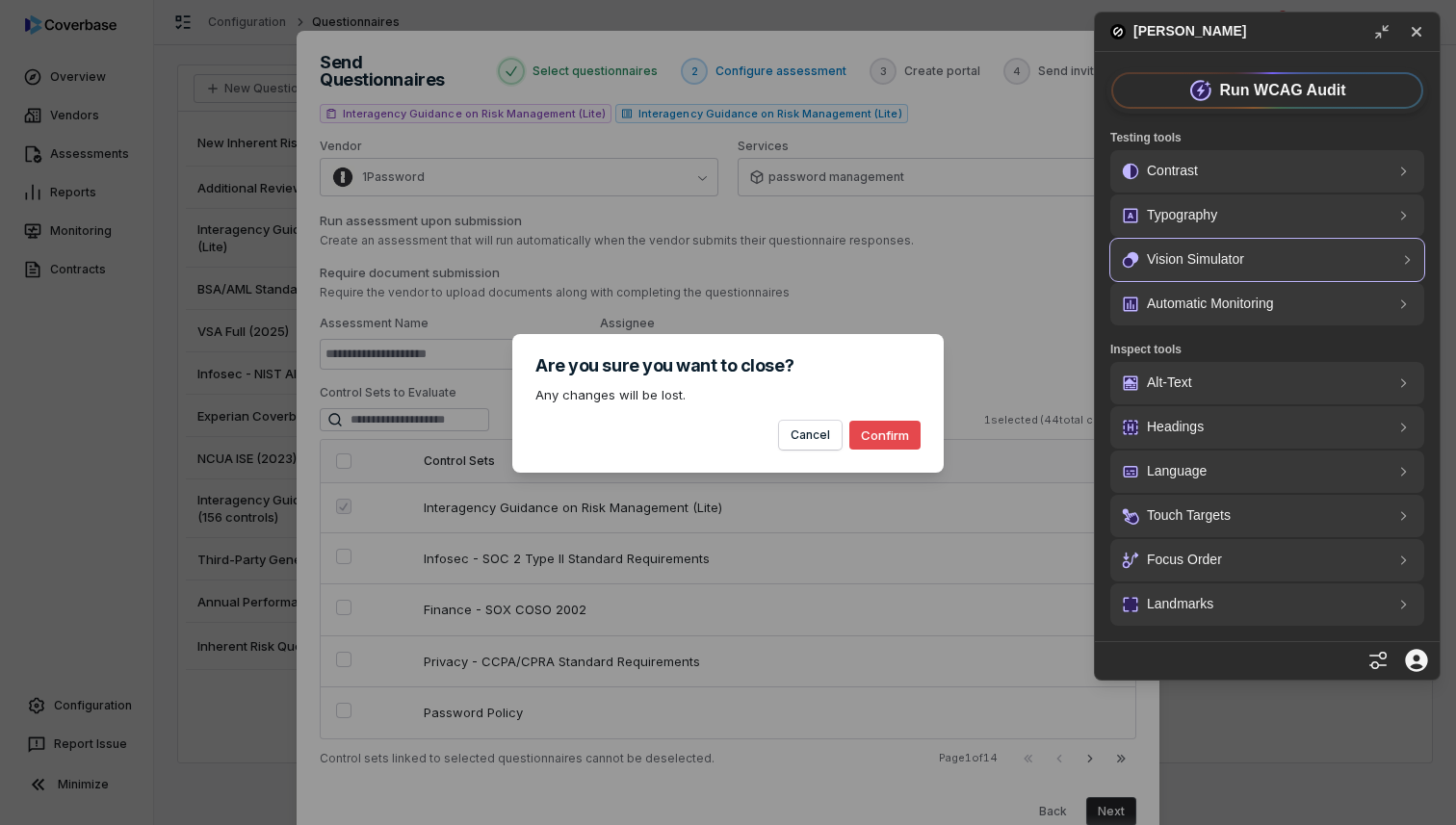
click at [1192, 261] on p "Vision Simulator" at bounding box center [1195, 259] width 97 height 23
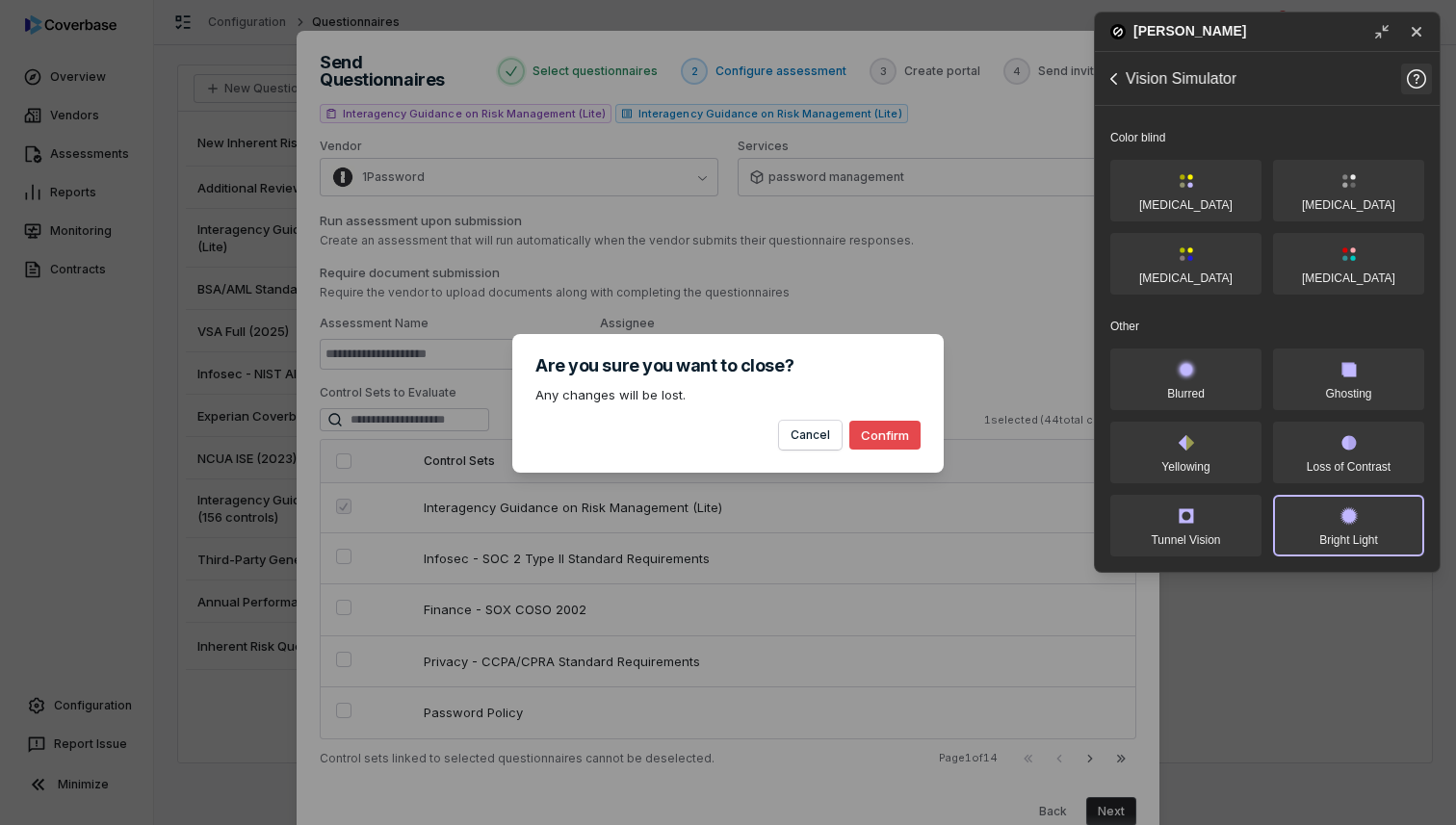
click at [1359, 509] on button "Bright Light" at bounding box center [1348, 526] width 151 height 62
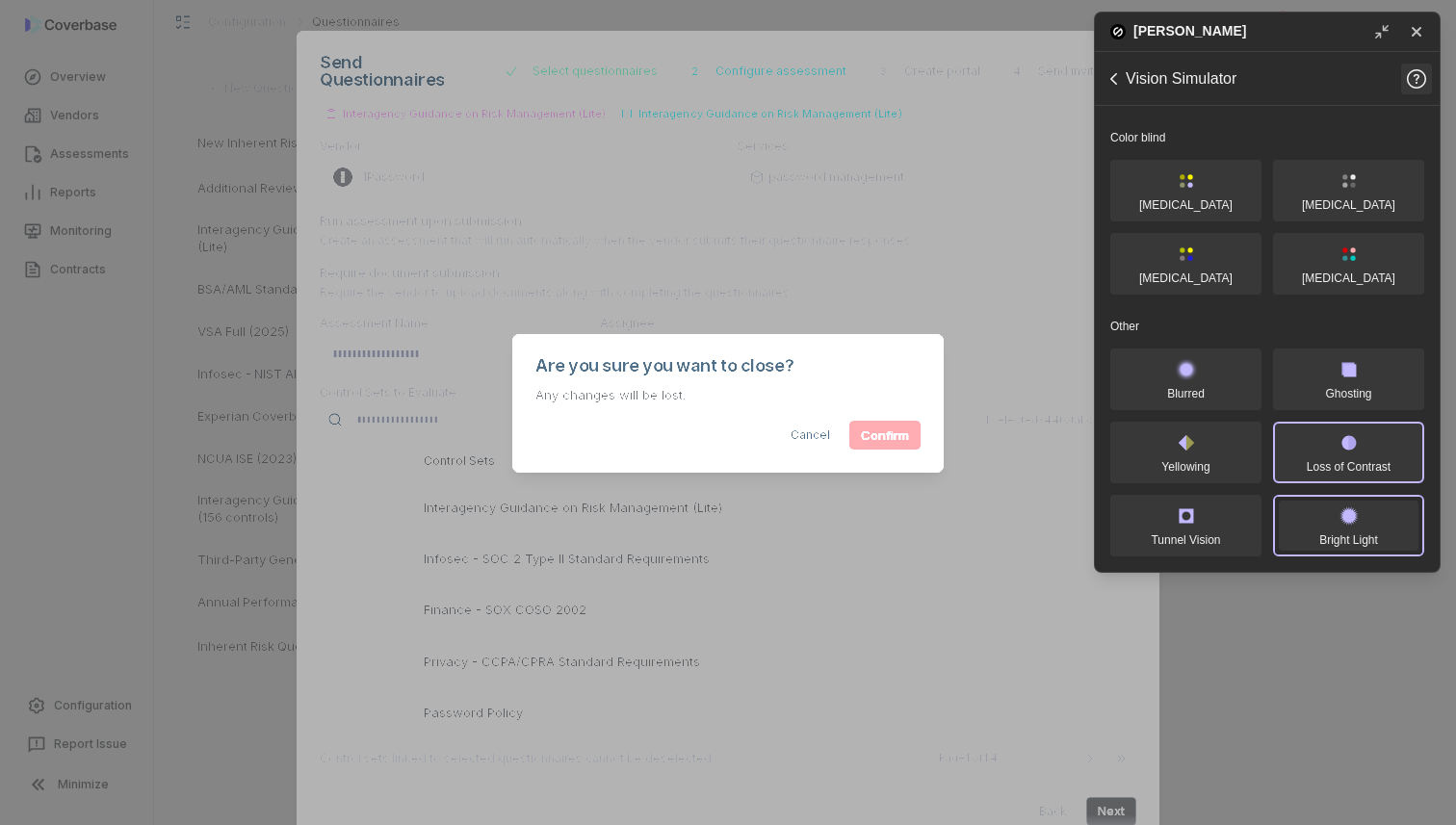
click at [1326, 462] on button "Loss of Contrast" at bounding box center [1348, 453] width 151 height 62
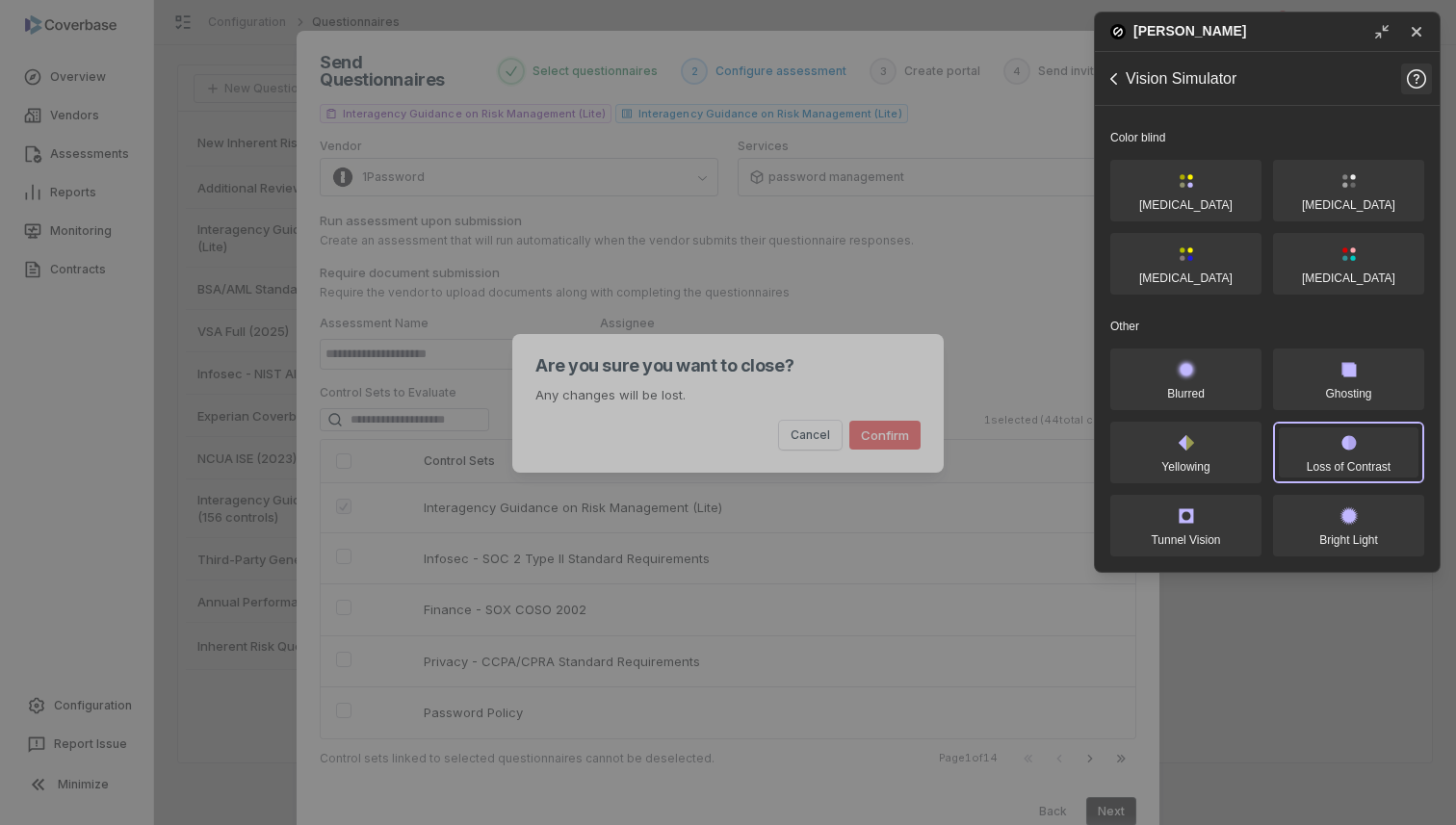
click at [933, 295] on div "Are you sure you want to close? Any changes will be lost. Cancel Confirm" at bounding box center [728, 412] width 1456 height 825
click at [1373, 29] on icon "Minimize" at bounding box center [1381, 31] width 17 height 17
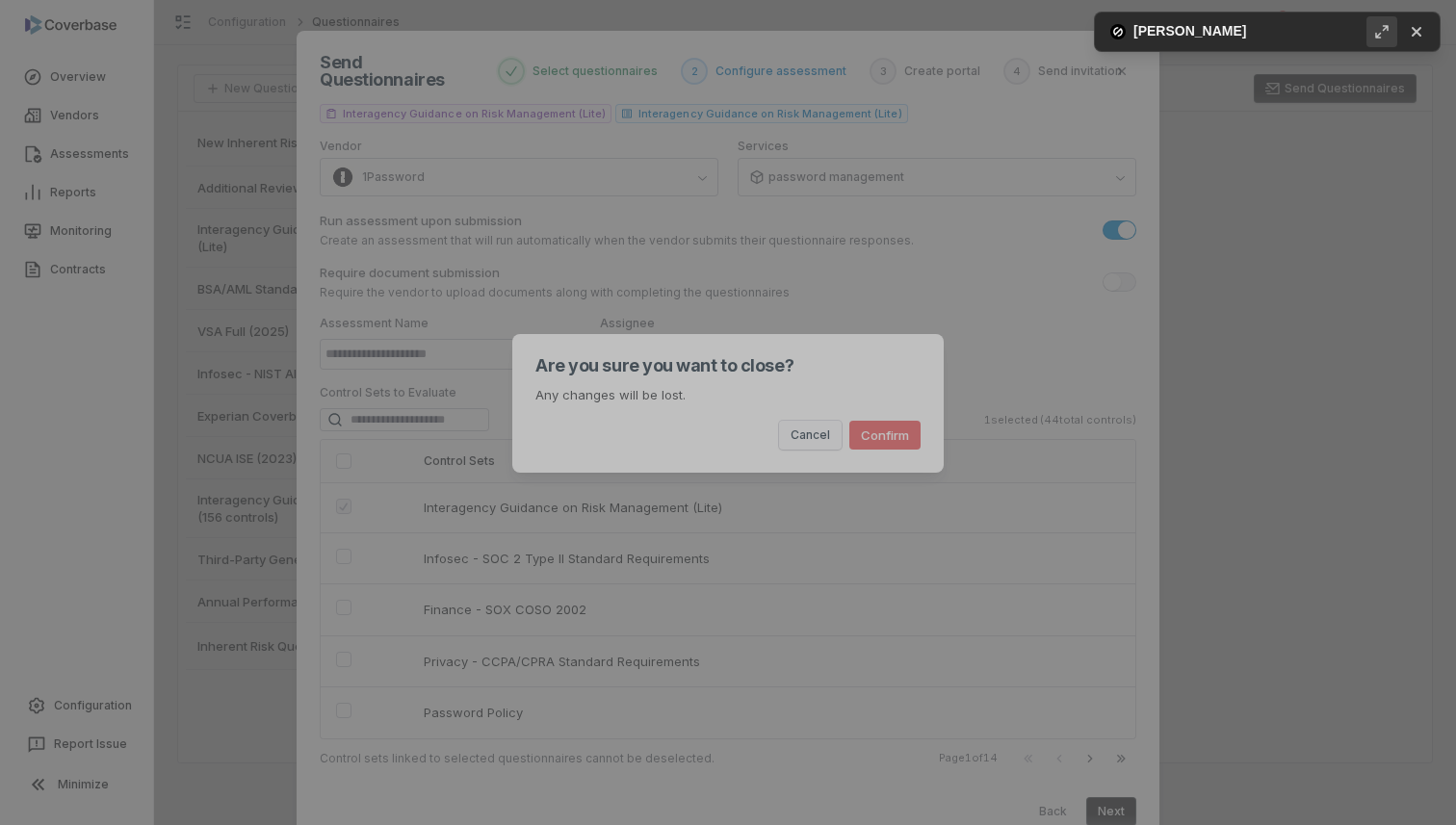
click at [806, 440] on button "Cancel" at bounding box center [810, 435] width 63 height 29
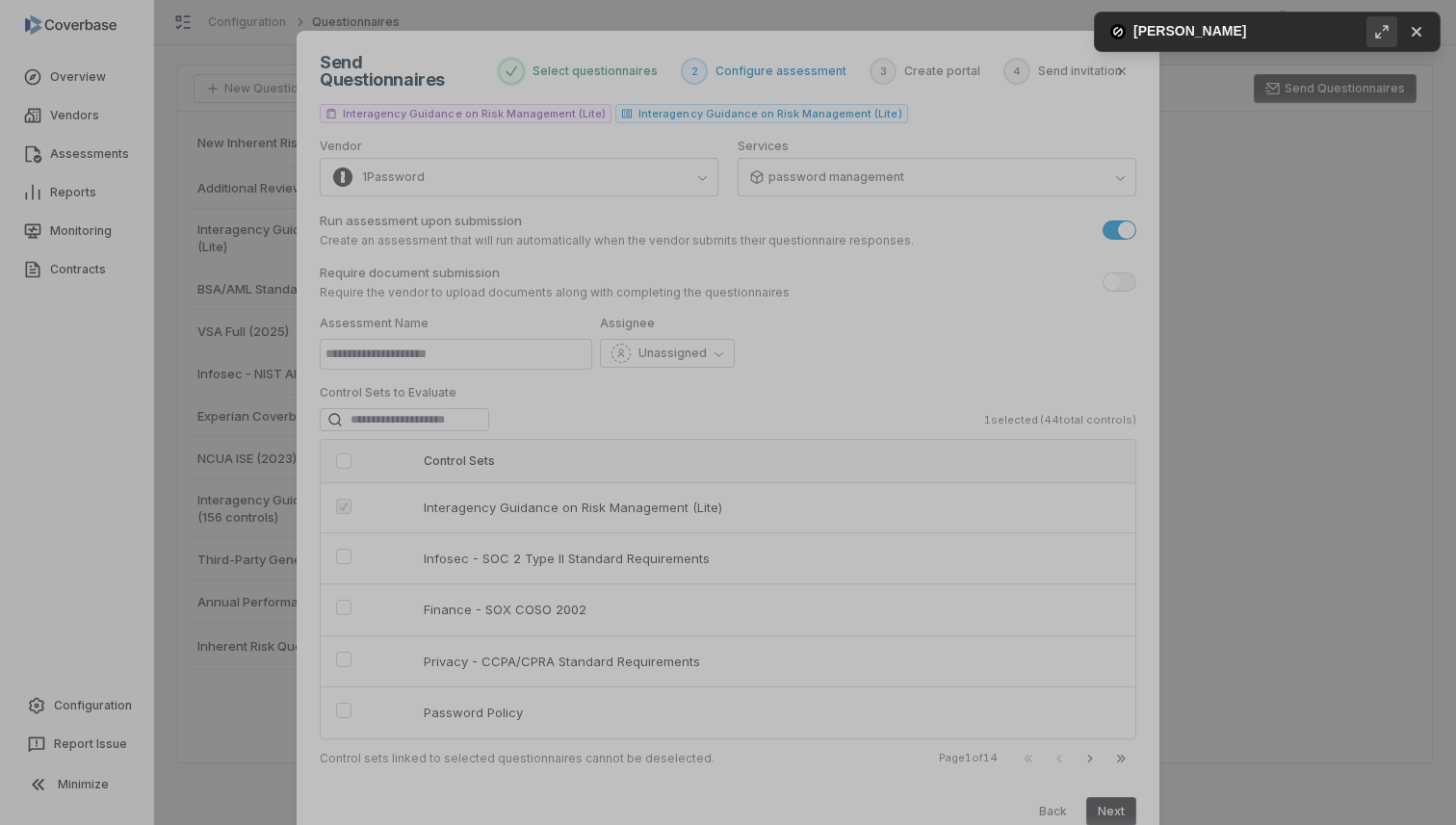
click at [1367, 32] on button "Maximize" at bounding box center [1381, 31] width 31 height 31
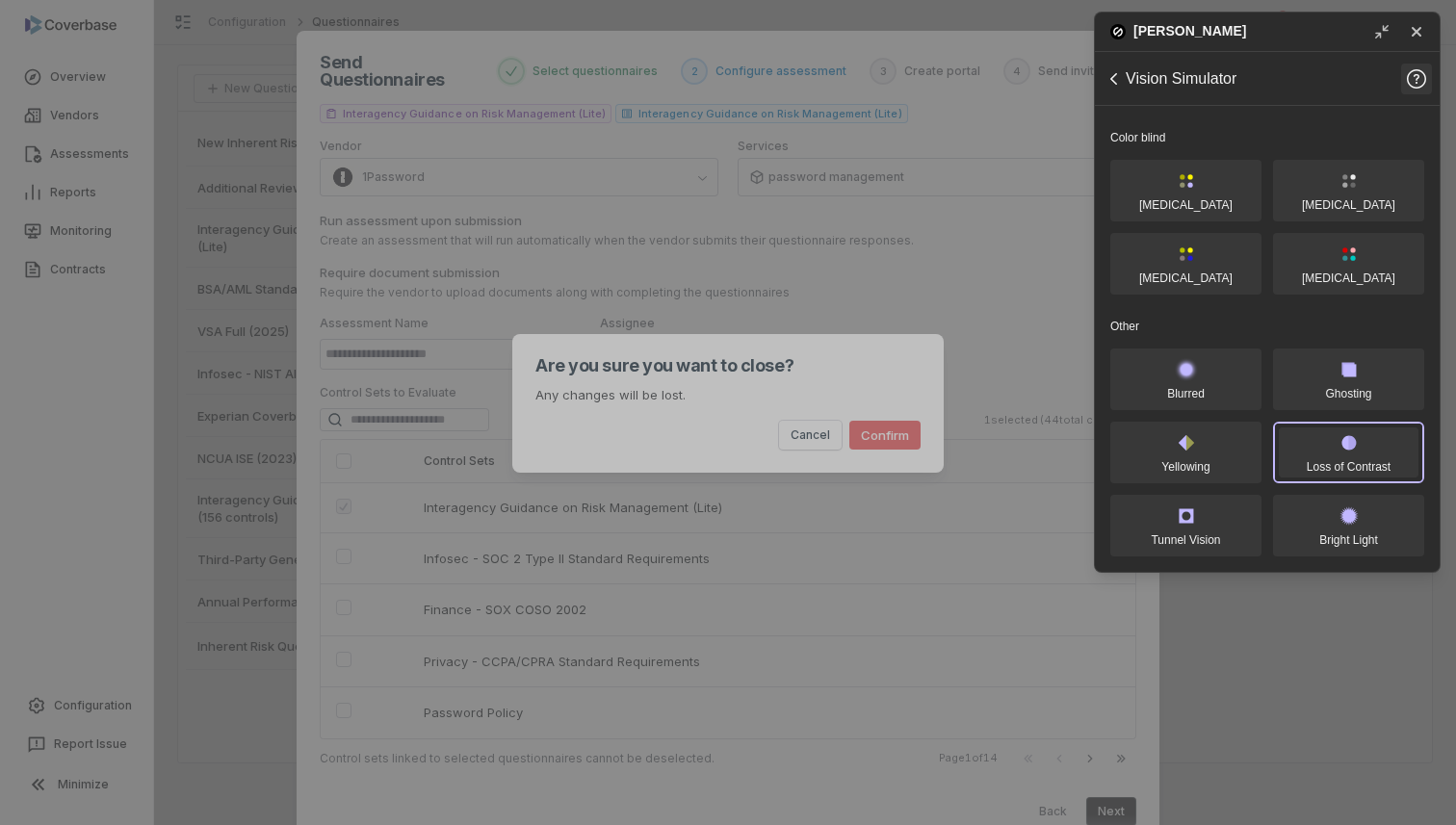
drag, startPoint x: 1105, startPoint y: 21, endPoint x: 1131, endPoint y: 27, distance: 26.7
click at [1131, 27] on header "[PERSON_NAME] Minimize" at bounding box center [1266, 33] width 344 height 40
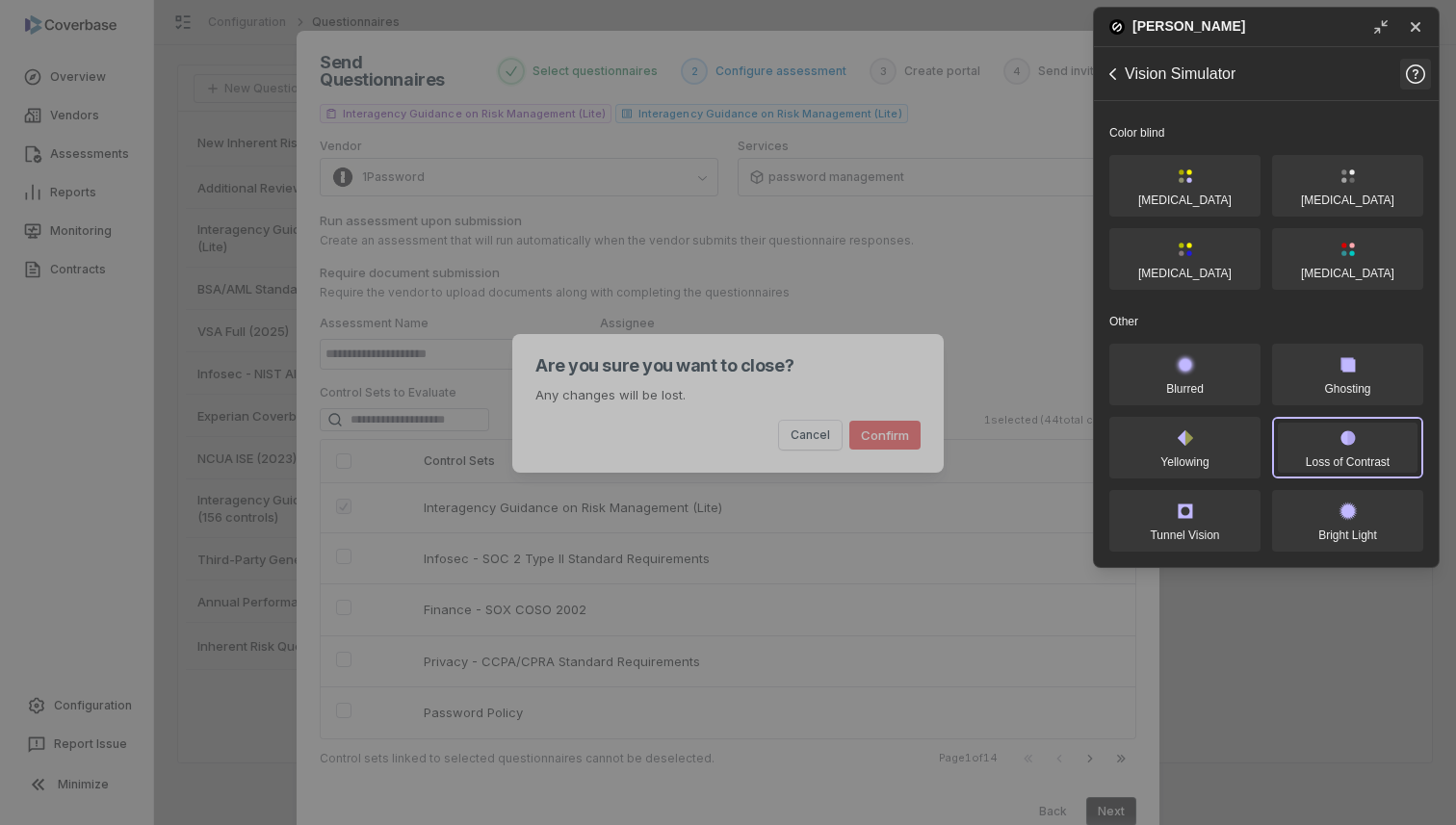
click at [1158, 23] on p "[PERSON_NAME]" at bounding box center [1188, 27] width 112 height 23
click at [995, 266] on div "Are you sure you want to close? Any changes will be lost. Cancel Confirm" at bounding box center [728, 412] width 1456 height 825
click at [828, 307] on div "Are you sure you want to close? Any changes will be lost. Cancel Confirm" at bounding box center [728, 413] width 1456 height 218
click at [812, 415] on div "Cancel Confirm" at bounding box center [728, 427] width 385 height 45
click at [812, 422] on button "Cancel" at bounding box center [810, 435] width 63 height 29
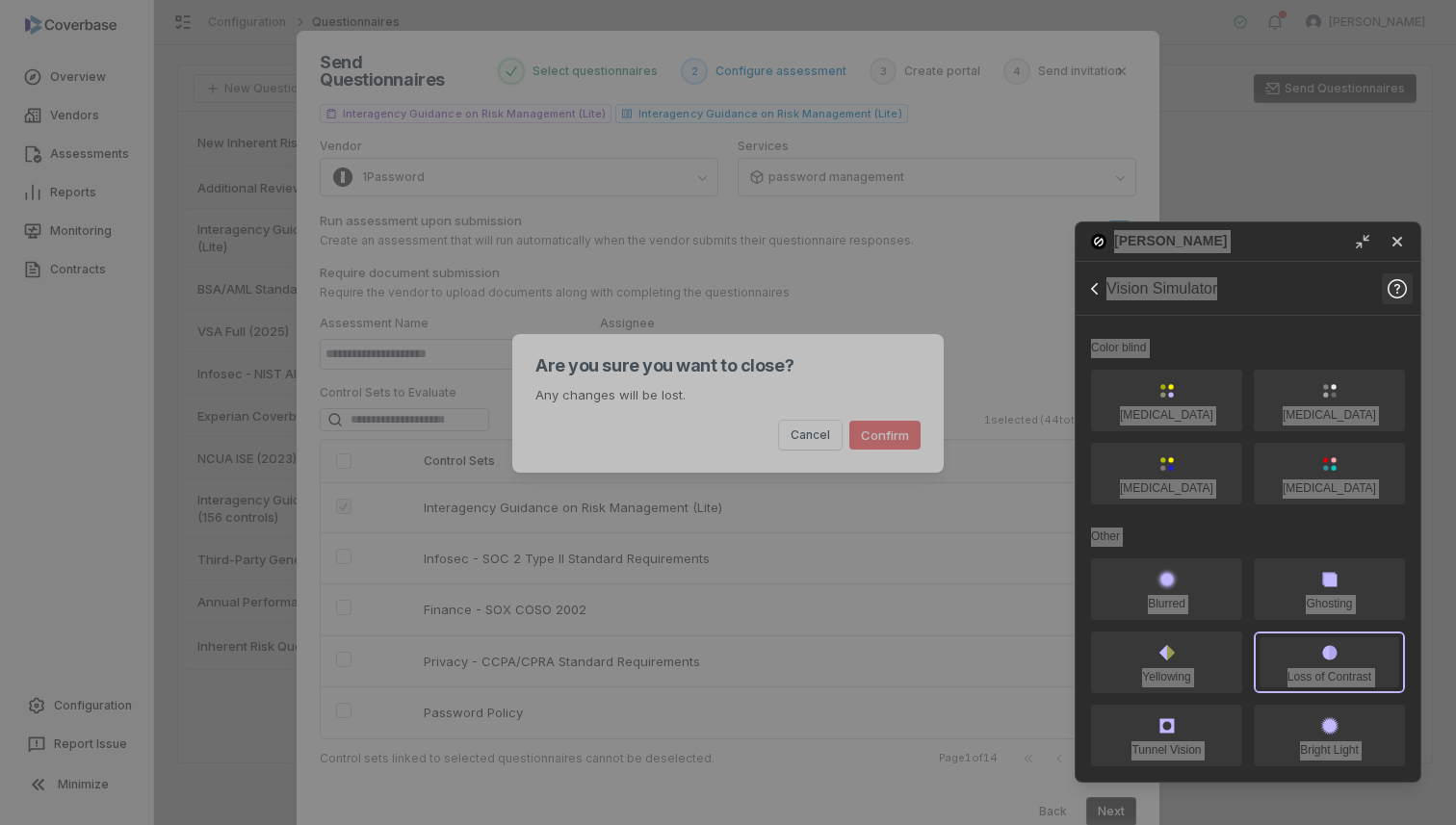
drag, startPoint x: 1168, startPoint y: 23, endPoint x: 1072, endPoint y: 228, distance: 226.4
click at [1158, 236] on div "[PERSON_NAME]" at bounding box center [1219, 241] width 256 height 39
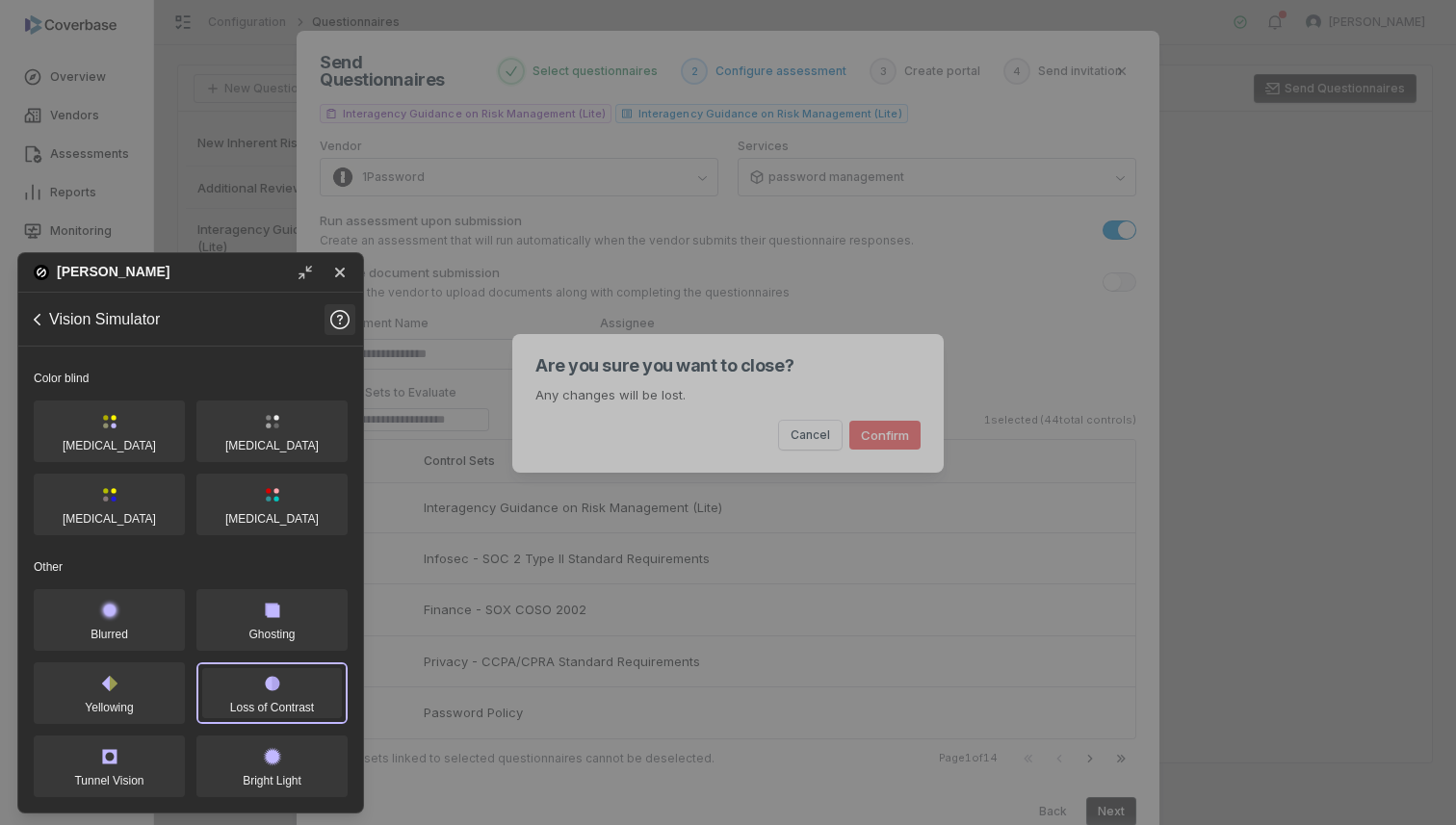
drag, startPoint x: 1280, startPoint y: 239, endPoint x: 245, endPoint y: 271, distance: 1035.5
click at [245, 271] on div "[PERSON_NAME]" at bounding box center [162, 272] width 256 height 39
click at [762, 389] on p "Any changes will be lost." at bounding box center [728, 395] width 385 height 19
click at [799, 430] on button "Cancel" at bounding box center [810, 435] width 63 height 29
drag, startPoint x: 1218, startPoint y: 599, endPoint x: 1228, endPoint y: 602, distance: 10.4
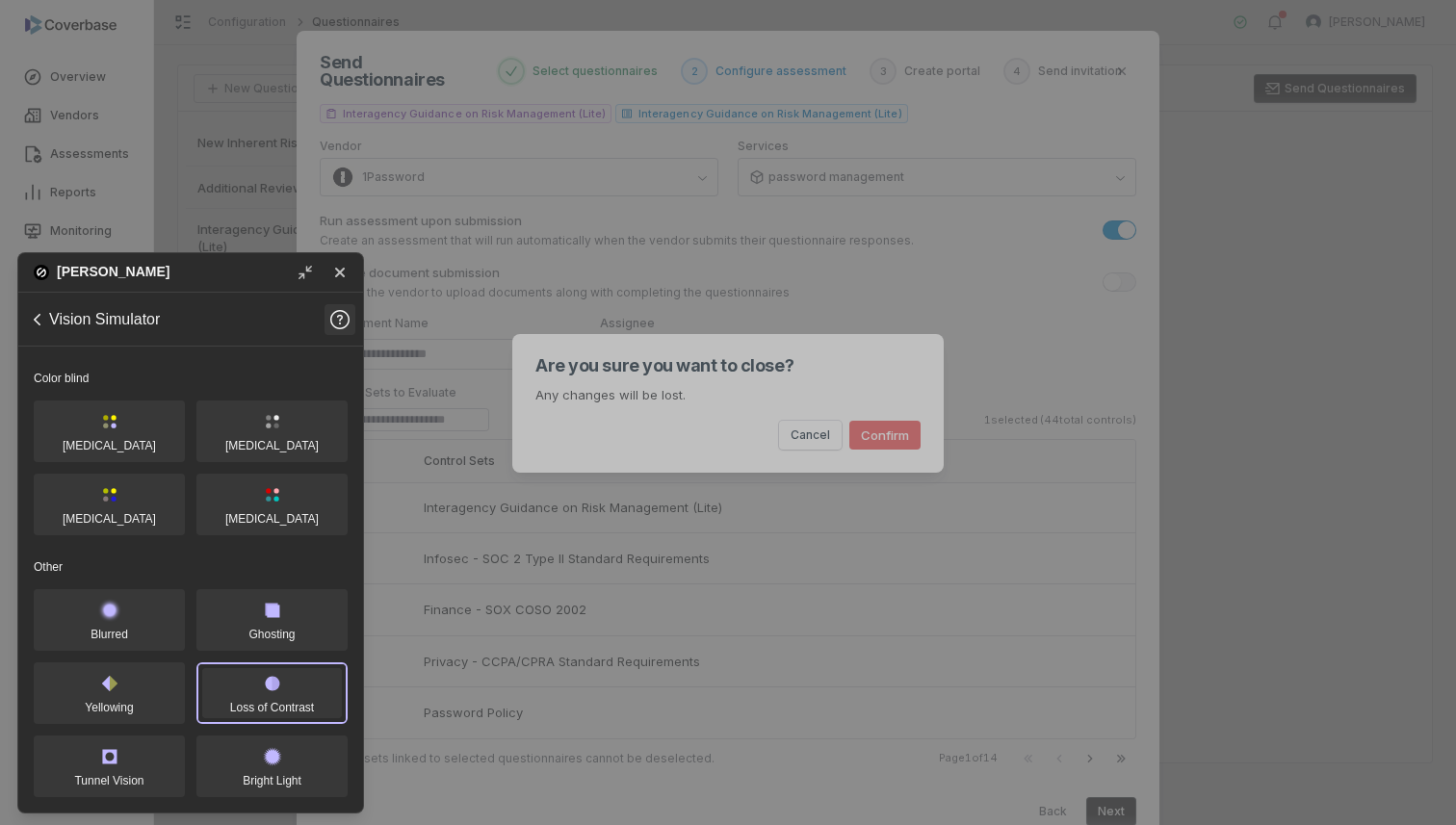
click at [1228, 602] on body "Overview Vendors Assessments Reports Monitoring Contracts Configuration Report …" at bounding box center [728, 412] width 1456 height 825
click at [819, 436] on button "Cancel" at bounding box center [810, 435] width 63 height 29
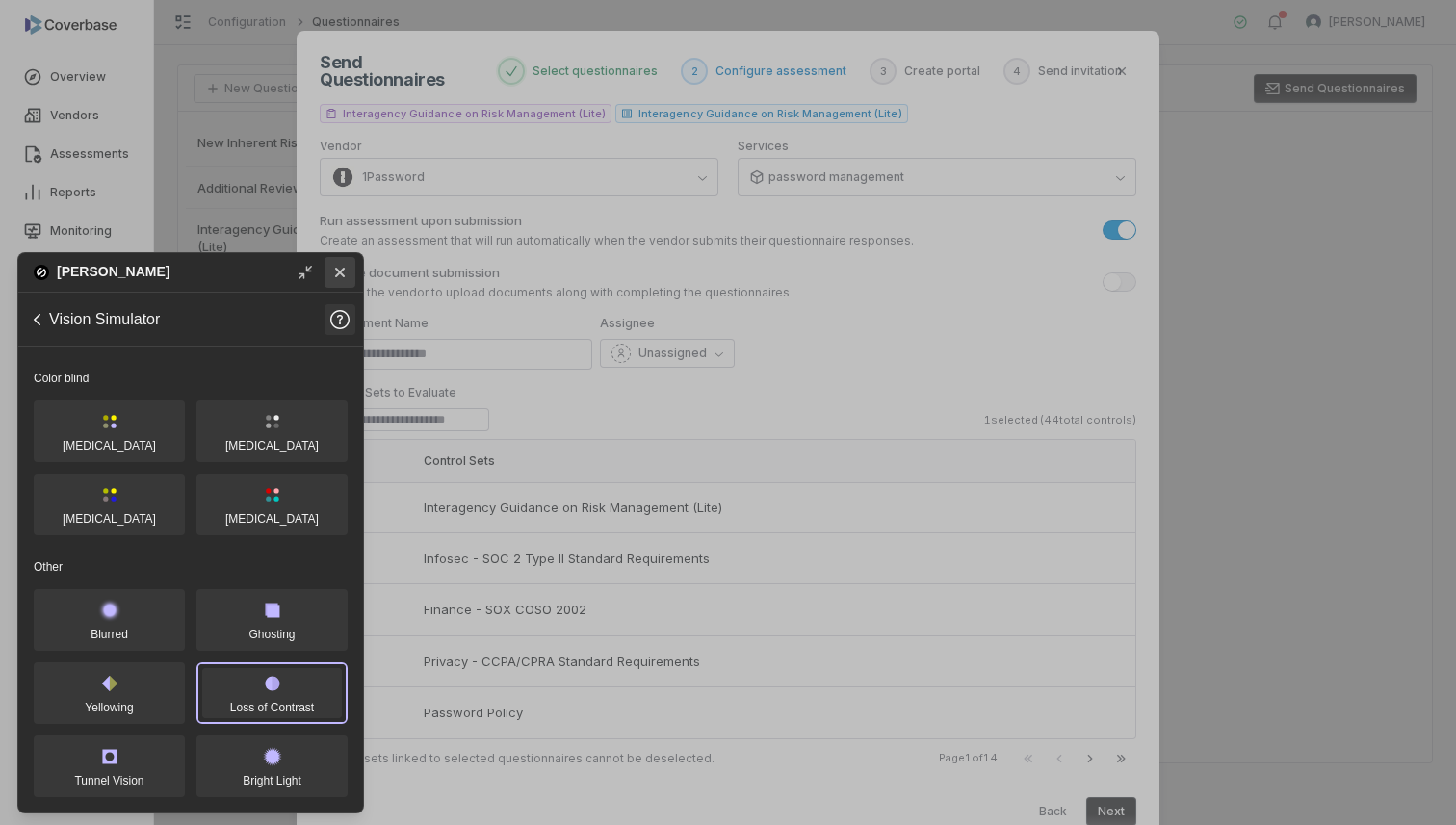
click at [333, 276] on icon "Close" at bounding box center [339, 272] width 23 height 23
